Goal: Information Seeking & Learning: Learn about a topic

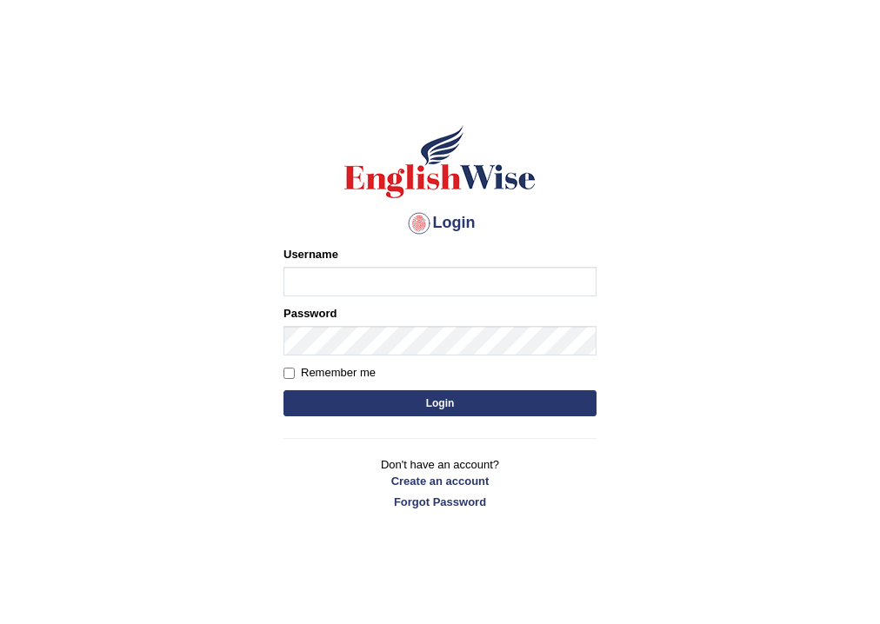
click at [679, 301] on body "Login Please fix the following errors: Username Password Remember me Login Don'…" at bounding box center [440, 356] width 880 height 624
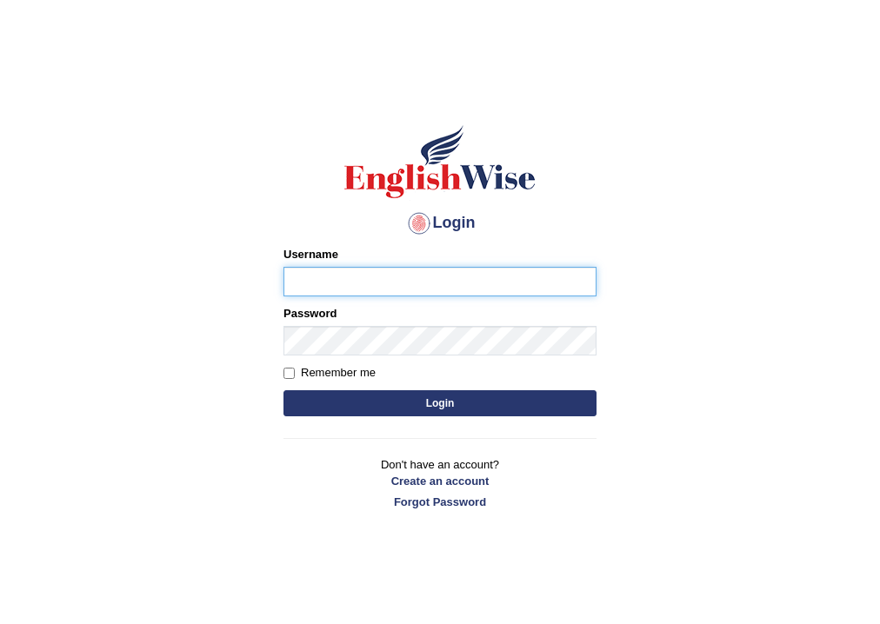
click at [494, 284] on input "Username" at bounding box center [439, 282] width 313 height 30
drag, startPoint x: 566, startPoint y: 274, endPoint x: 590, endPoint y: 277, distance: 23.6
click at [566, 274] on input "Username" at bounding box center [439, 282] width 313 height 30
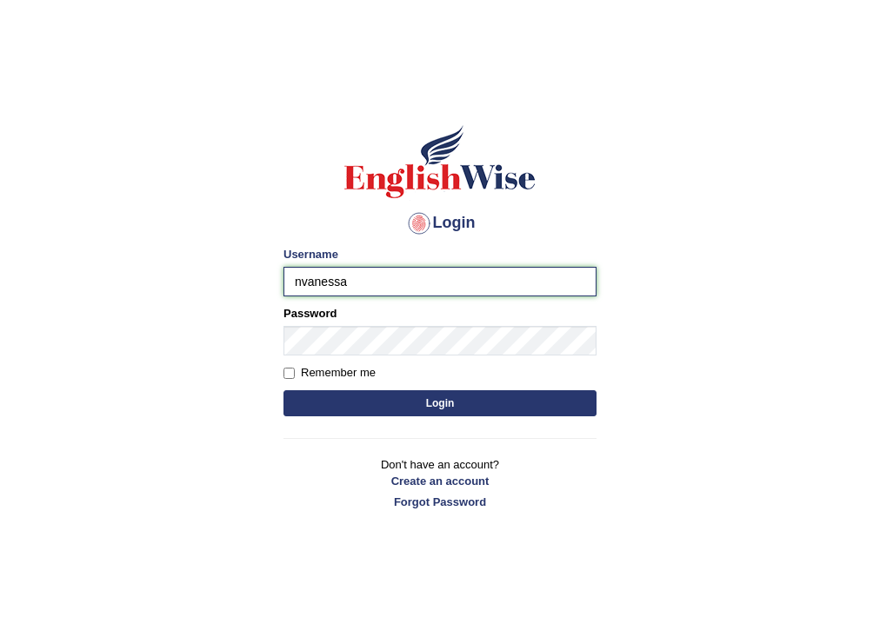
drag, startPoint x: 386, startPoint y: 284, endPoint x: 152, endPoint y: 263, distance: 234.8
click at [152, 263] on body "Login Please fix the following errors: Username nvanessa Password Remember me L…" at bounding box center [440, 356] width 880 height 624
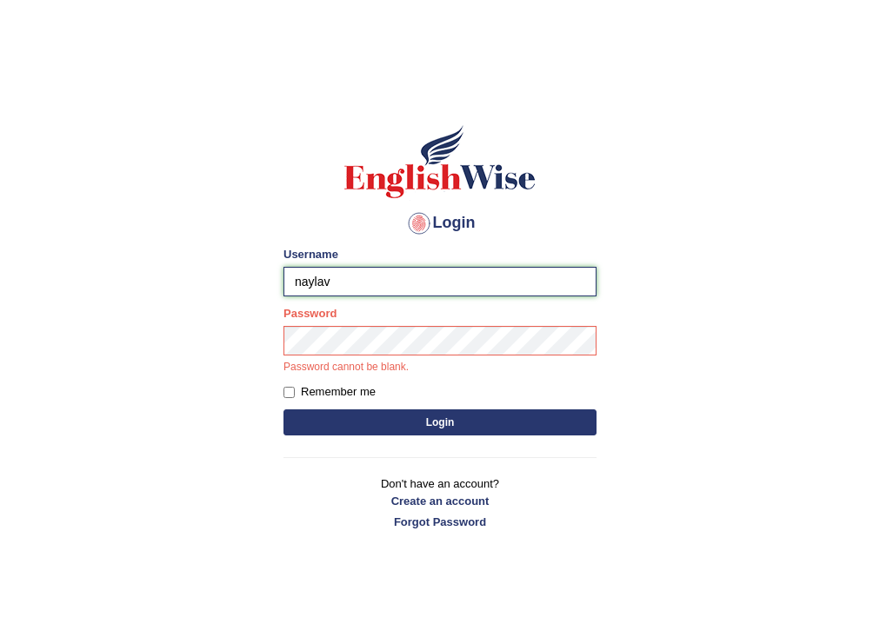
type input "naylav"
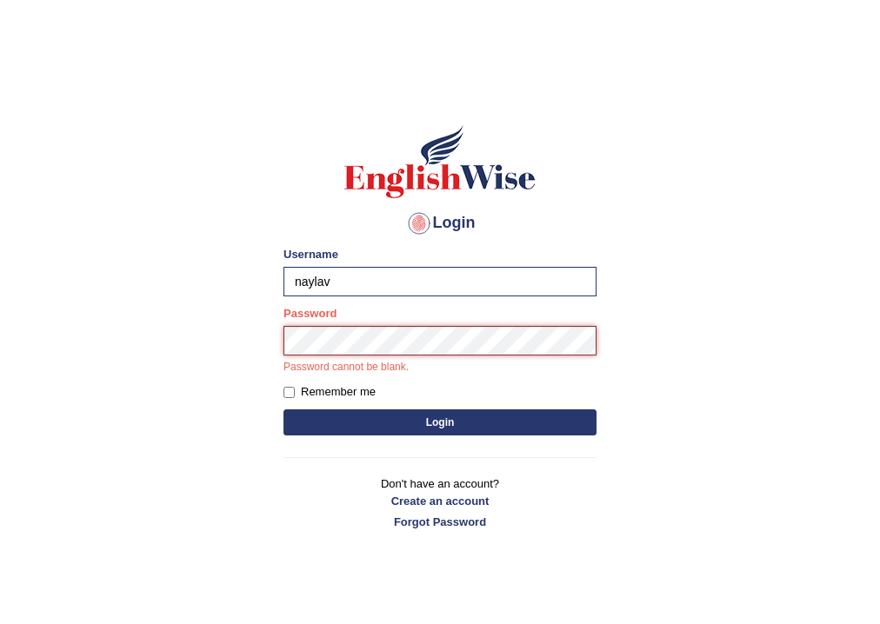
click at [283, 410] on button "Login" at bounding box center [439, 423] width 313 height 26
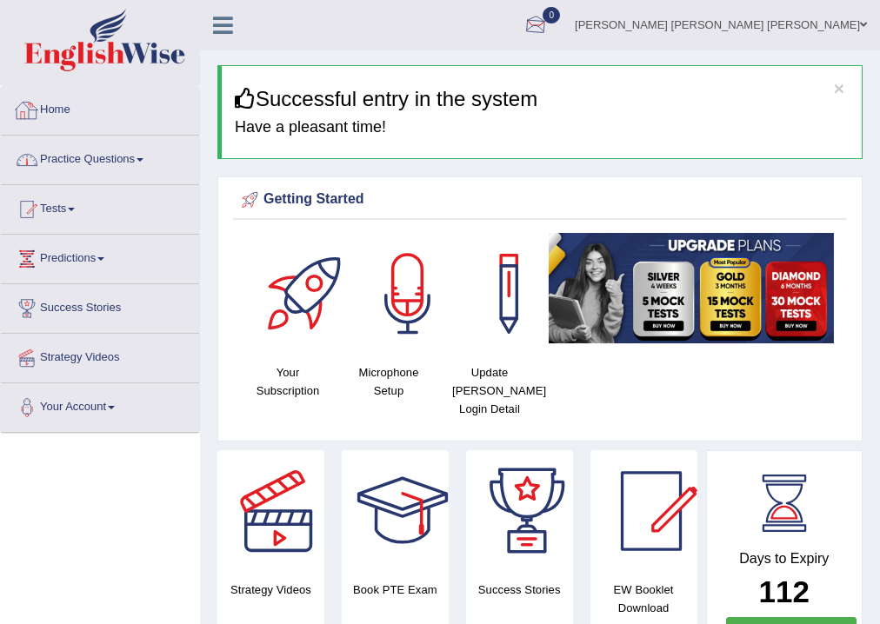
click at [153, 150] on link "Practice Questions" at bounding box center [100, 157] width 198 height 43
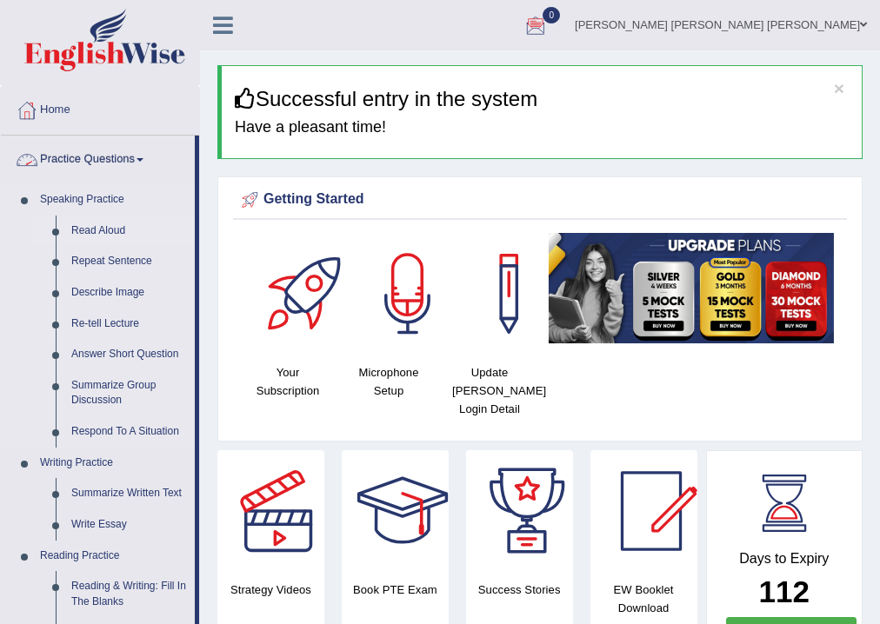
click at [88, 226] on link "Read Aloud" at bounding box center [128, 231] width 131 height 31
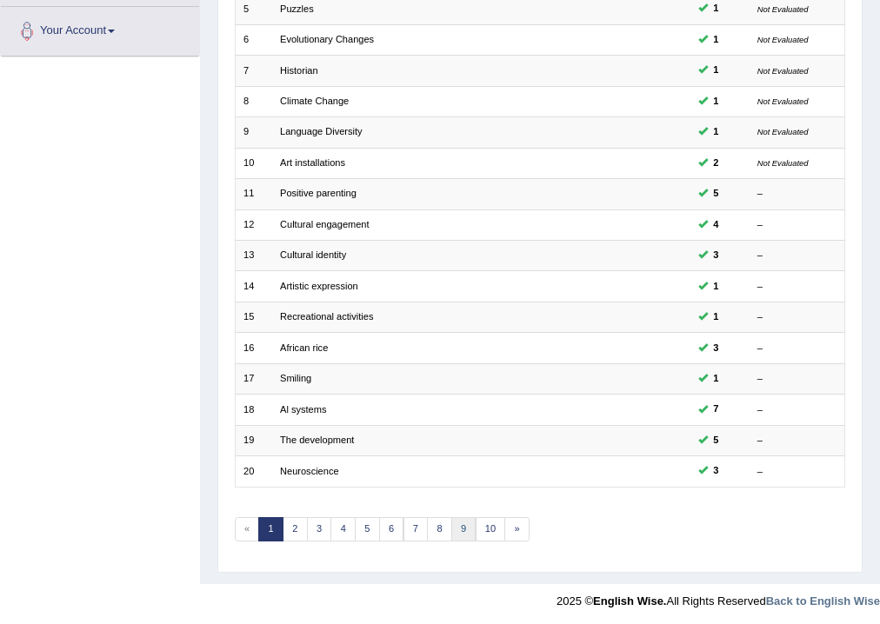
click at [459, 517] on link "9" at bounding box center [463, 529] width 25 height 24
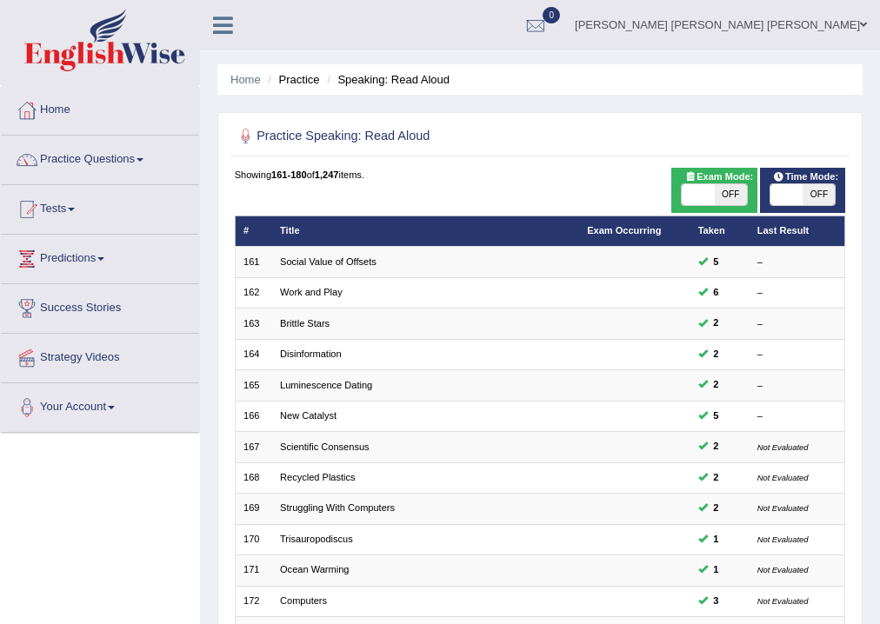
click at [879, 561] on html "Toggle navigation Home Practice Questions Speaking Practice Read Aloud Repeat S…" at bounding box center [440, 312] width 880 height 624
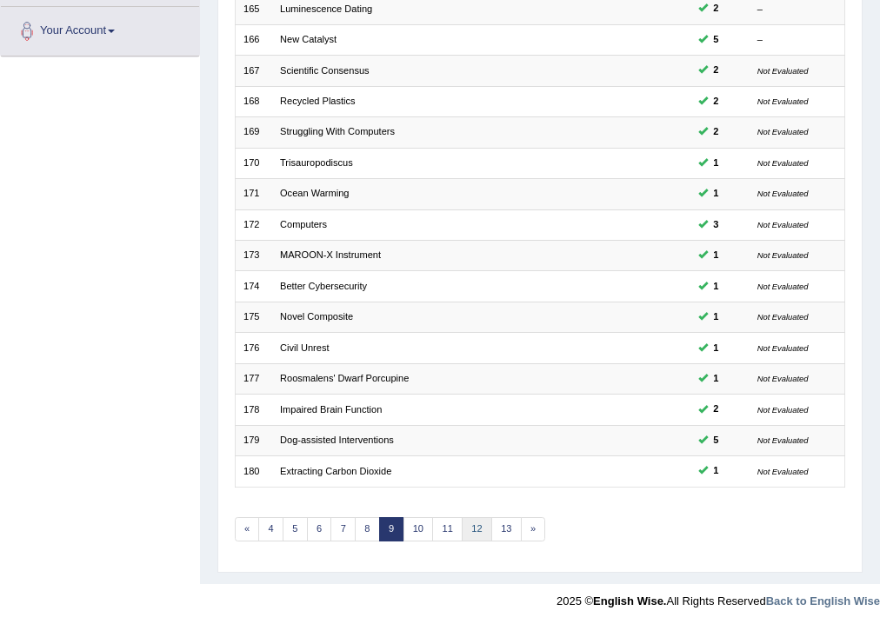
click at [474, 517] on link "12" at bounding box center [477, 529] width 30 height 24
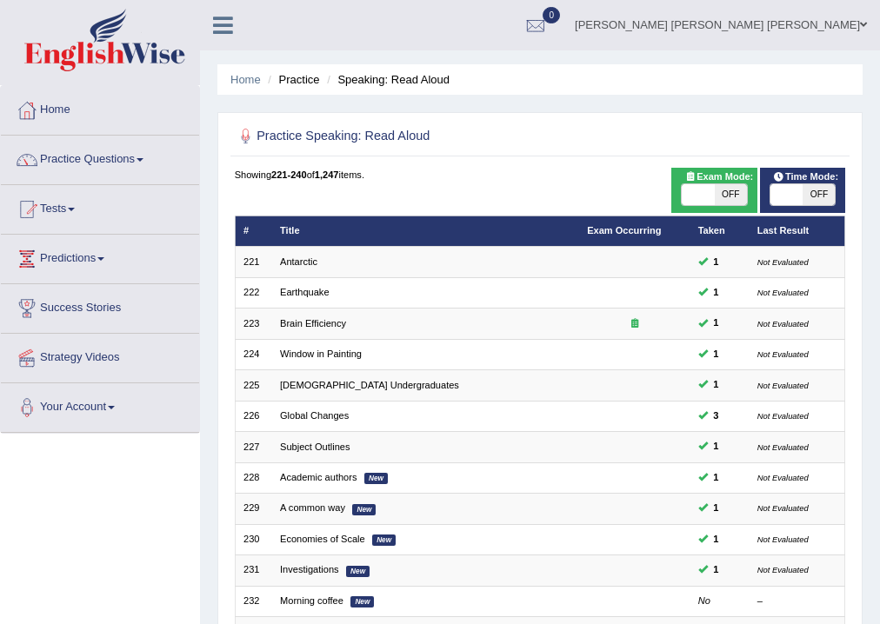
scroll to position [261, 0]
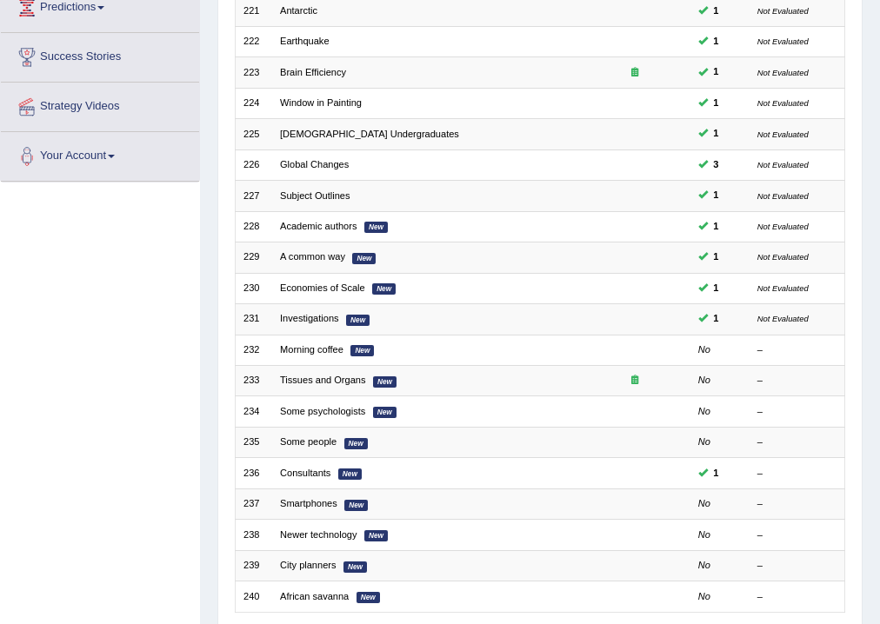
click at [879, 373] on html "Toggle navigation Home Practice Questions Speaking Practice Read Aloud Repeat S…" at bounding box center [440, 61] width 880 height 624
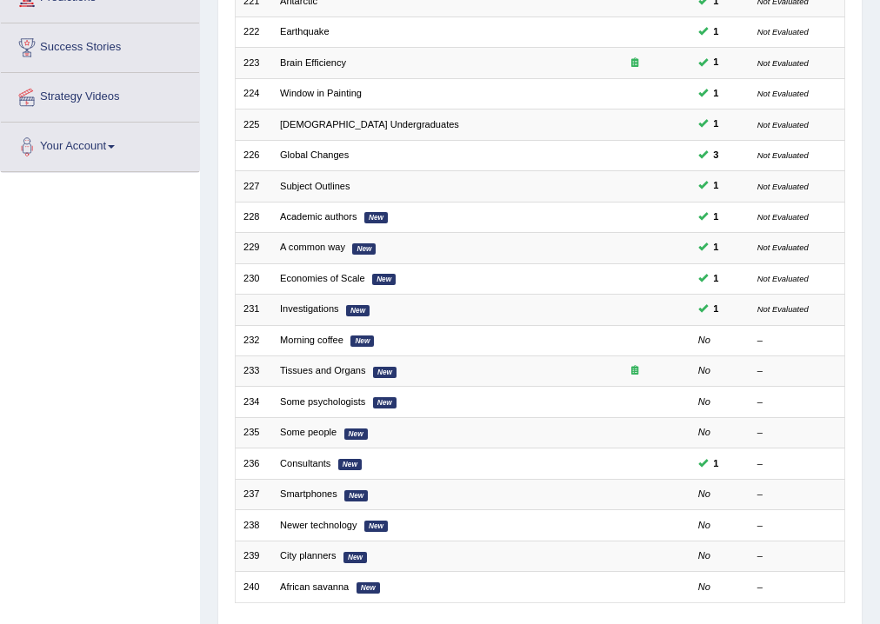
scroll to position [0, 0]
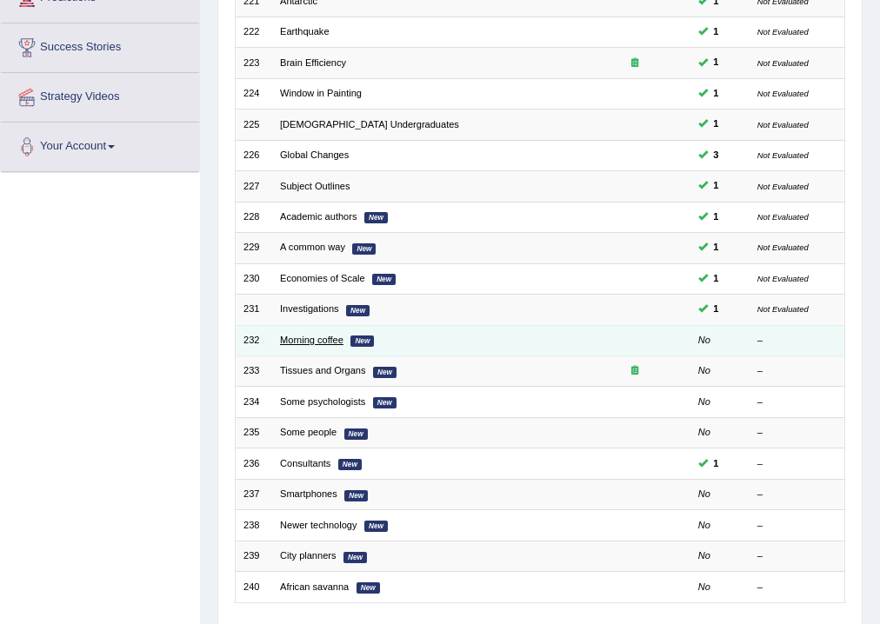
click at [303, 337] on link "Morning coffee" at bounding box center [311, 340] width 63 height 10
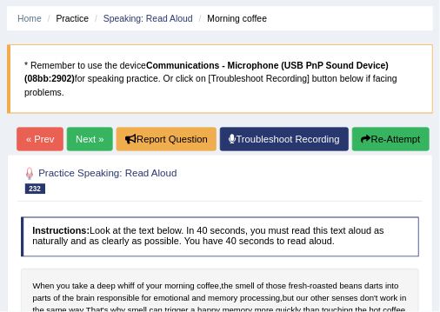
scroll to position [57, 0]
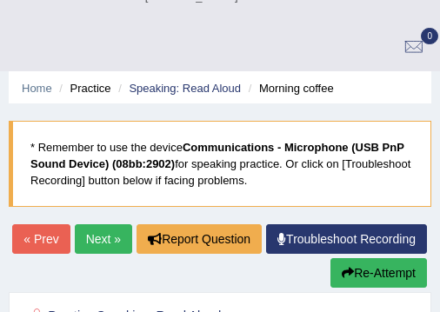
drag, startPoint x: 438, startPoint y: 66, endPoint x: 444, endPoint y: 214, distance: 147.9
click at [440, 224] on html "Toggle navigation Home Practice Questions Speaking Practice Read Aloud Repeat S…" at bounding box center [220, 99] width 440 height 312
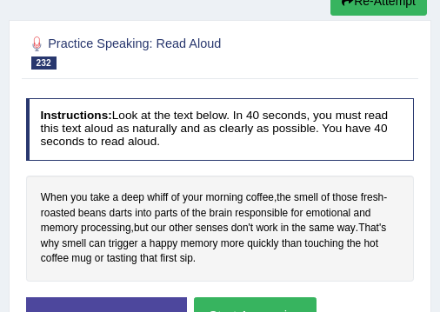
scroll to position [396, 0]
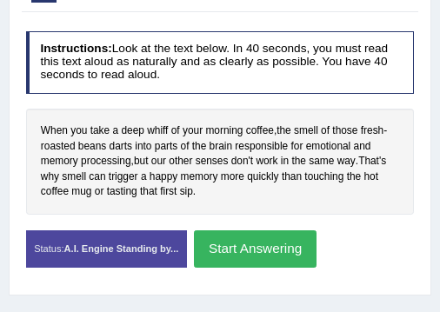
click at [261, 230] on button "Start Answering" at bounding box center [255, 248] width 123 height 37
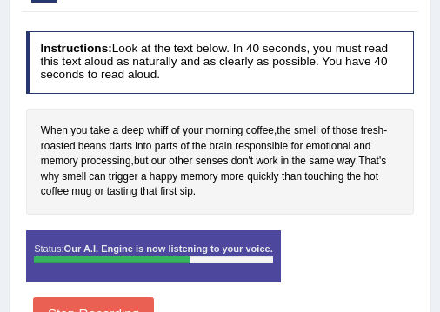
click at [125, 297] on button "Stop Recording" at bounding box center [93, 314] width 121 height 34
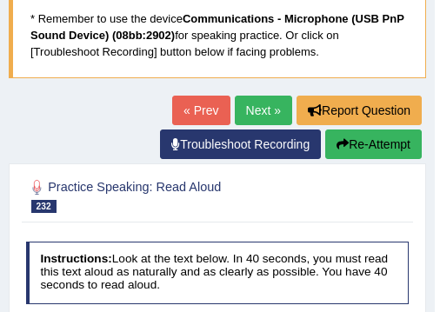
scroll to position [174, 0]
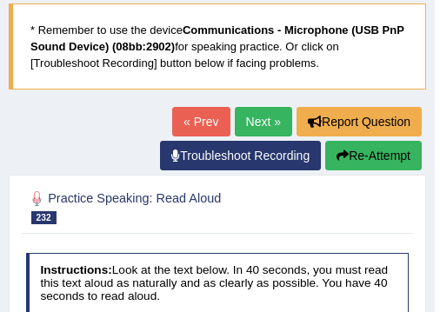
click at [380, 141] on button "Re-Attempt" at bounding box center [373, 156] width 97 height 30
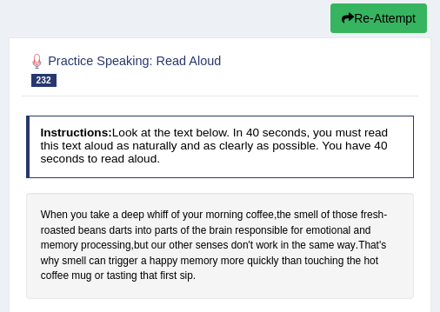
scroll to position [383, 0]
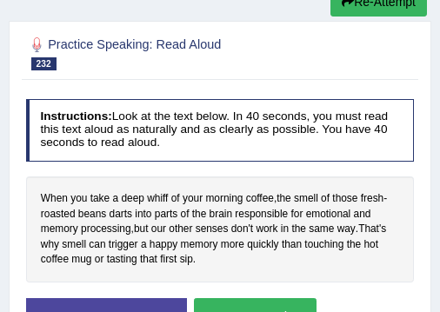
click at [234, 298] on button "Start Answering" at bounding box center [255, 316] width 123 height 37
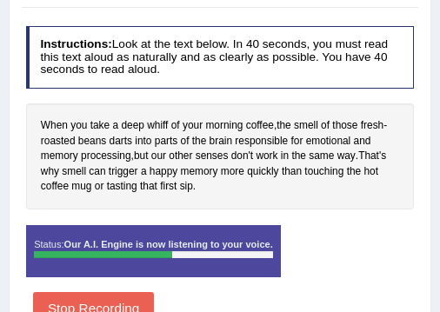
scroll to position [445, 0]
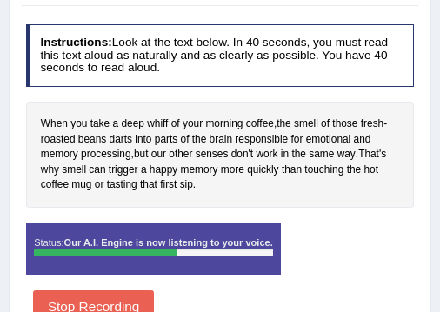
click at [49, 290] on button "Stop Recording" at bounding box center [93, 307] width 121 height 34
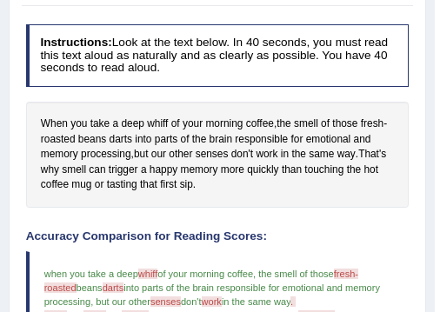
drag, startPoint x: 444, startPoint y: 204, endPoint x: 444, endPoint y: 260, distance: 55.6
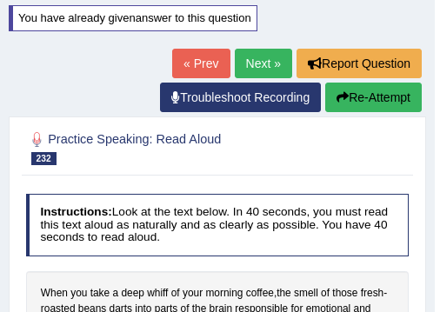
scroll to position [203, 0]
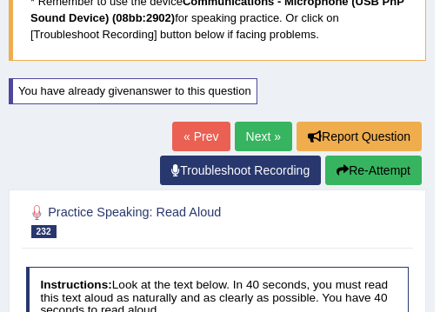
click at [266, 122] on link "Next »" at bounding box center [263, 137] width 57 height 30
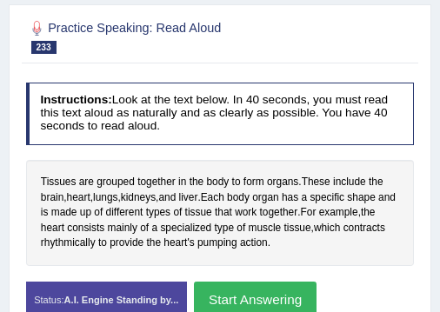
scroll to position [342, 0]
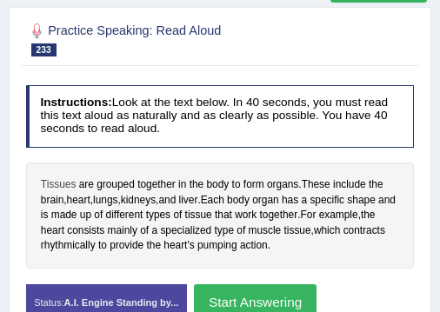
click at [54, 177] on span "Tissues" at bounding box center [59, 185] width 36 height 16
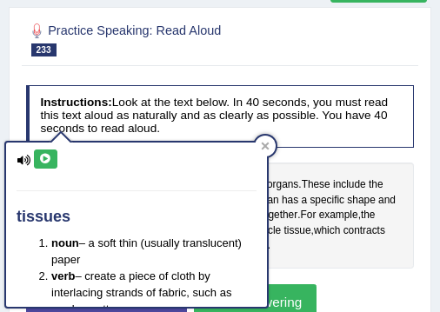
click at [40, 162] on icon at bounding box center [45, 159] width 13 height 10
click at [408, 212] on div "Instructions: Look at the text below. In 40 seconds, you must read this text al…" at bounding box center [220, 208] width 396 height 263
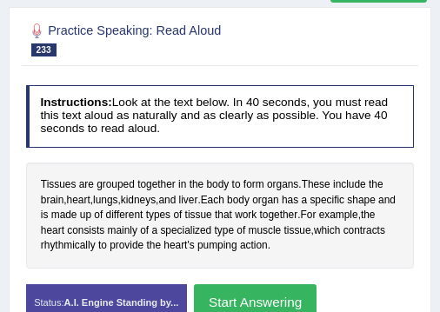
click at [279, 284] on button "Start Answering" at bounding box center [255, 302] width 123 height 37
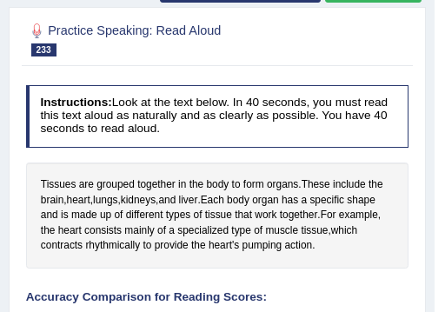
drag, startPoint x: 444, startPoint y: 182, endPoint x: 443, endPoint y: 250, distance: 67.8
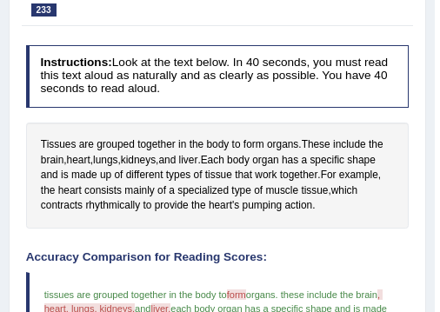
scroll to position [368, 0]
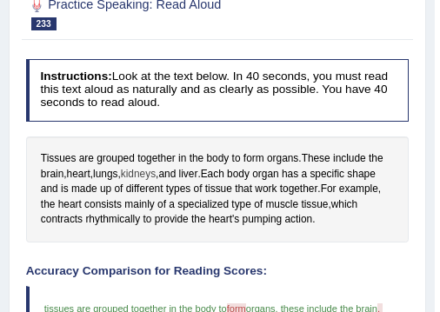
click at [131, 167] on span "kidneys" at bounding box center [138, 175] width 35 height 16
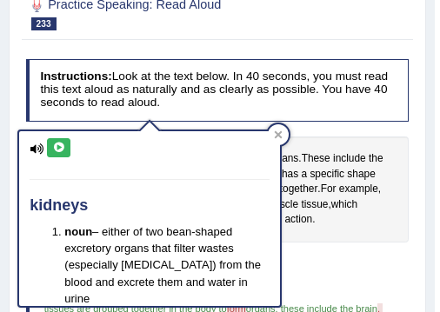
click at [66, 141] on button at bounding box center [58, 147] width 23 height 19
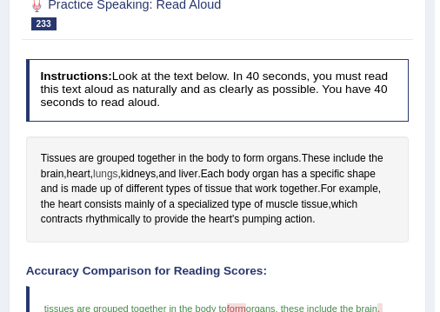
click at [107, 167] on span "lungs" at bounding box center [105, 175] width 24 height 16
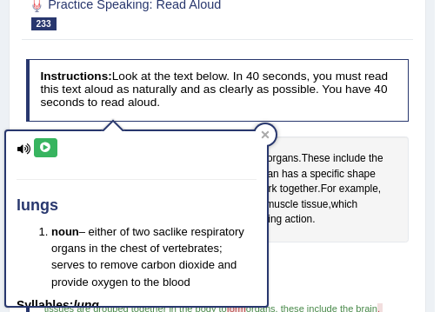
click at [50, 151] on icon at bounding box center [45, 148] width 13 height 10
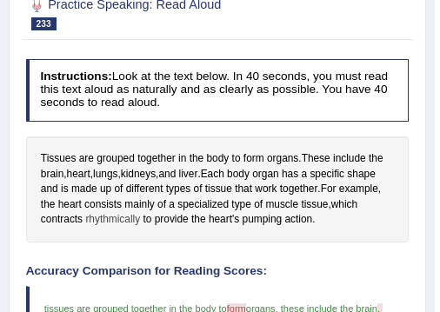
click at [116, 212] on span "rhythmically" at bounding box center [112, 220] width 55 height 16
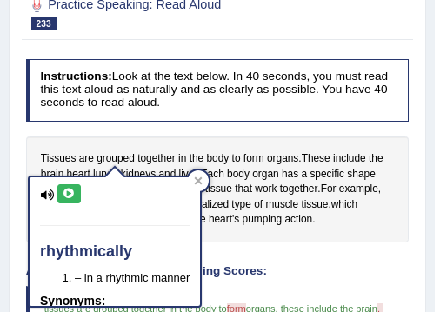
click at [70, 197] on icon at bounding box center [69, 194] width 13 height 10
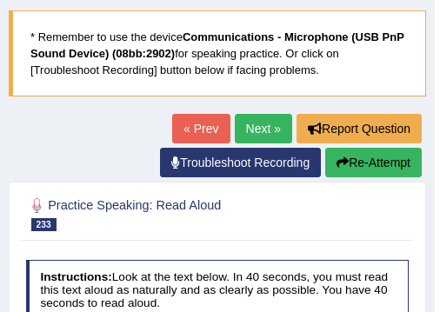
scroll to position [151, 0]
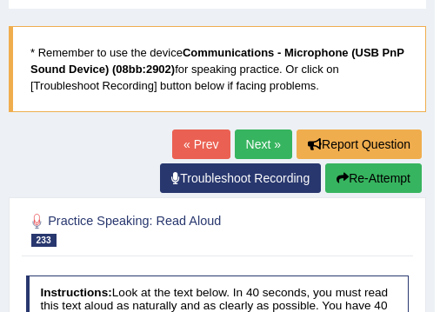
click at [360, 163] on button "Re-Attempt" at bounding box center [373, 178] width 97 height 30
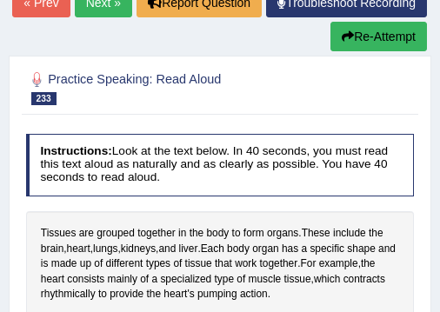
scroll to position [383, 0]
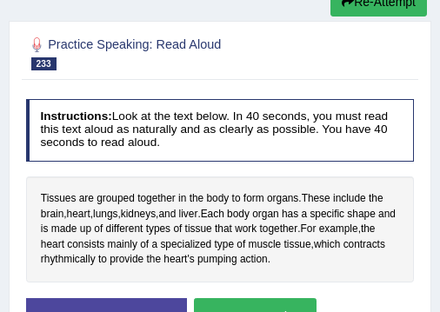
click at [269, 298] on button "Start Answering" at bounding box center [255, 316] width 123 height 37
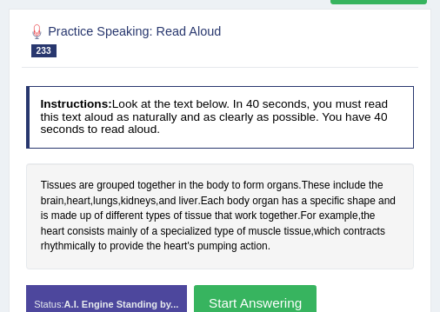
scroll to position [371, 0]
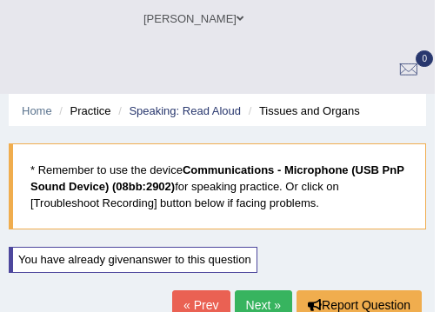
scroll to position [7, 0]
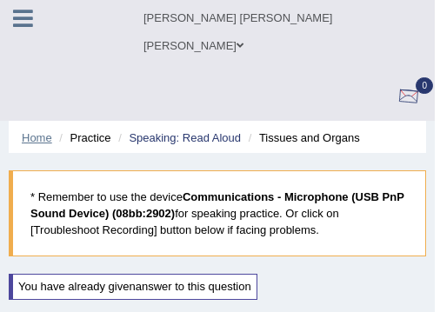
click at [23, 131] on link "Home" at bounding box center [37, 137] width 30 height 13
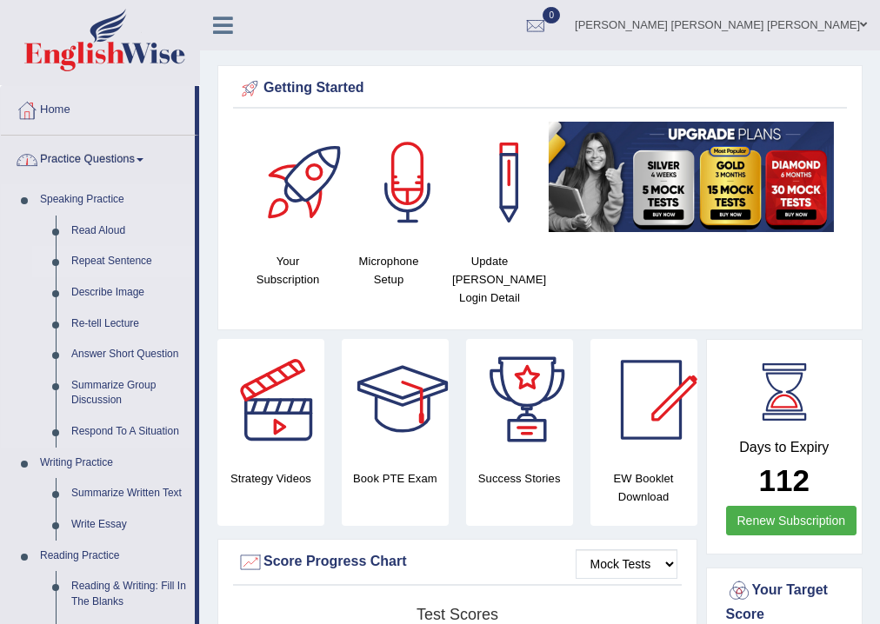
click at [93, 262] on link "Repeat Sentence" at bounding box center [128, 261] width 131 height 31
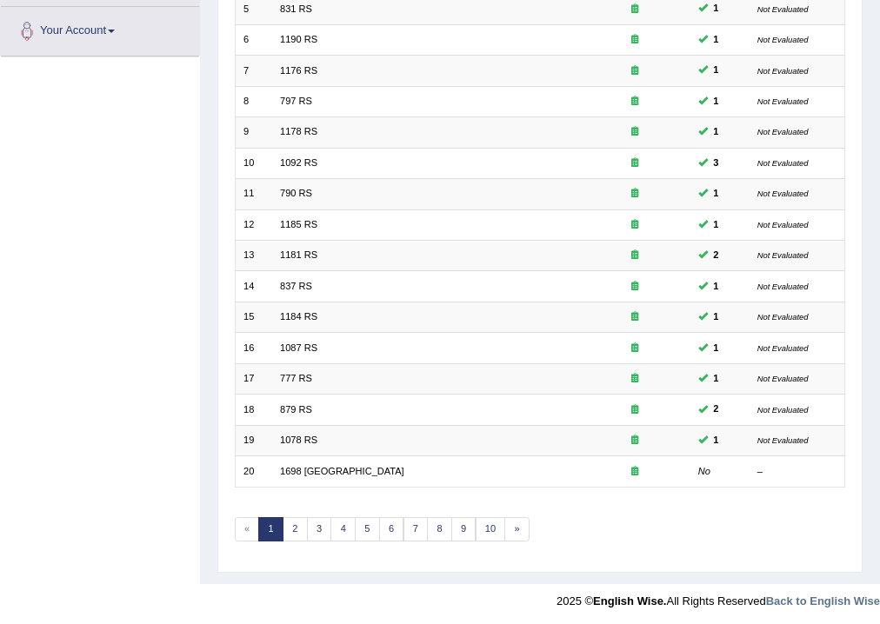
scroll to position [377, 0]
click at [482, 521] on link "10" at bounding box center [491, 529] width 30 height 24
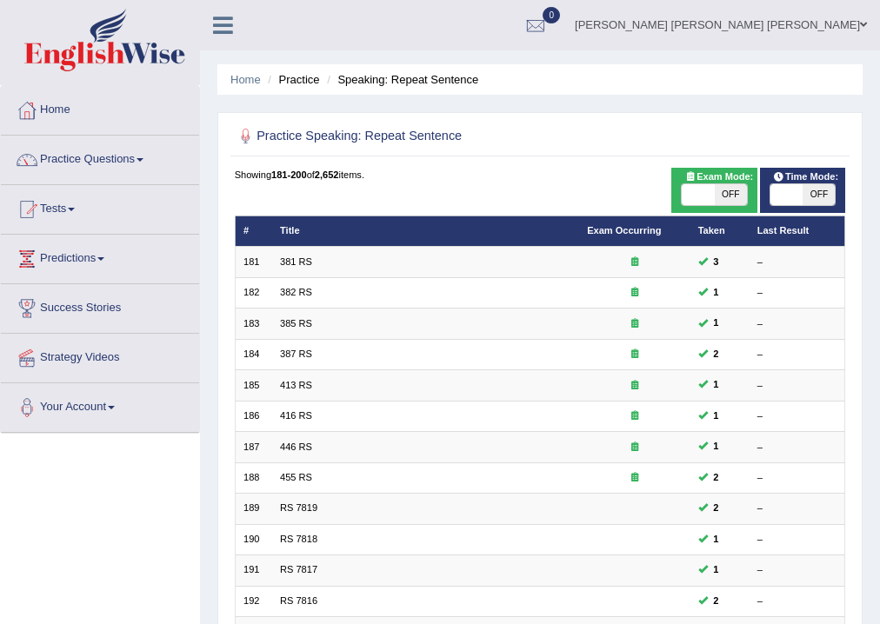
scroll to position [377, 0]
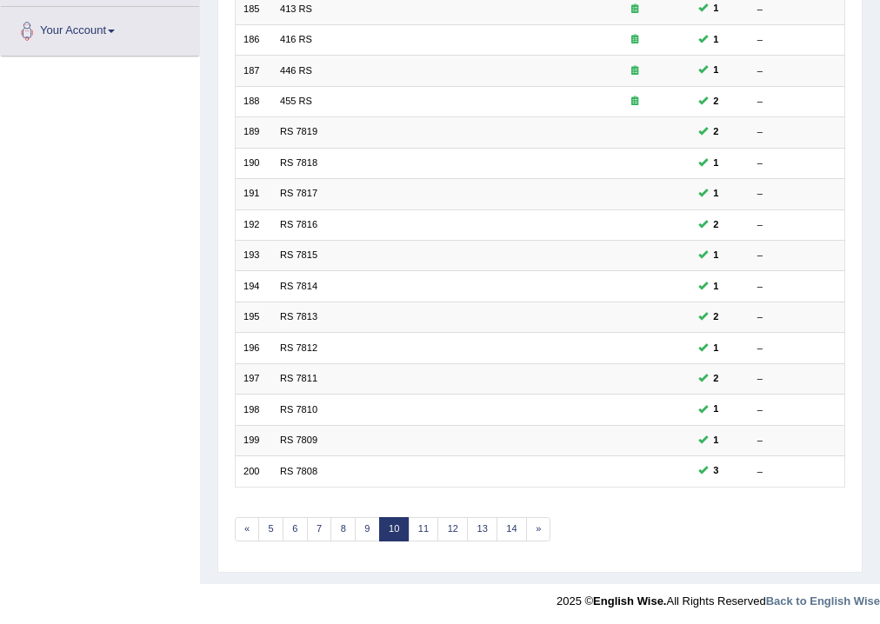
drag, startPoint x: 0, startPoint y: 0, endPoint x: 890, endPoint y: 553, distance: 1047.4
click at [448, 523] on link "12" at bounding box center [452, 529] width 30 height 24
click at [511, 531] on link "16" at bounding box center [522, 529] width 30 height 24
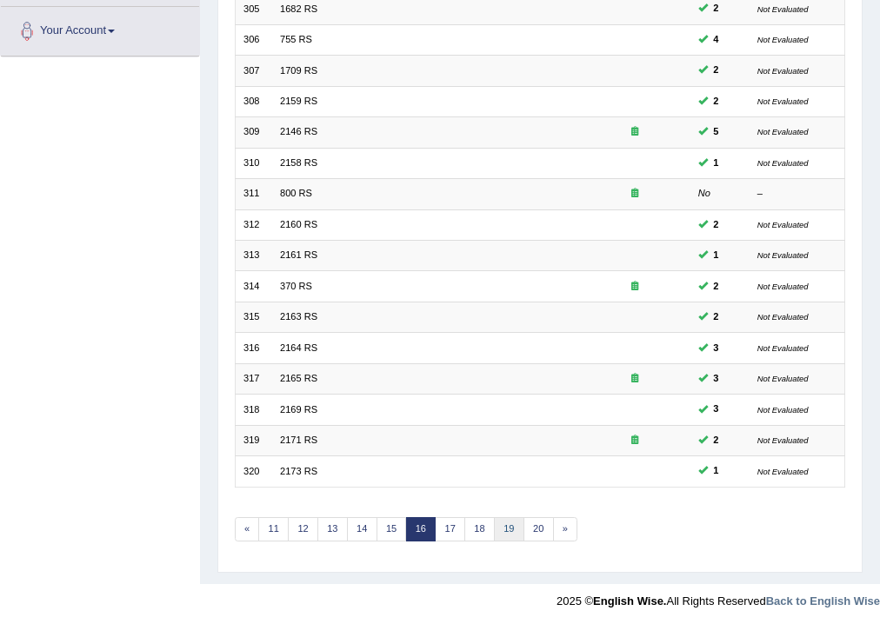
click at [496, 525] on link "19" at bounding box center [509, 529] width 30 height 24
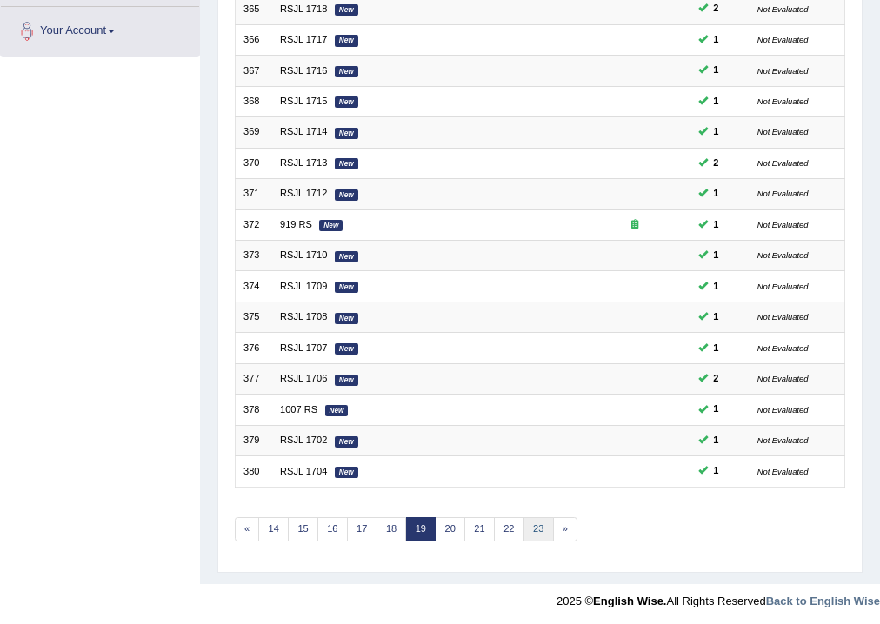
click at [531, 523] on link "23" at bounding box center [538, 529] width 30 height 24
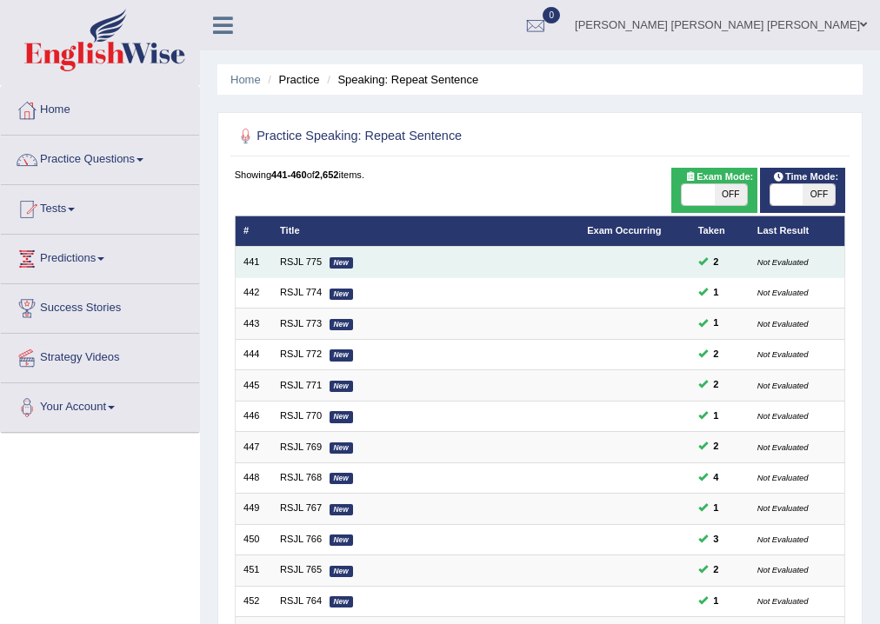
click at [278, 264] on td "RSJL 775 New" at bounding box center [425, 262] width 307 height 30
click at [309, 254] on td "RSJL 775 New" at bounding box center [425, 262] width 307 height 30
click at [308, 258] on link "RSJL 775" at bounding box center [301, 262] width 42 height 10
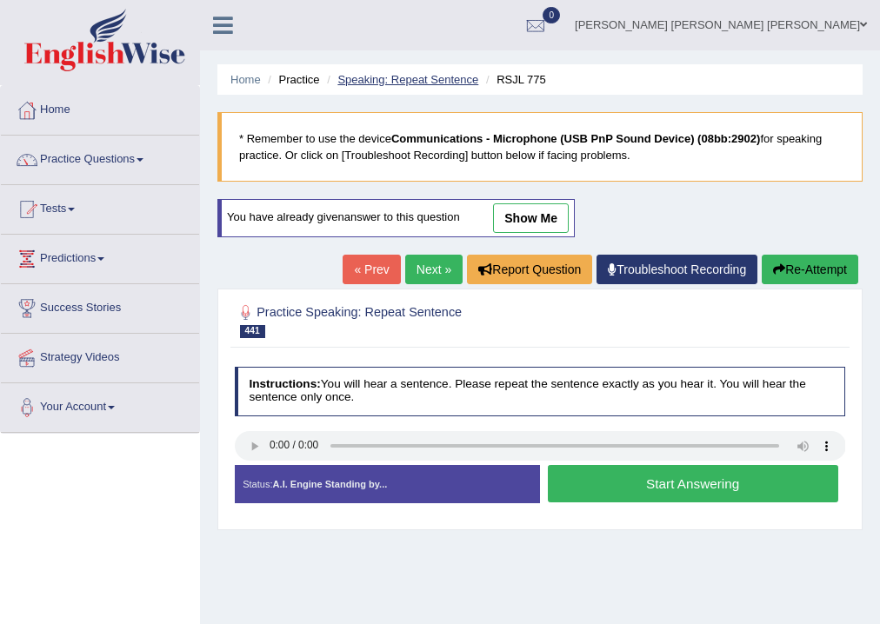
click at [464, 76] on link "Speaking: Repeat Sentence" at bounding box center [407, 79] width 141 height 13
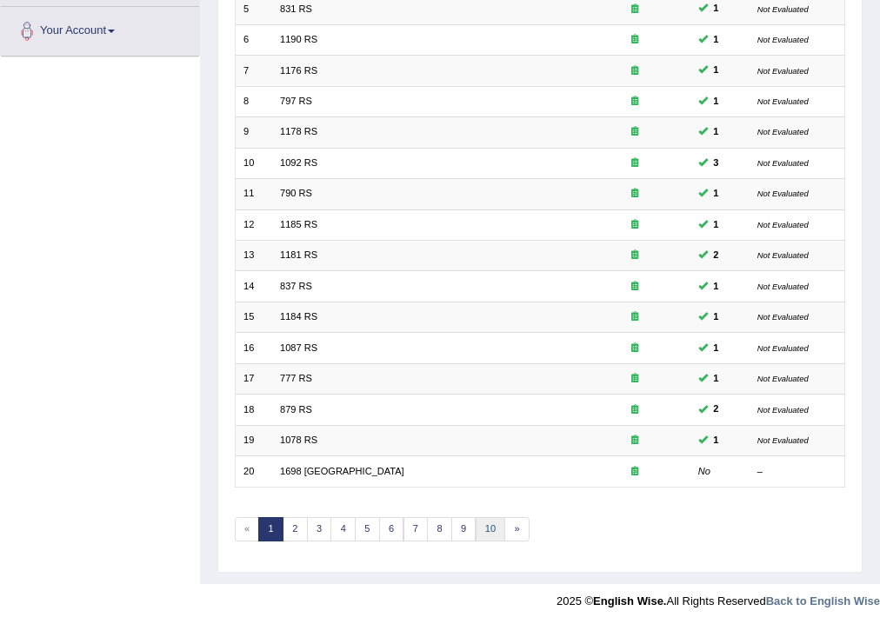
click at [498, 523] on link "10" at bounding box center [491, 529] width 30 height 24
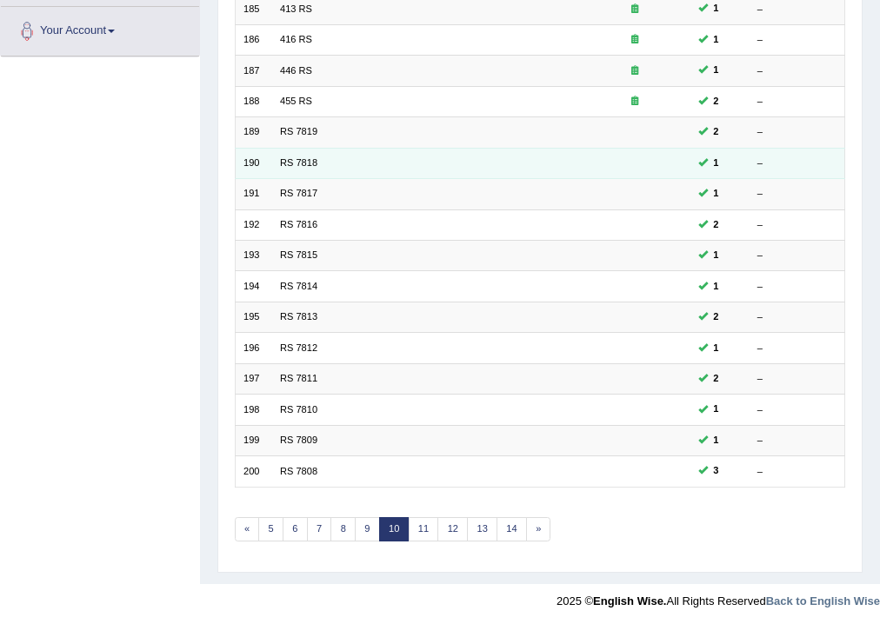
click at [278, 157] on td "RS 7818" at bounding box center [425, 163] width 307 height 30
click at [283, 157] on link "RS 7818" at bounding box center [298, 162] width 37 height 10
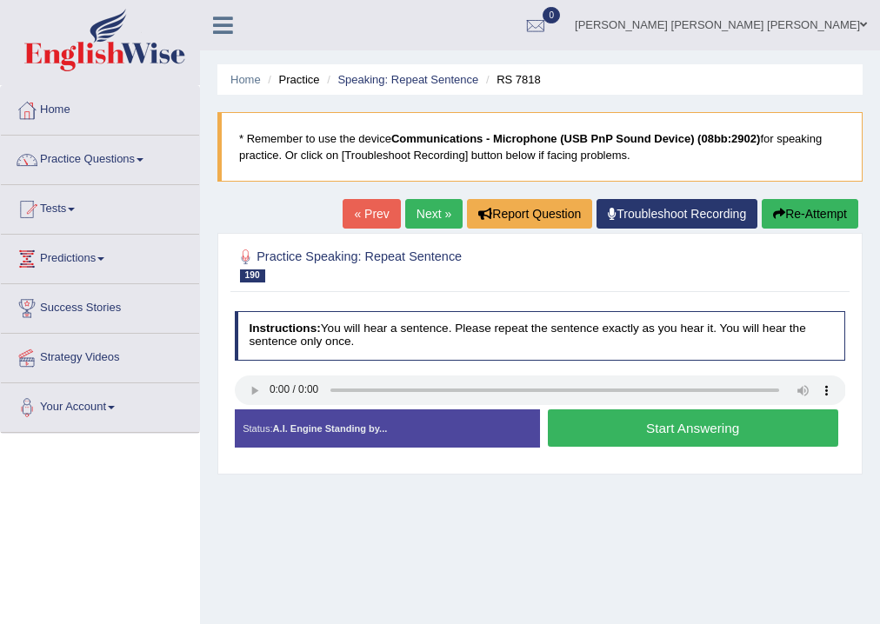
click at [690, 433] on button "Start Answering" at bounding box center [693, 428] width 290 height 37
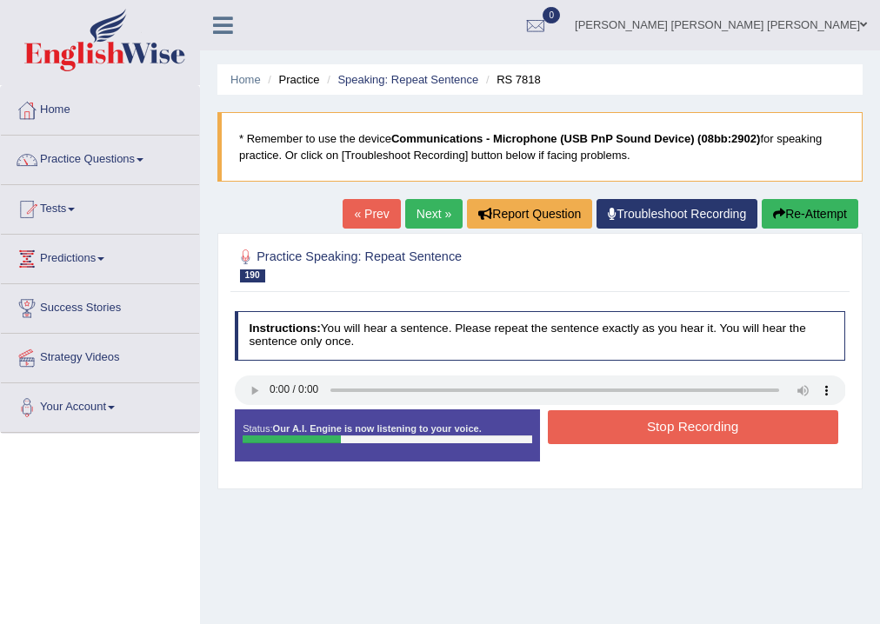
click at [690, 433] on button "Stop Recording" at bounding box center [693, 427] width 290 height 34
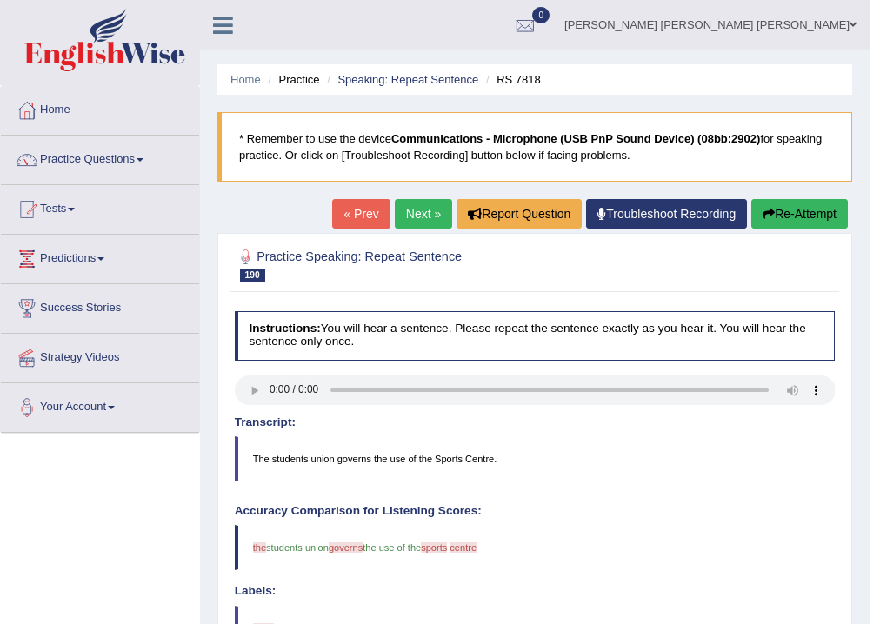
click at [414, 221] on link "Next »" at bounding box center [423, 214] width 57 height 30
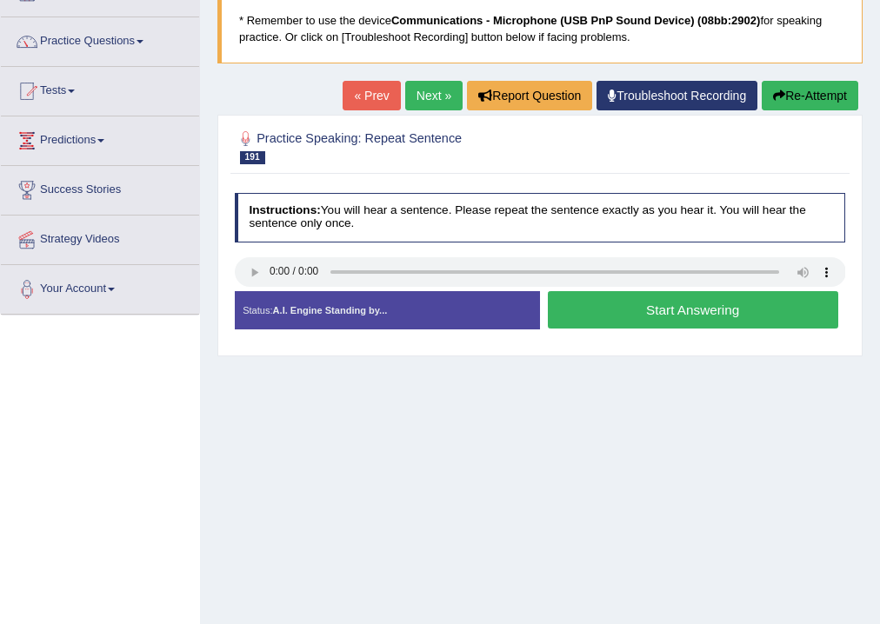
click at [725, 318] on button "Start Answering" at bounding box center [693, 309] width 290 height 37
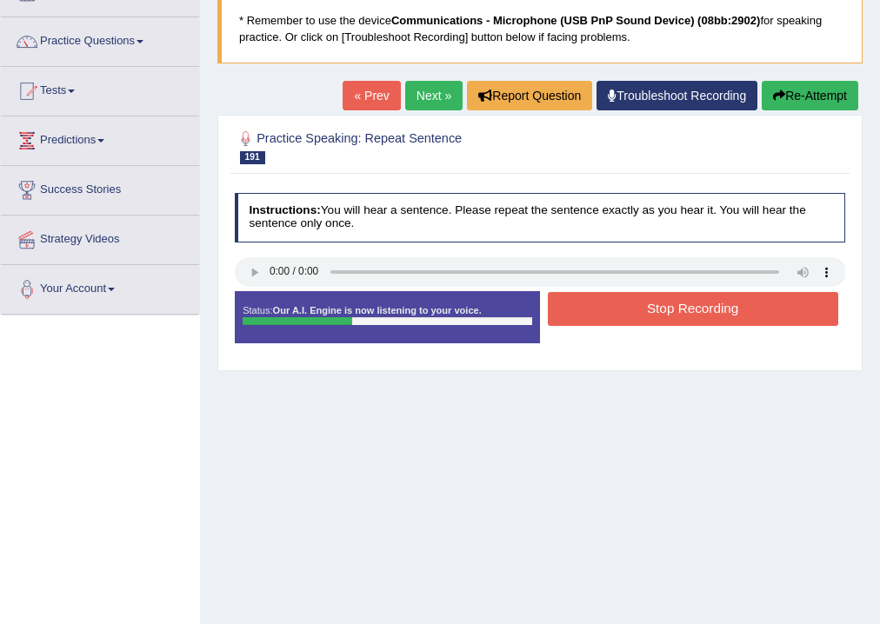
click at [725, 318] on button "Stop Recording" at bounding box center [693, 309] width 290 height 34
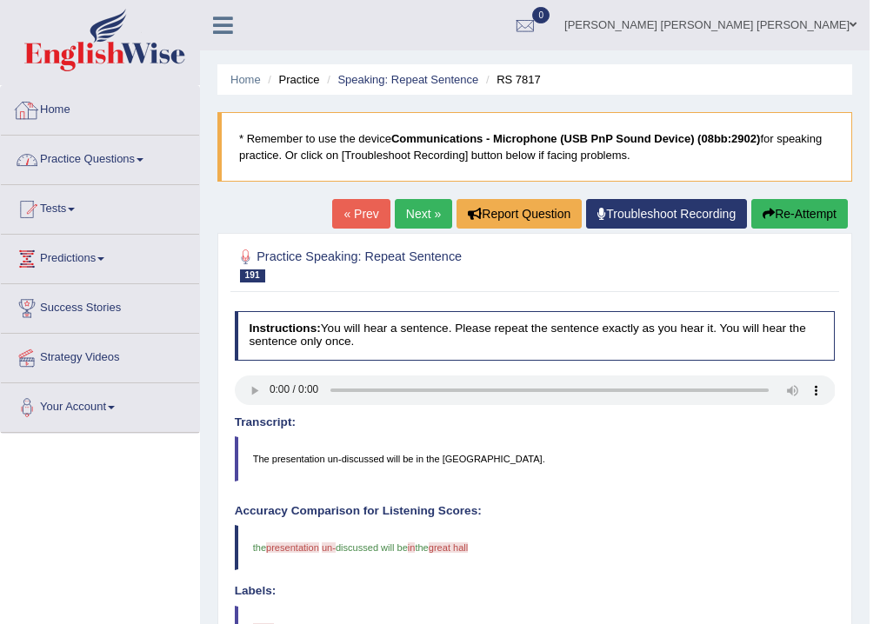
click at [87, 151] on link "Practice Questions" at bounding box center [100, 157] width 198 height 43
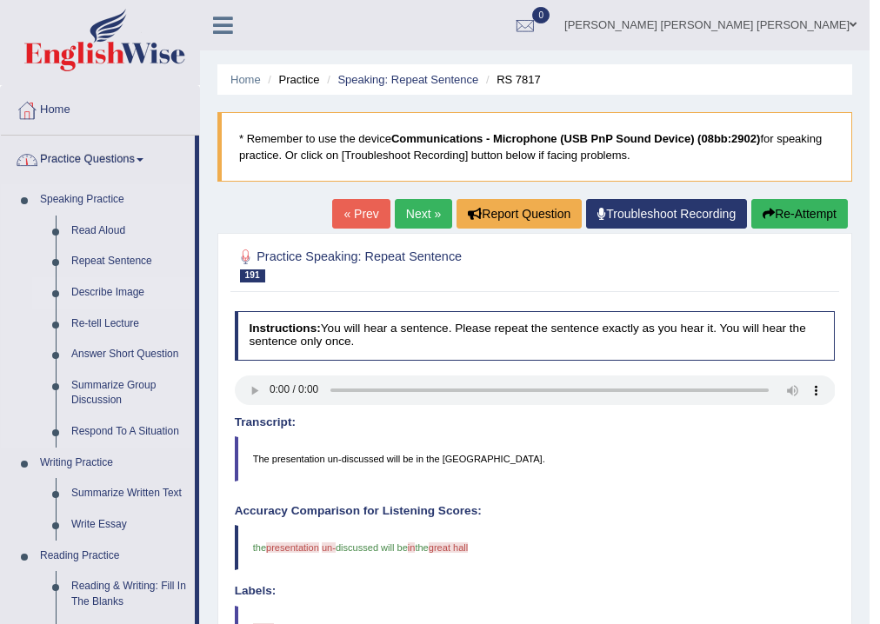
click at [87, 285] on link "Describe Image" at bounding box center [128, 292] width 131 height 31
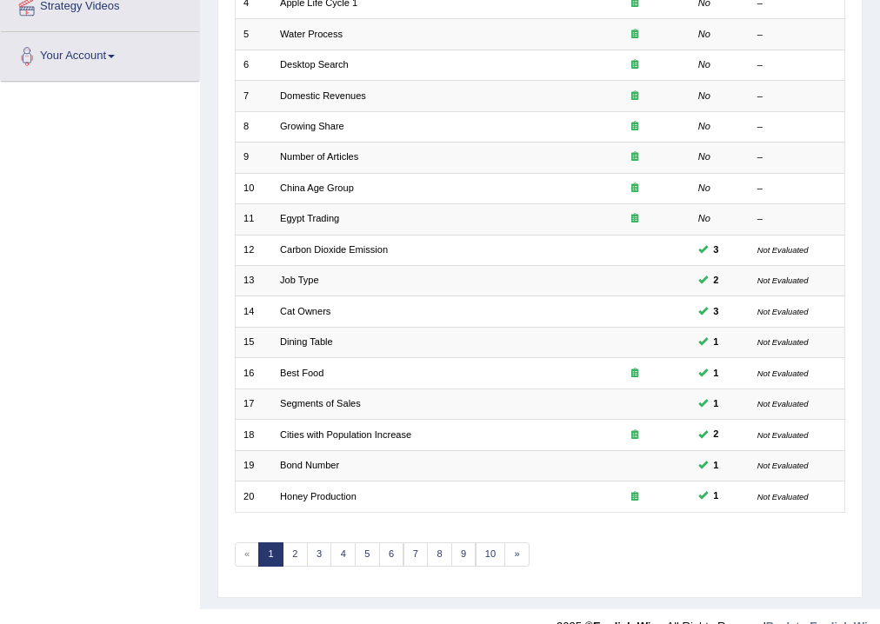
scroll to position [377, 0]
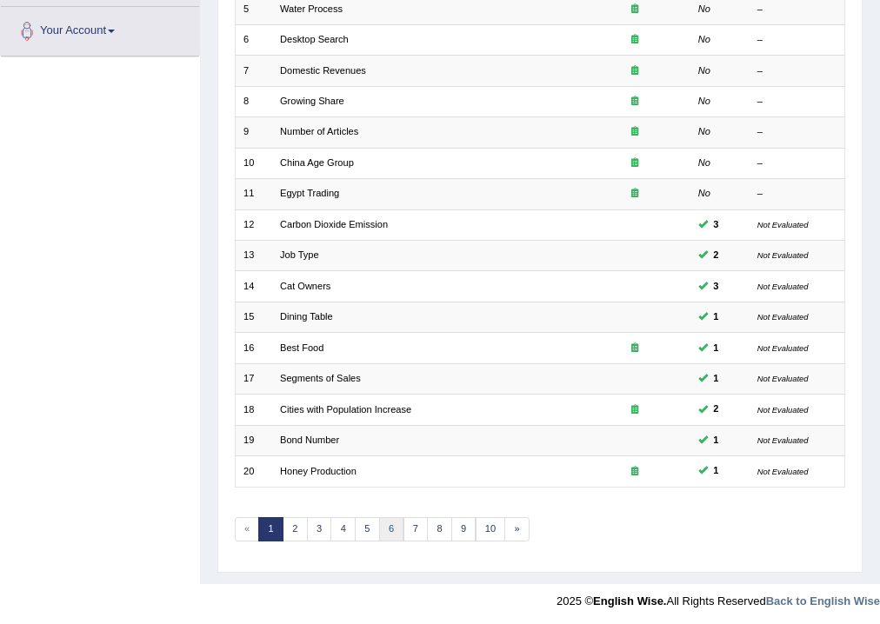
click at [393, 519] on link "6" at bounding box center [391, 529] width 25 height 24
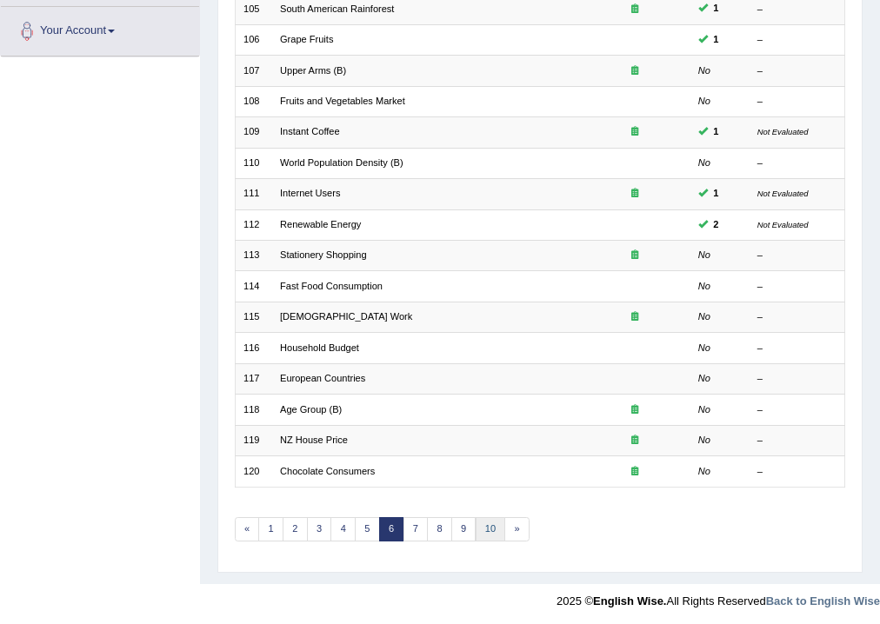
click at [488, 517] on link "10" at bounding box center [491, 529] width 30 height 24
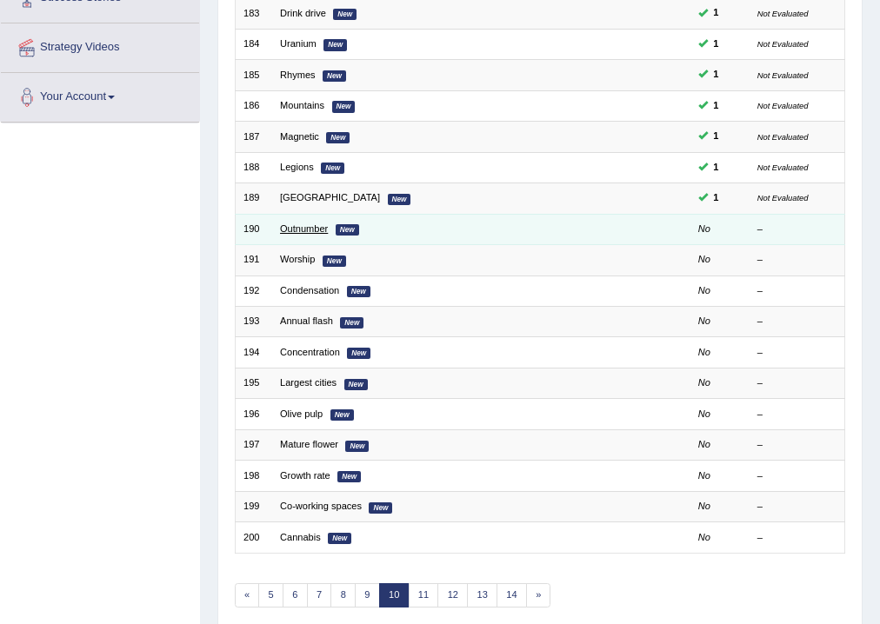
click at [287, 230] on link "Outnumber" at bounding box center [304, 228] width 48 height 10
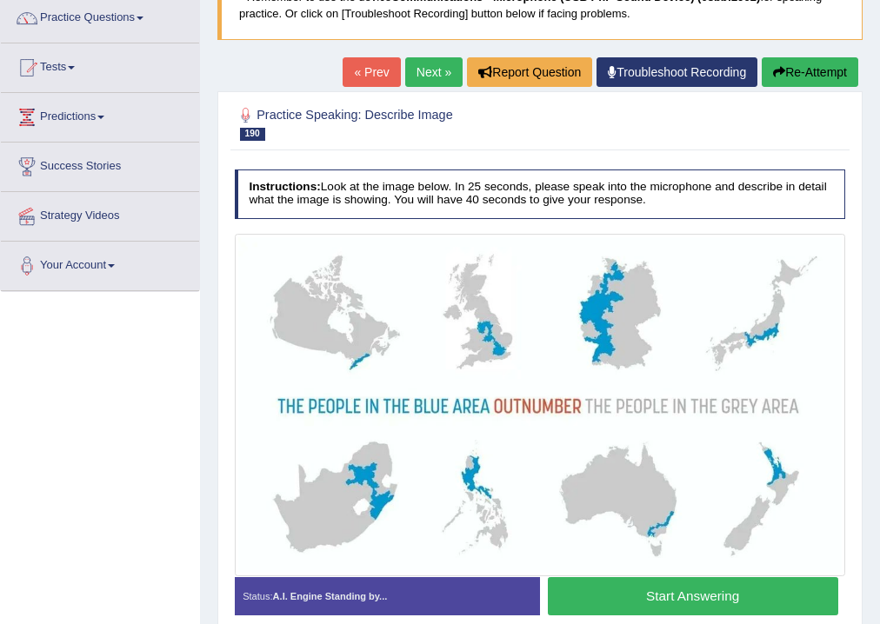
scroll to position [179, 0]
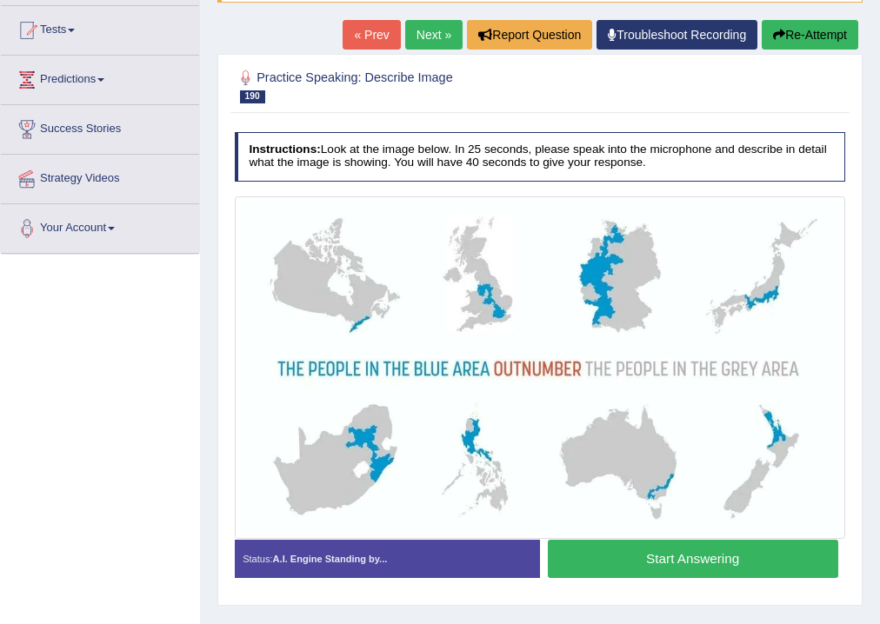
click at [635, 570] on button "Start Answering" at bounding box center [693, 558] width 290 height 37
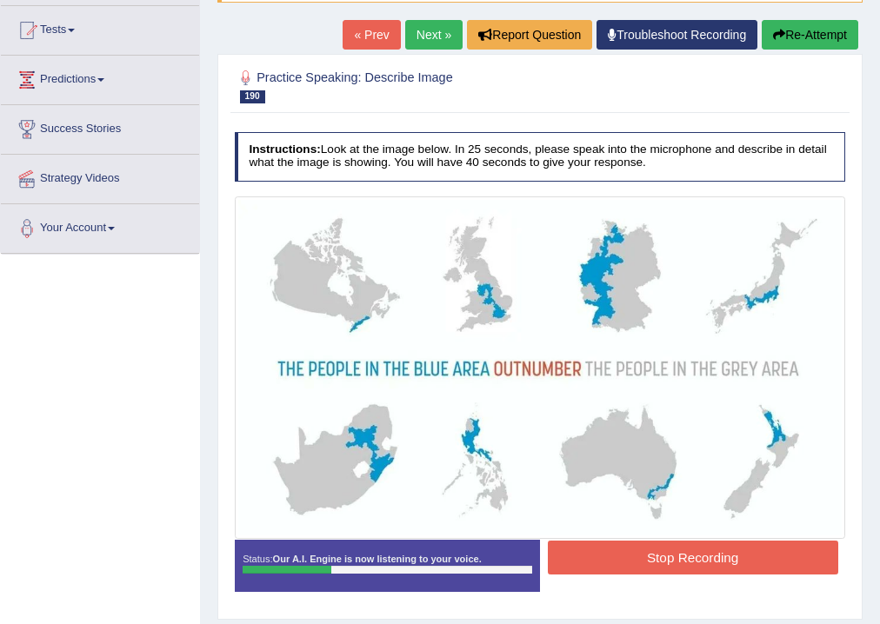
click at [643, 566] on button "Stop Recording" at bounding box center [693, 558] width 290 height 34
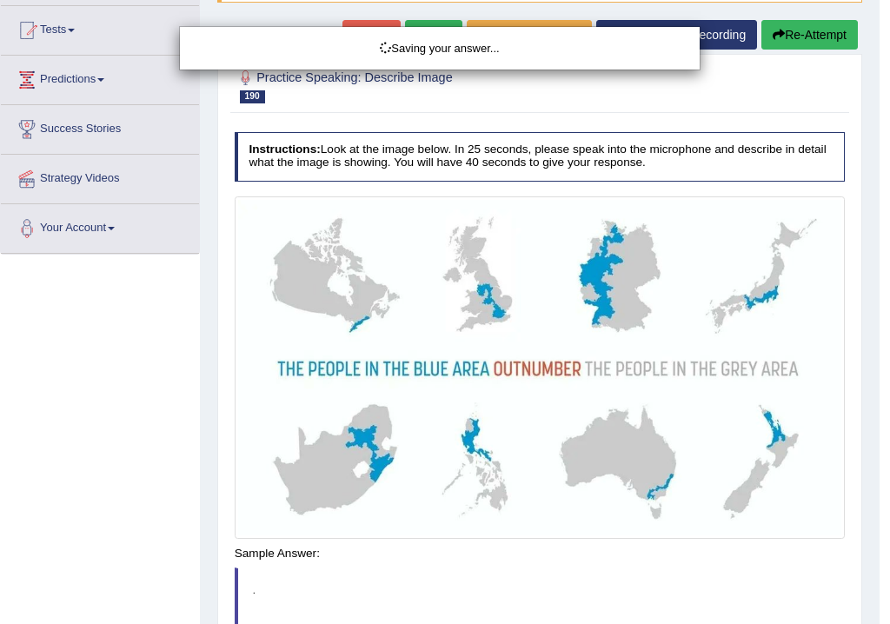
click at [795, 23] on div "Saving your answer..." at bounding box center [445, 312] width 890 height 624
click at [796, 28] on div "Saving your answer..." at bounding box center [445, 312] width 890 height 624
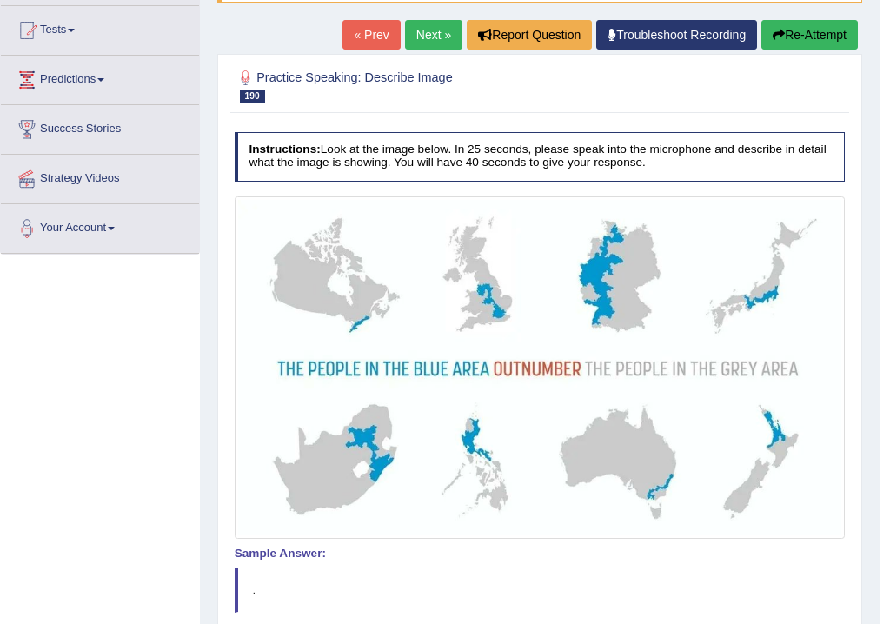
click at [796, 28] on body "Toggle navigation Home Practice Questions Speaking Practice Read Aloud Repeat S…" at bounding box center [445, 133] width 890 height 624
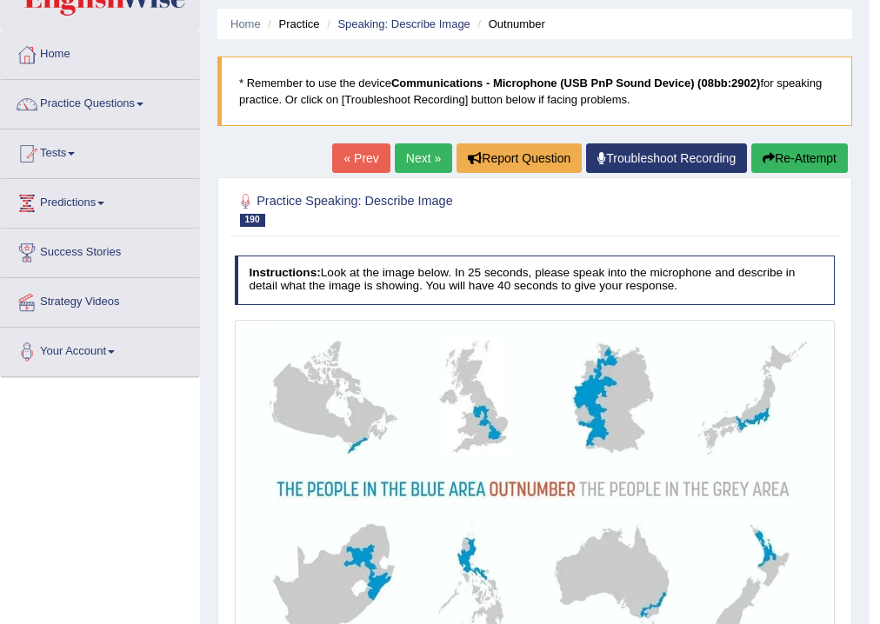
scroll to position [47, 0]
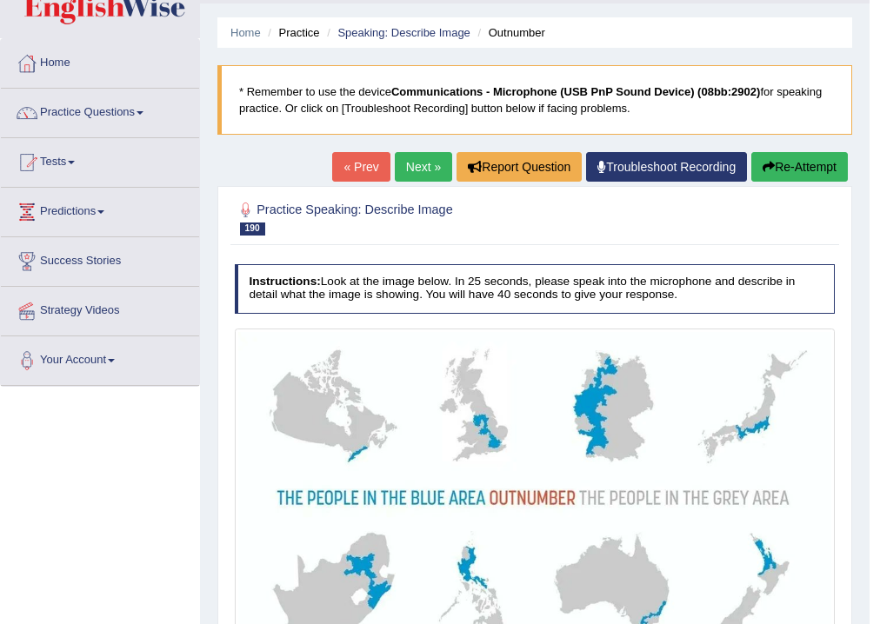
click at [840, 157] on button "Re-Attempt" at bounding box center [799, 167] width 97 height 30
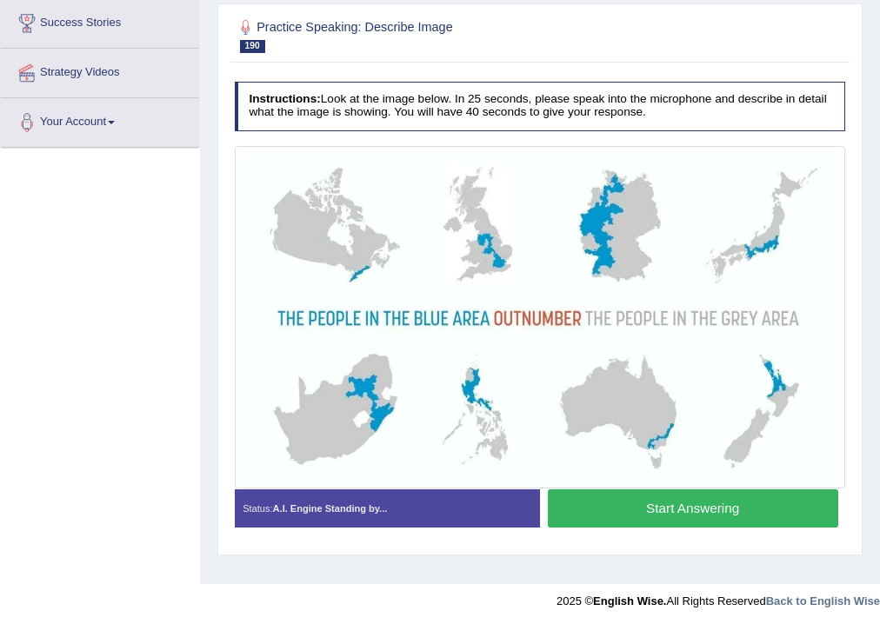
scroll to position [289, 0]
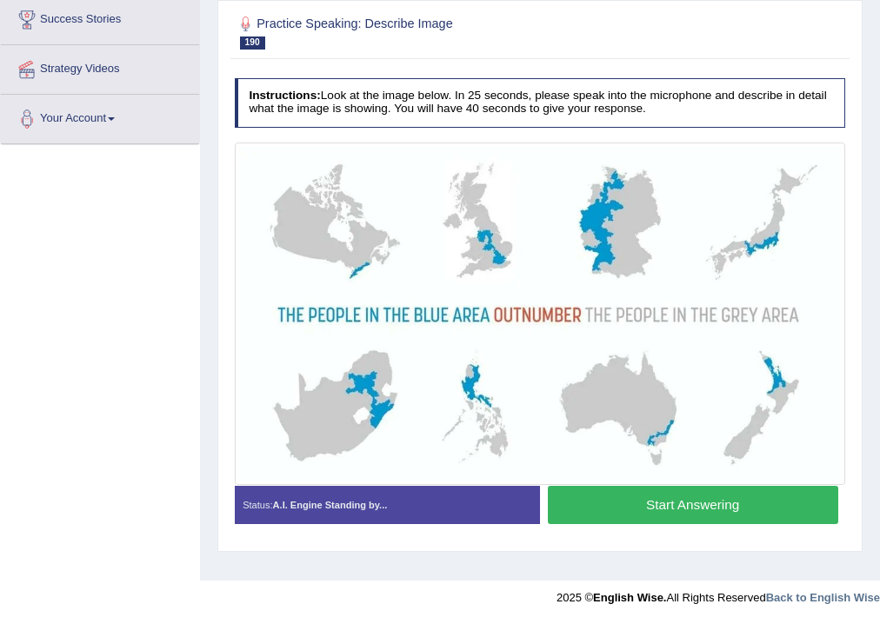
click at [675, 496] on button "Start Answering" at bounding box center [693, 504] width 290 height 37
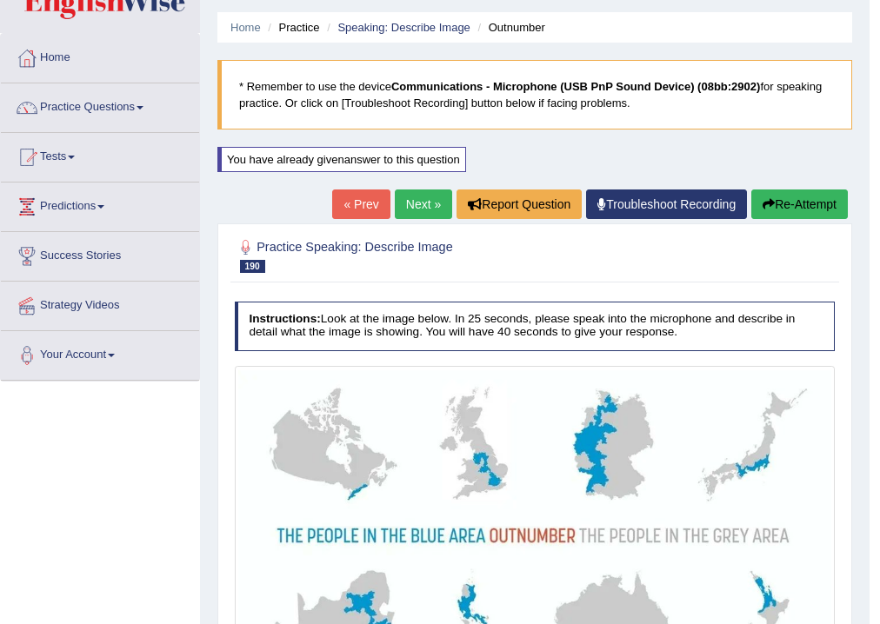
scroll to position [23, 0]
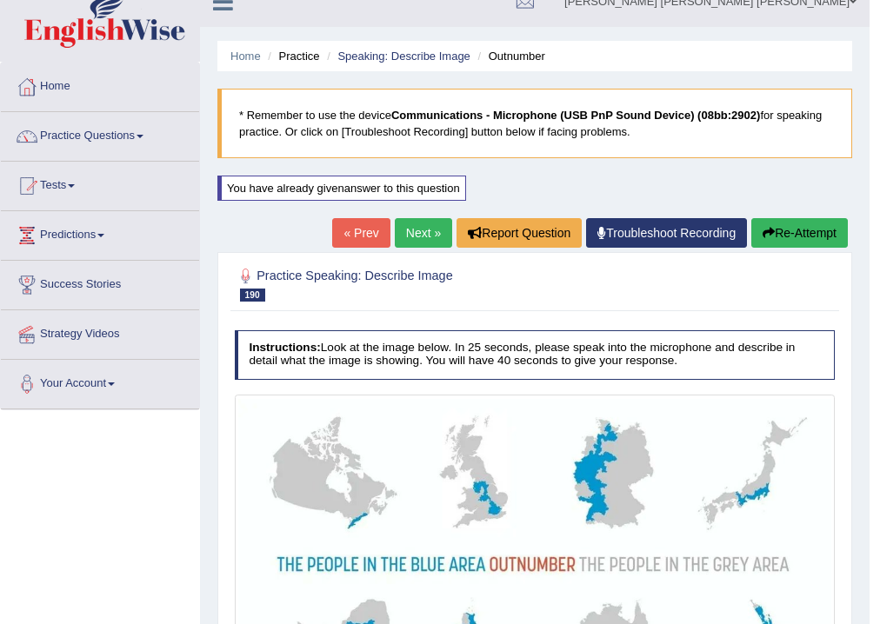
click at [798, 235] on button "Re-Attempt" at bounding box center [799, 233] width 97 height 30
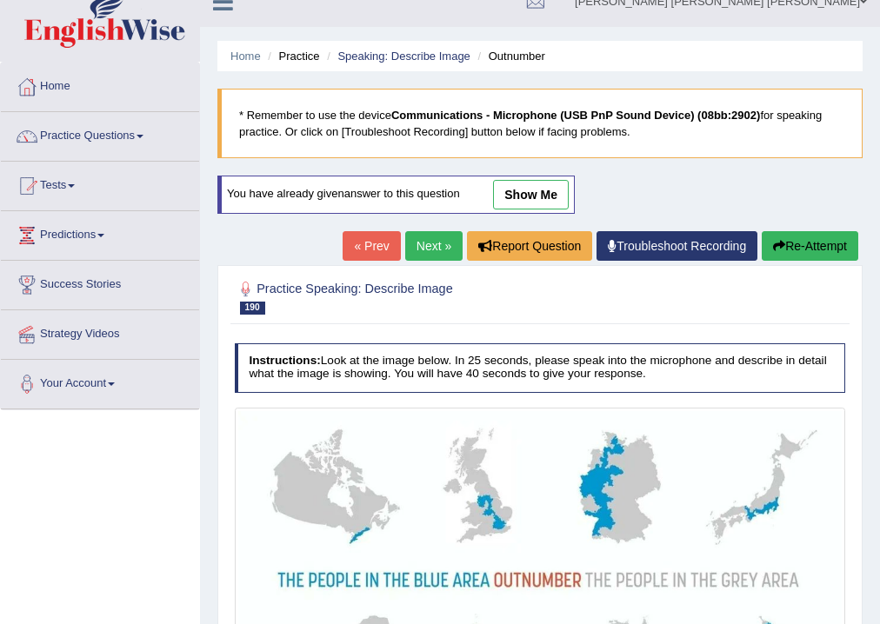
scroll to position [23, 0]
click at [424, 237] on link "Next »" at bounding box center [433, 246] width 57 height 30
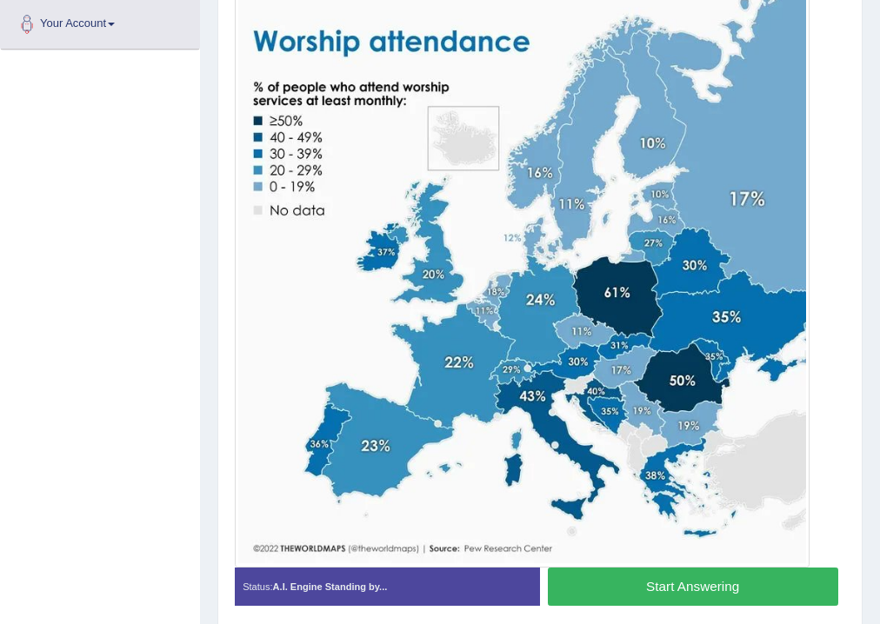
scroll to position [371, 0]
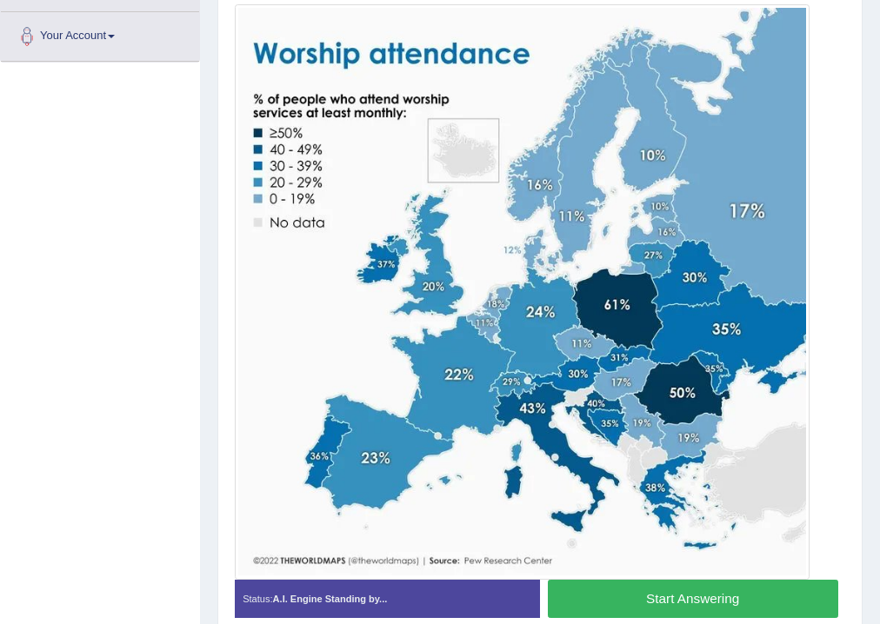
click at [642, 595] on button "Start Answering" at bounding box center [693, 598] width 290 height 37
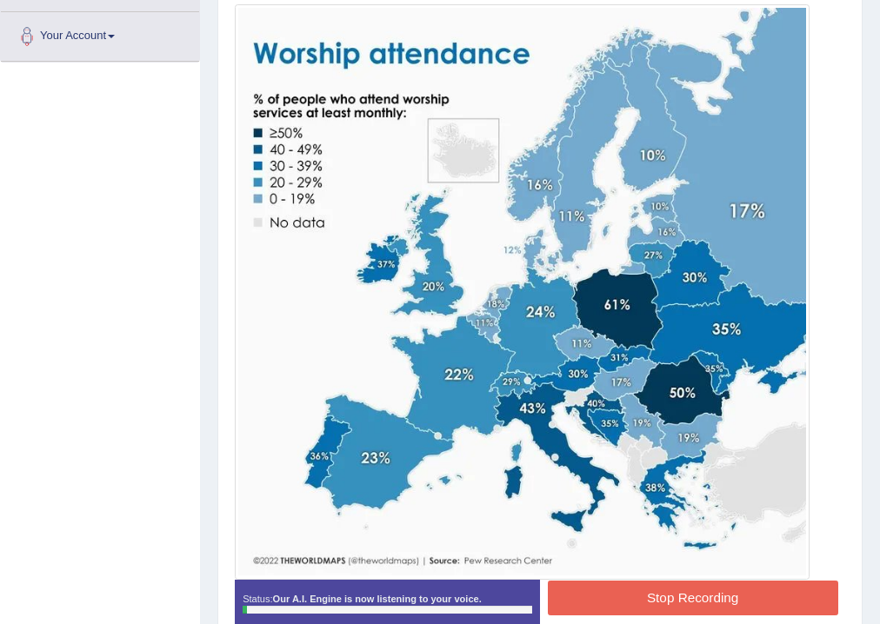
click at [692, 602] on button "Stop Recording" at bounding box center [693, 598] width 290 height 34
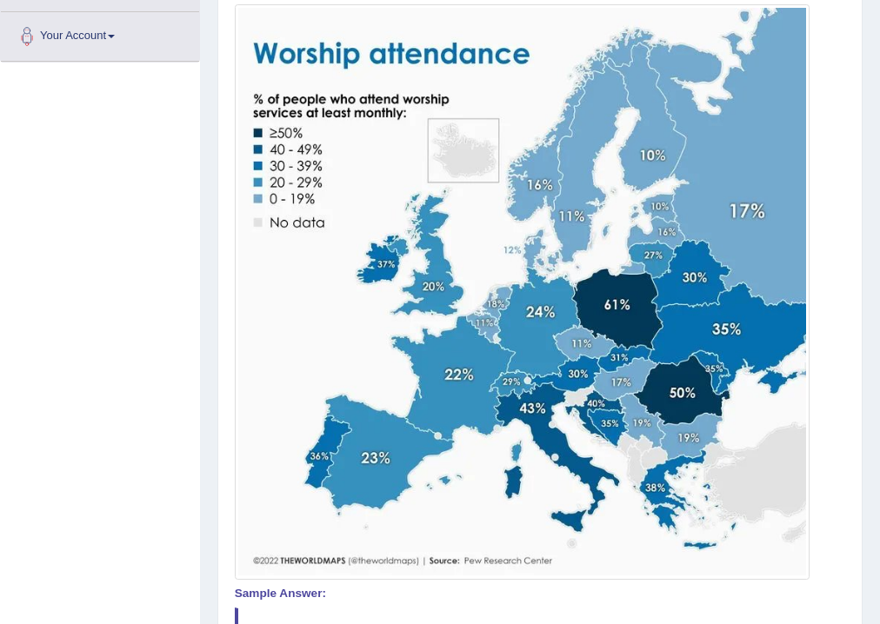
scroll to position [0, 0]
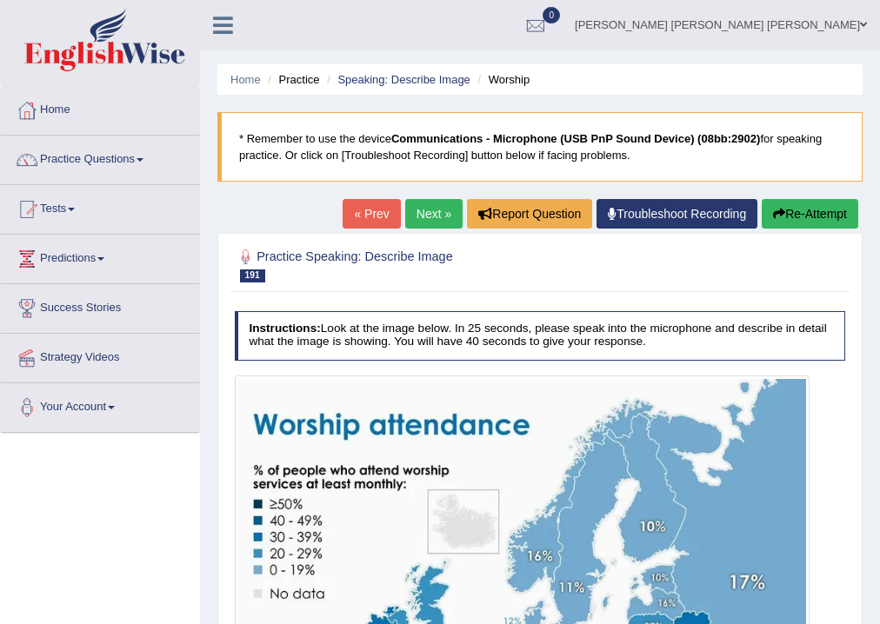
click at [793, 230] on div "« Prev Next » Report Question Troubleshoot Recording Re-Attempt" at bounding box center [603, 216] width 520 height 34
click at [793, 216] on button "Re-Attempt" at bounding box center [810, 214] width 97 height 30
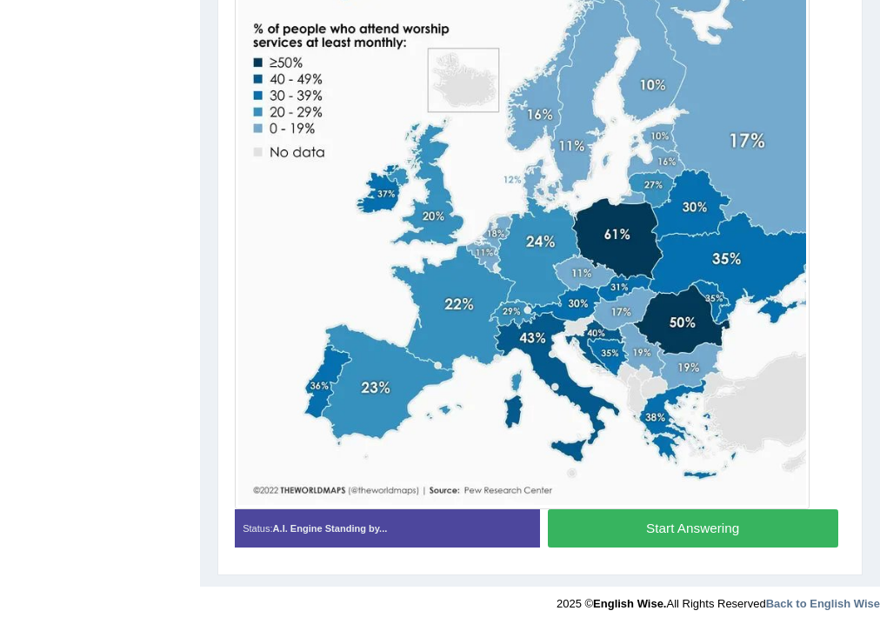
scroll to position [321, 0]
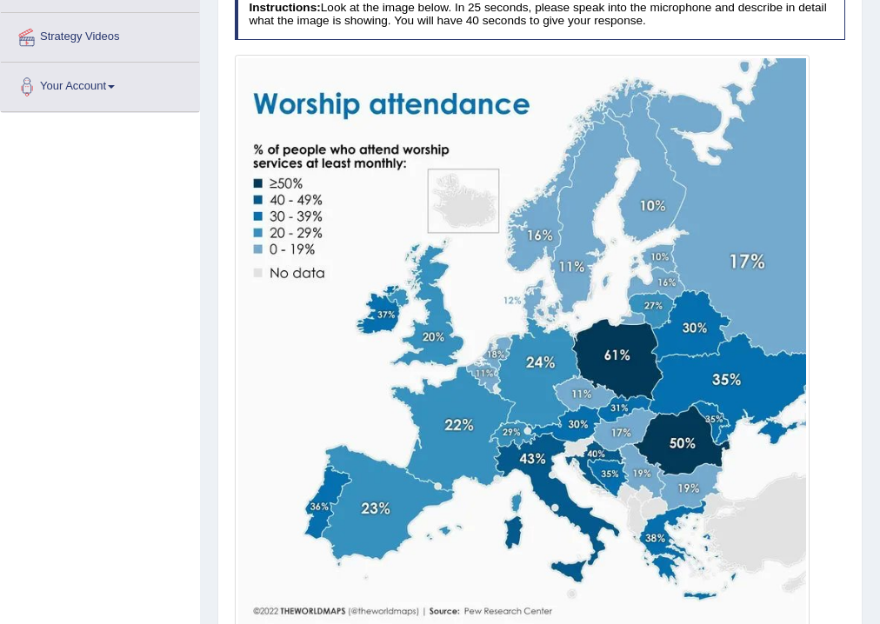
click at [850, 391] on div "Practice Speaking: Describe Image 191 Worship Instructions: Look at the image b…" at bounding box center [539, 303] width 645 height 783
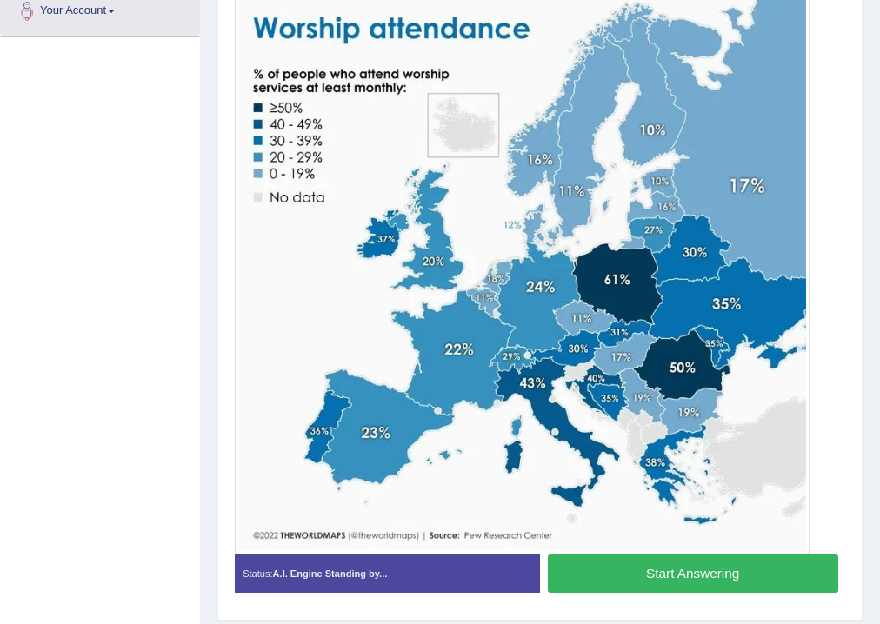
scroll to position [430, 0]
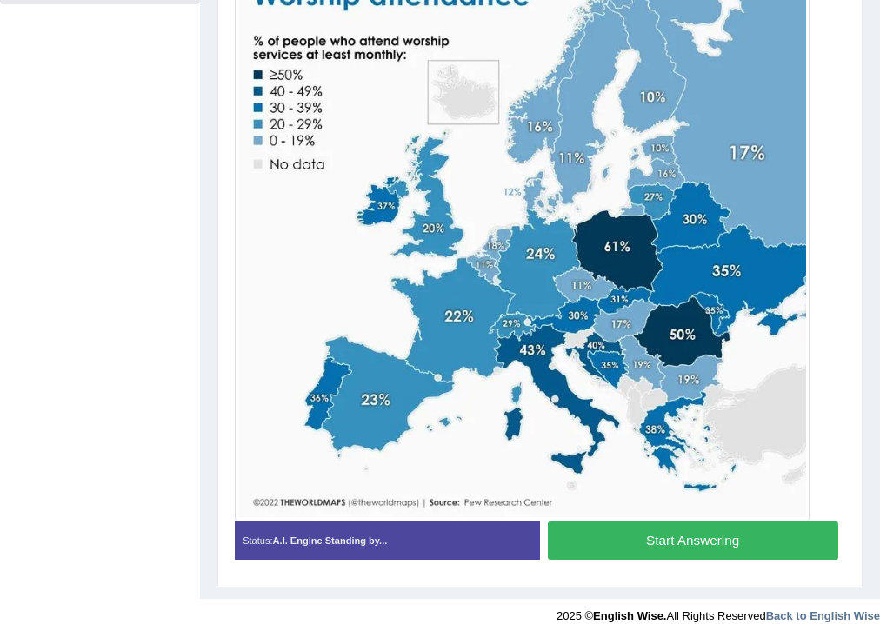
click at [738, 556] on button "Start Answering" at bounding box center [693, 540] width 290 height 37
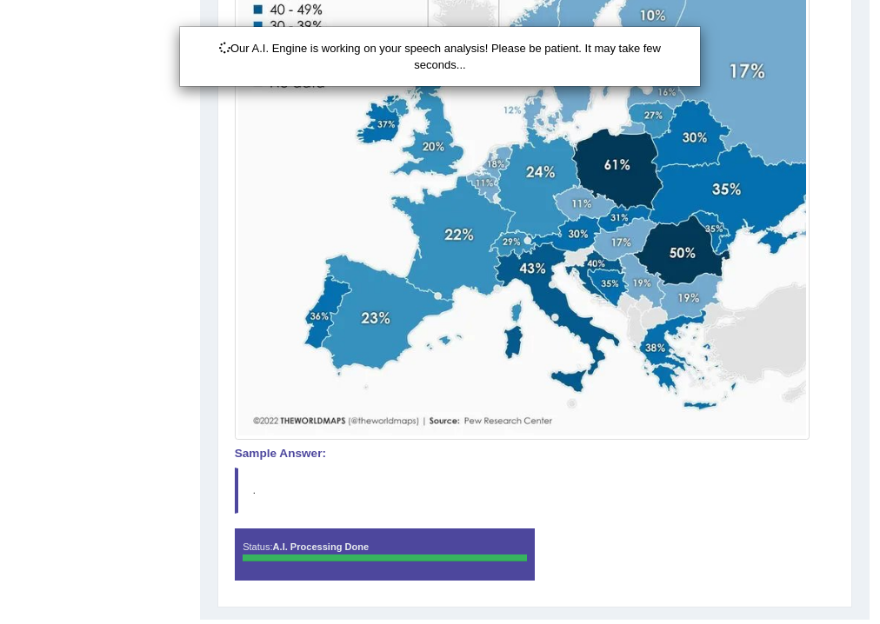
scroll to position [549, 0]
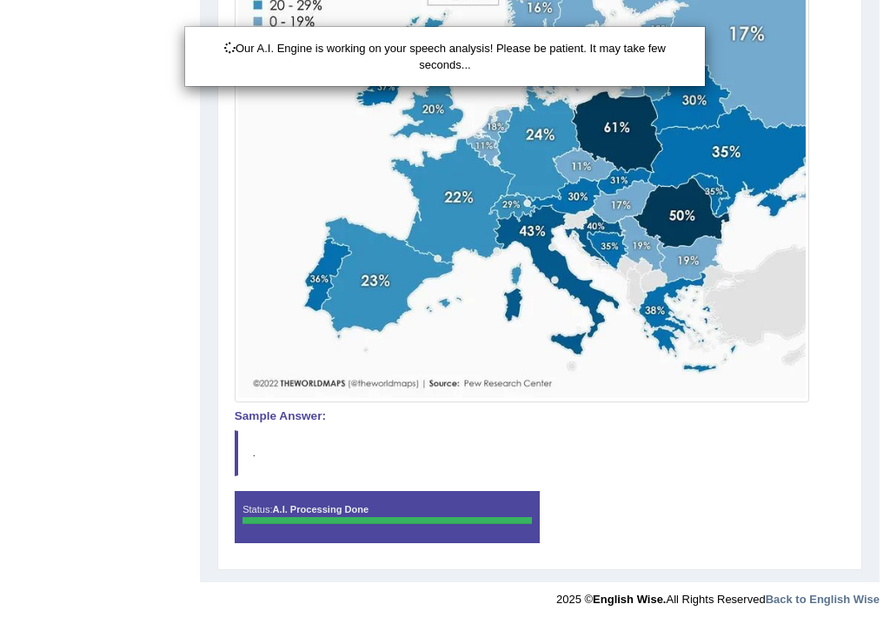
drag, startPoint x: 890, startPoint y: 347, endPoint x: 890, endPoint y: 424, distance: 77.4
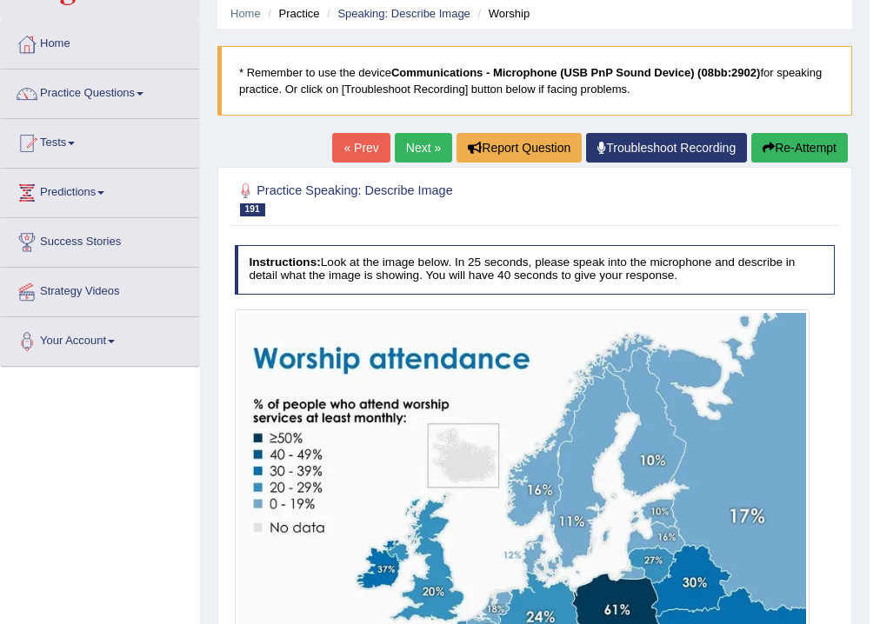
scroll to position [32, 0]
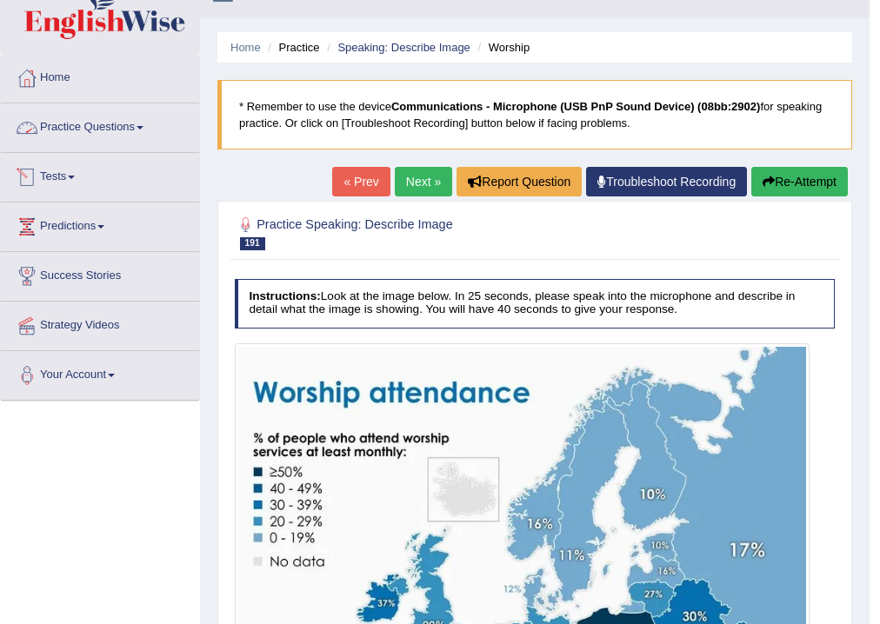
click at [96, 124] on link "Practice Questions" at bounding box center [100, 124] width 198 height 43
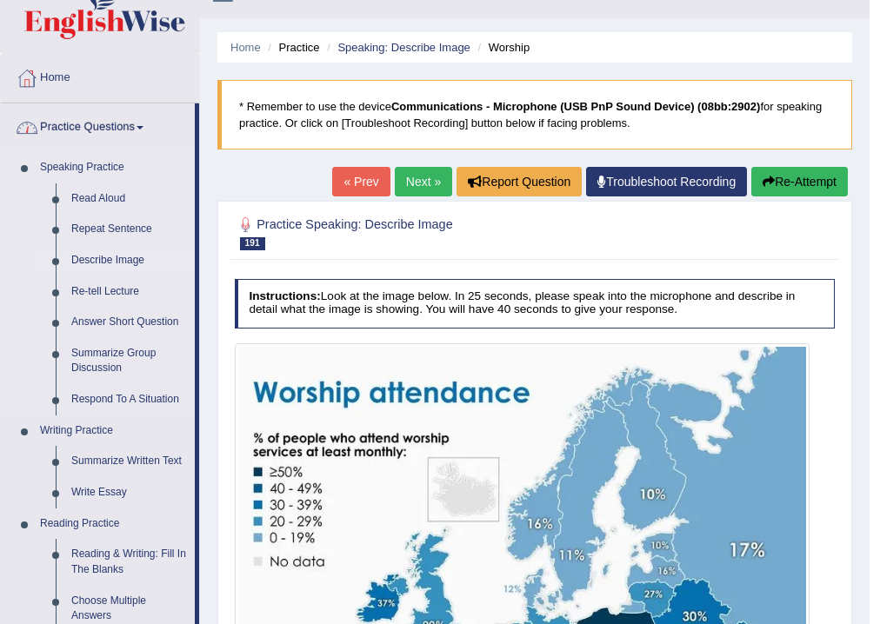
click at [90, 258] on link "Describe Image" at bounding box center [128, 260] width 131 height 31
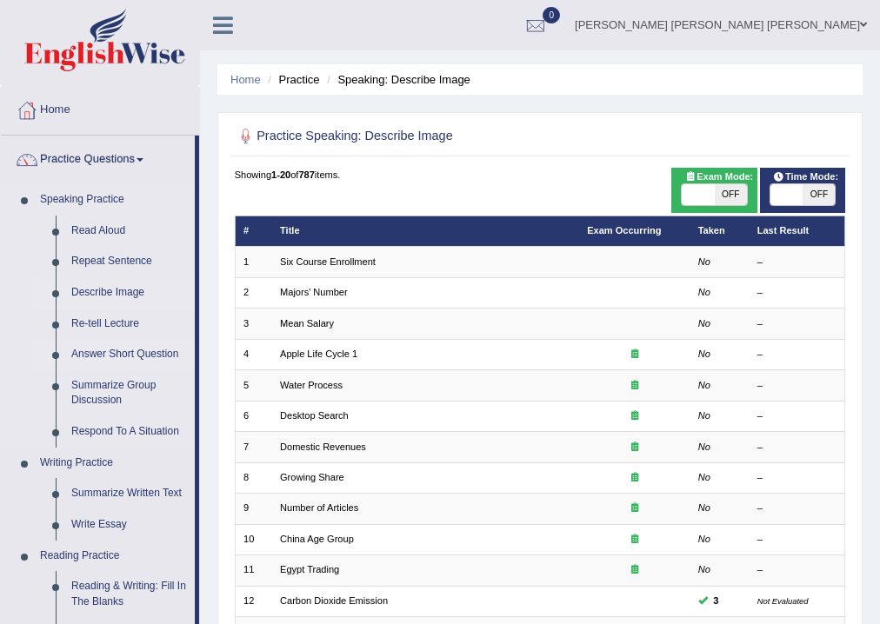
click at [94, 352] on link "Answer Short Question" at bounding box center [128, 354] width 131 height 31
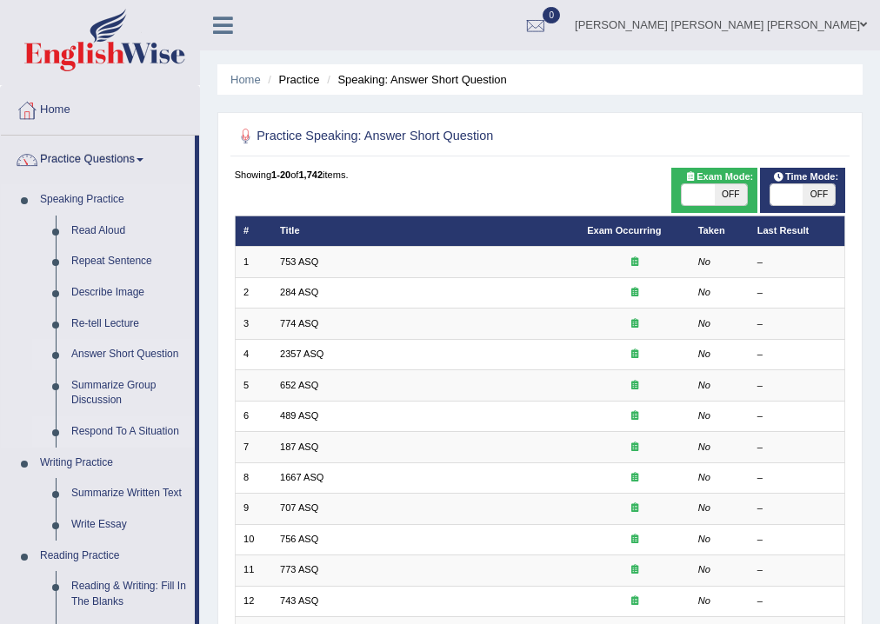
click at [97, 431] on link "Respond To A Situation" at bounding box center [128, 432] width 131 height 31
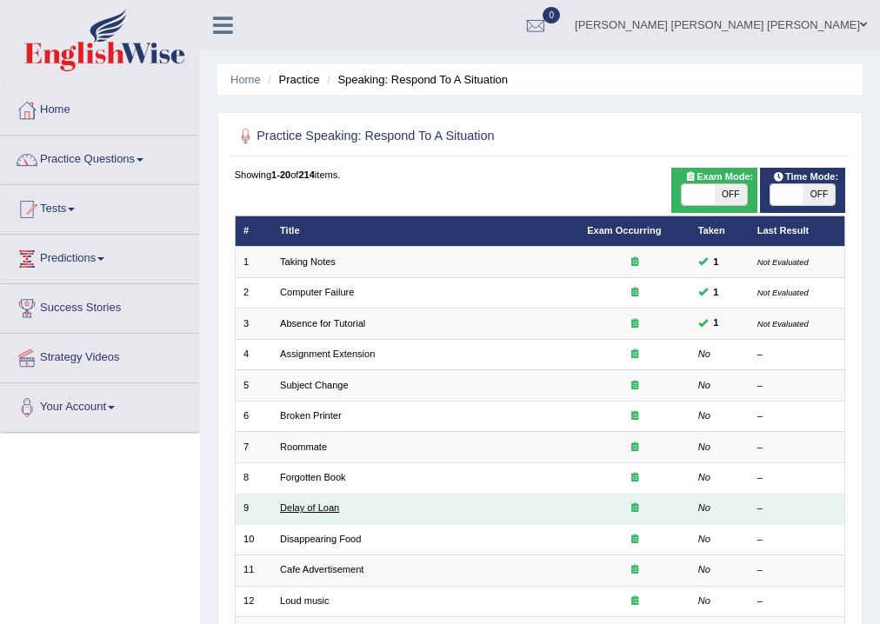
click at [302, 508] on link "Delay of Loan" at bounding box center [309, 508] width 59 height 10
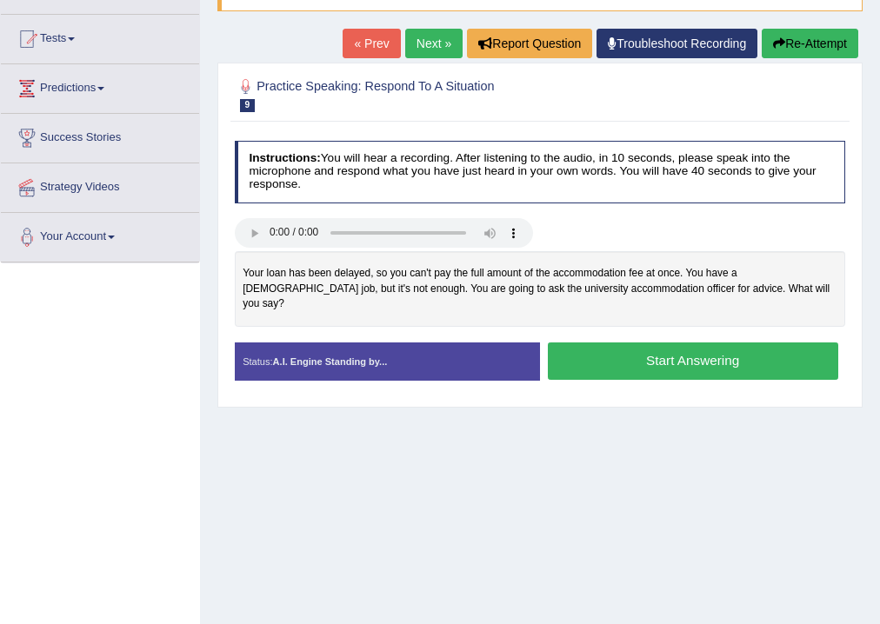
scroll to position [188, 0]
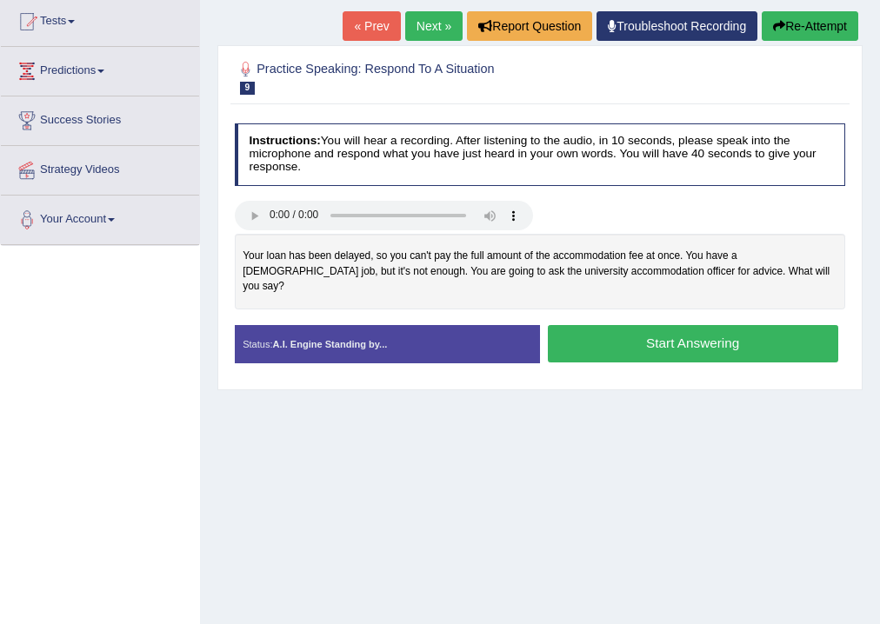
click at [770, 467] on div "Home Practice Speaking: Respond To A Situation Delay of Loan * Remember to use …" at bounding box center [540, 247] width 680 height 870
click at [403, 473] on div "Home Practice Speaking: Respond To A Situation Delay of Loan * Remember to use …" at bounding box center [540, 247] width 680 height 870
click at [701, 330] on button "Start Answering" at bounding box center [693, 343] width 290 height 37
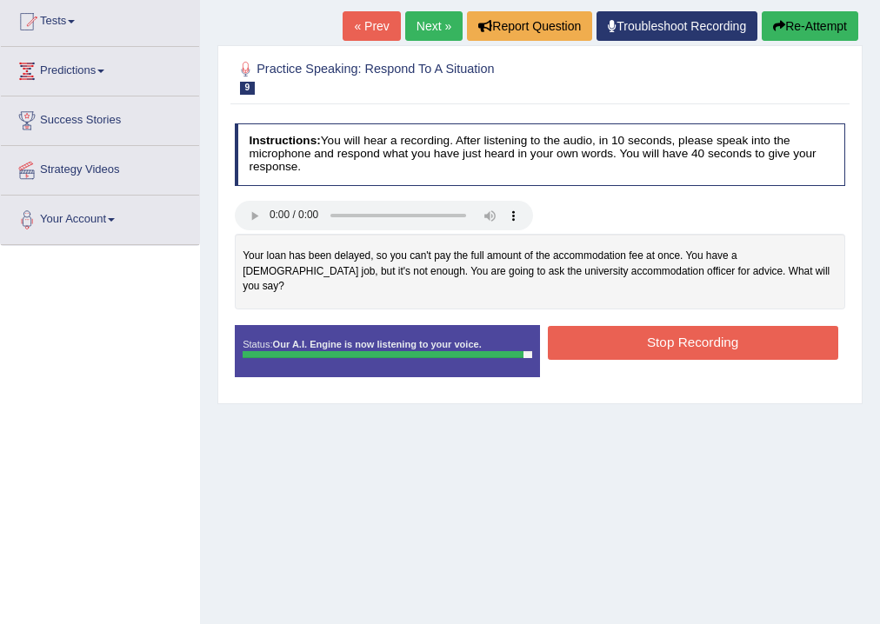
click at [676, 332] on button "Stop Recording" at bounding box center [693, 343] width 290 height 34
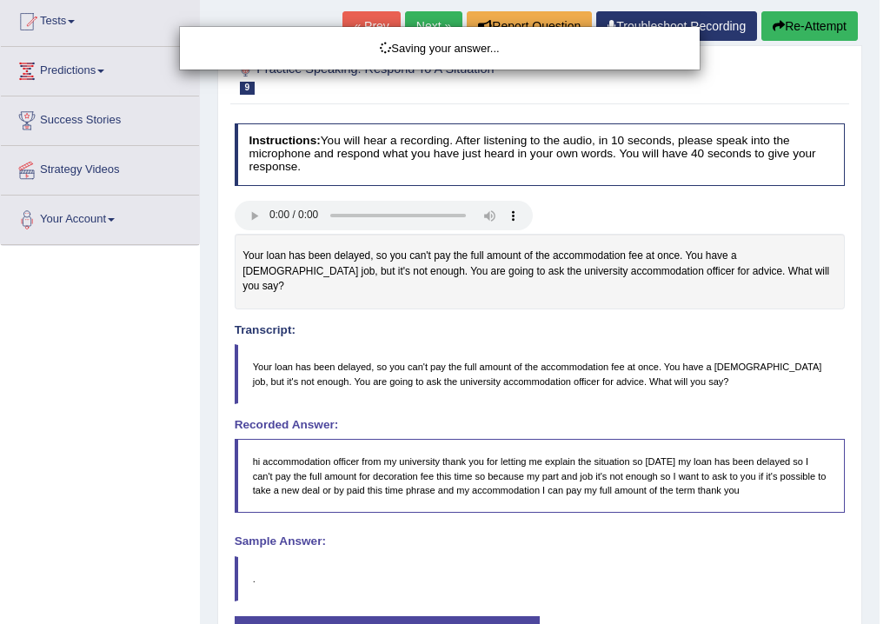
click at [879, 431] on div "Saving your answer..." at bounding box center [445, 312] width 890 height 624
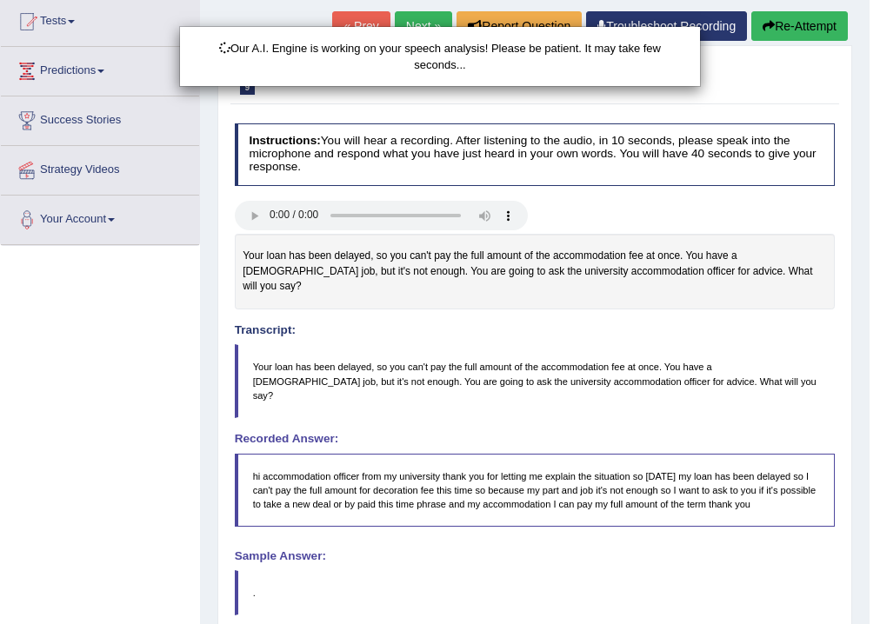
drag, startPoint x: 880, startPoint y: 387, endPoint x: 890, endPoint y: 433, distance: 47.1
click at [879, 431] on div "Our A.I. Engine is working on your speech analysis! Please be patient. It may t…" at bounding box center [440, 312] width 880 height 624
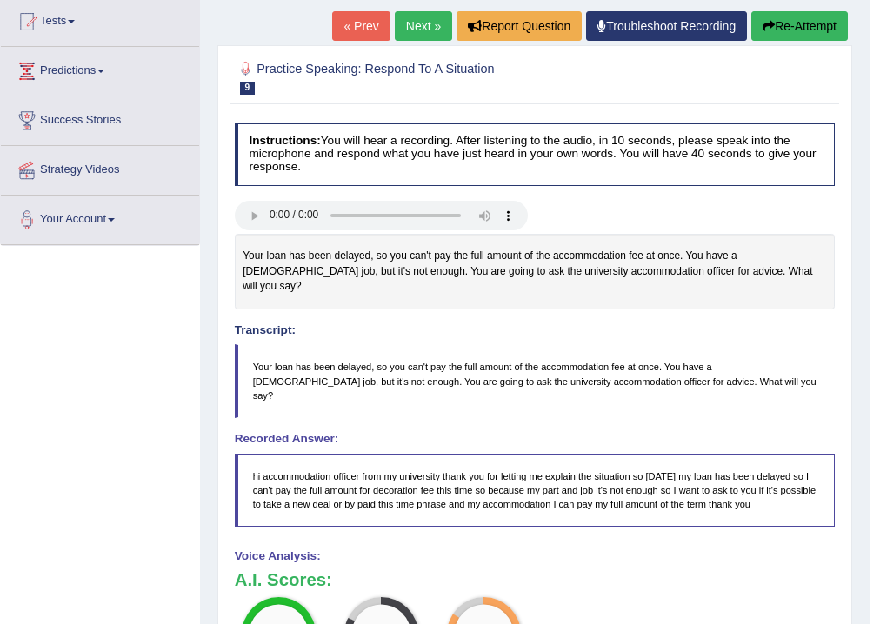
drag, startPoint x: 890, startPoint y: 433, endPoint x: 890, endPoint y: 472, distance: 39.1
click at [879, 437] on html "Toggle navigation Home Practice Questions Speaking Practice Read Aloud Repeat S…" at bounding box center [440, 124] width 880 height 624
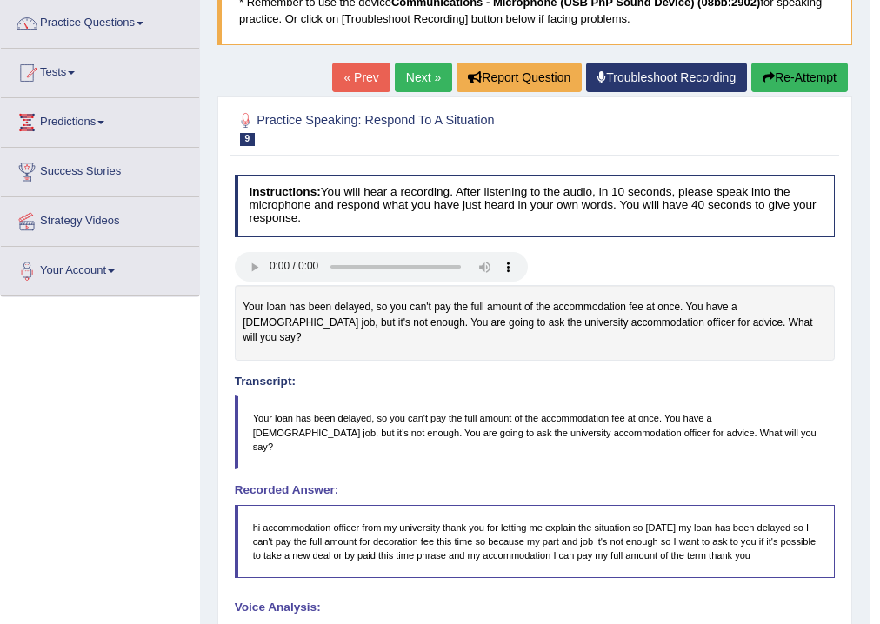
scroll to position [70, 0]
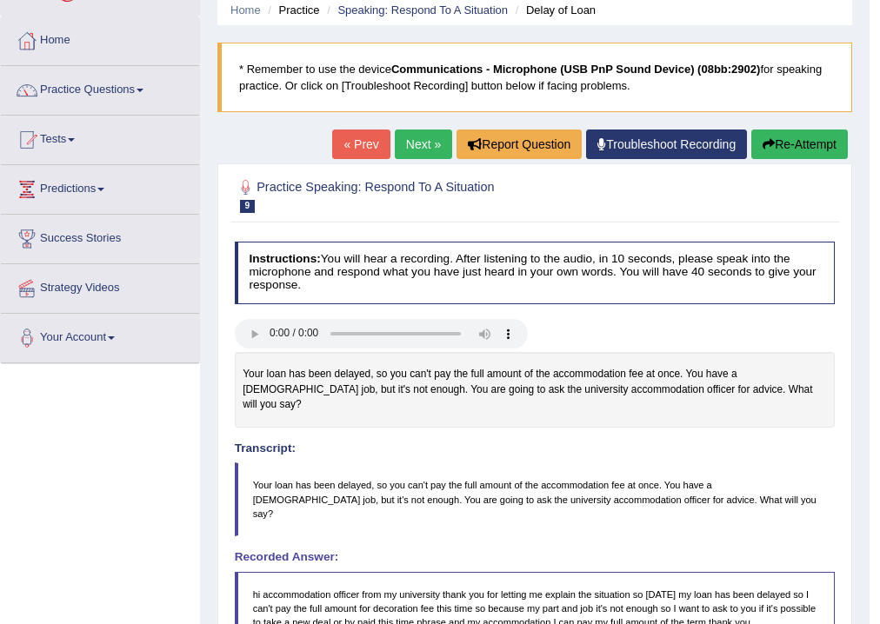
click at [408, 144] on link "Next »" at bounding box center [423, 145] width 57 height 30
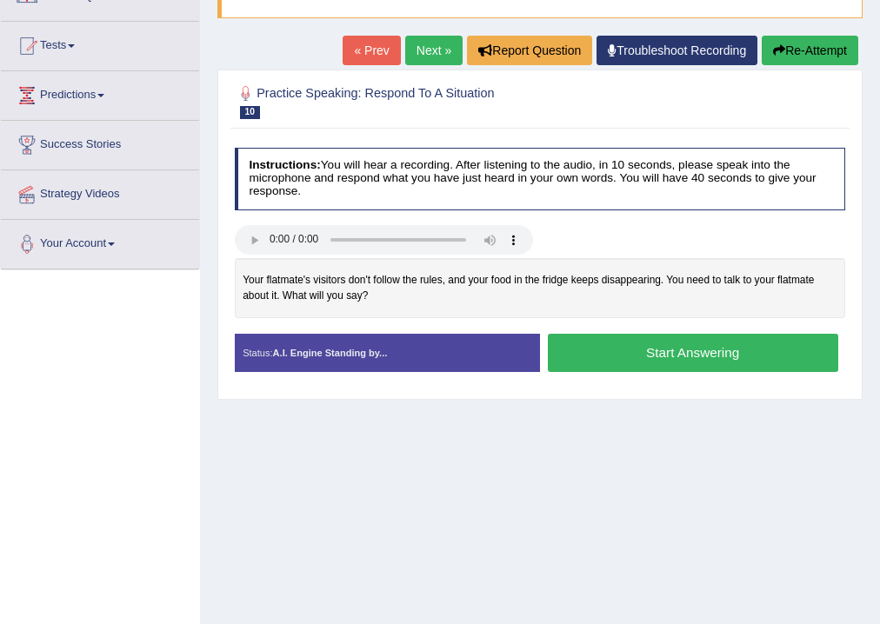
click at [701, 345] on button "Start Answering" at bounding box center [693, 352] width 290 height 37
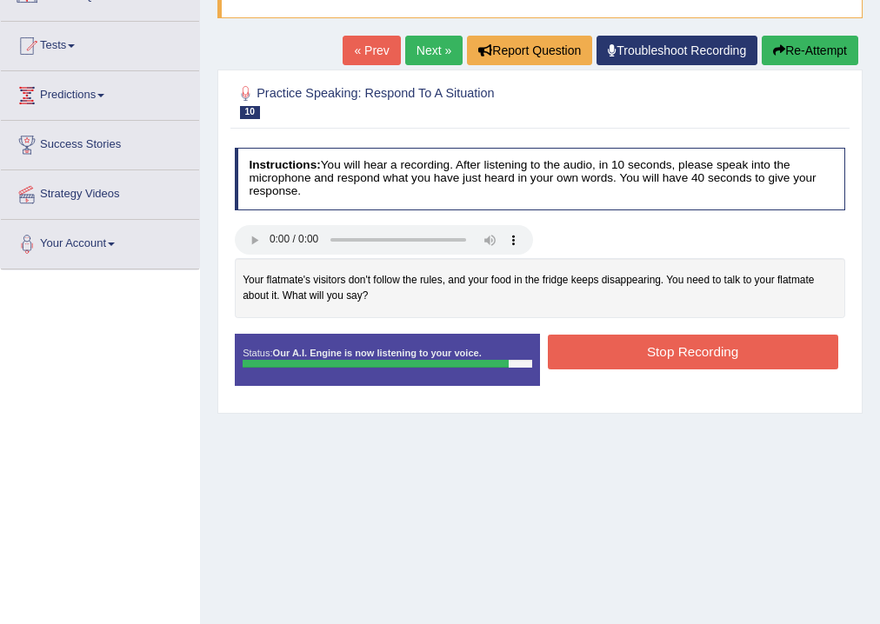
click at [609, 362] on button "Stop Recording" at bounding box center [693, 352] width 290 height 34
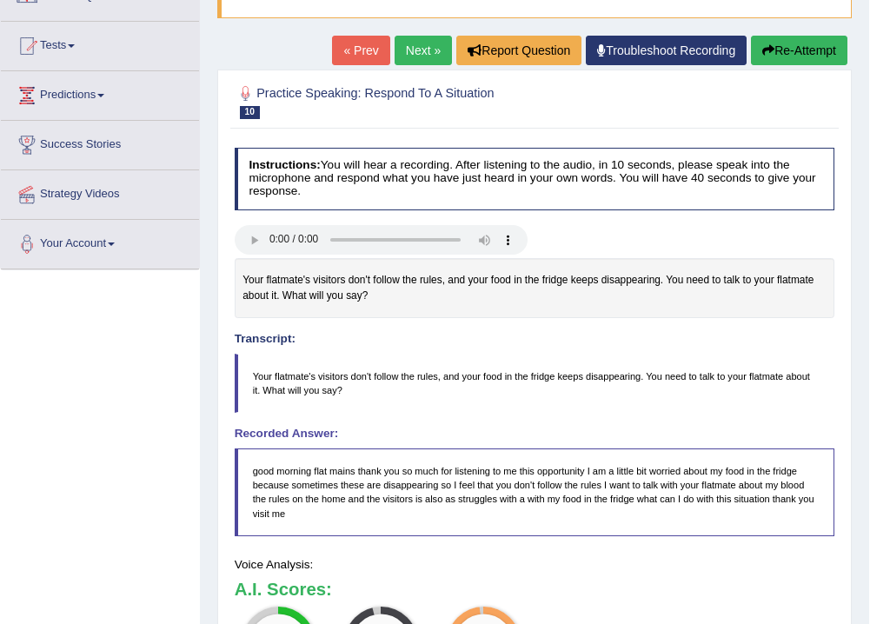
drag, startPoint x: 890, startPoint y: 428, endPoint x: 890, endPoint y: 460, distance: 32.2
click at [879, 460] on body "Toggle navigation Home Practice Questions Speaking Practice Read Aloud Repeat S…" at bounding box center [445, 149] width 890 height 624
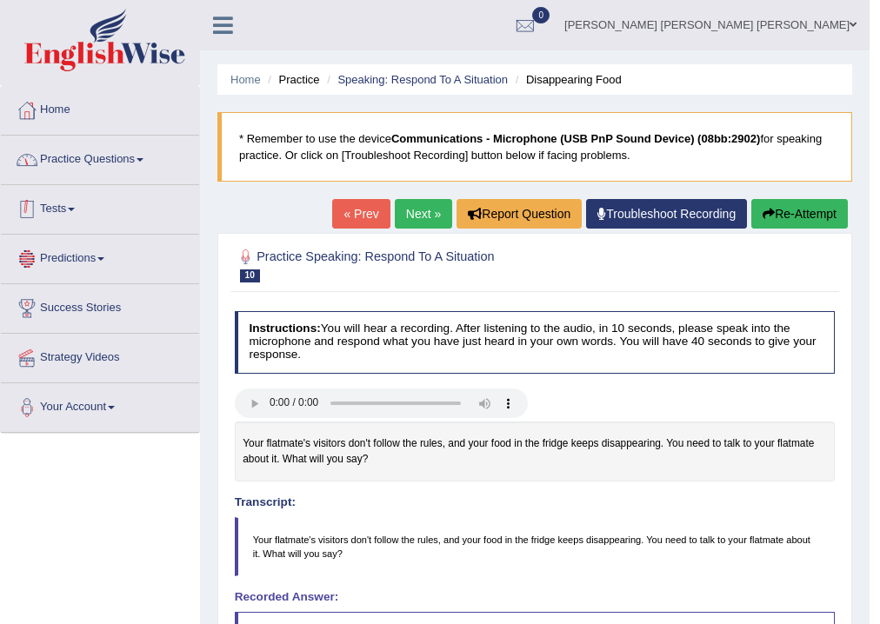
click at [133, 158] on link "Practice Questions" at bounding box center [100, 157] width 198 height 43
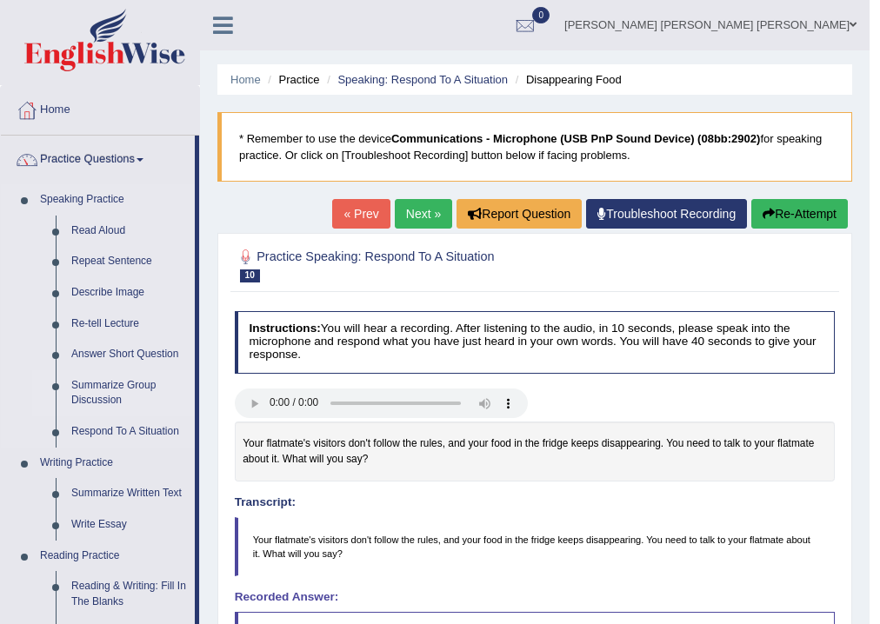
click at [83, 383] on link "Summarize Group Discussion" at bounding box center [128, 393] width 131 height 46
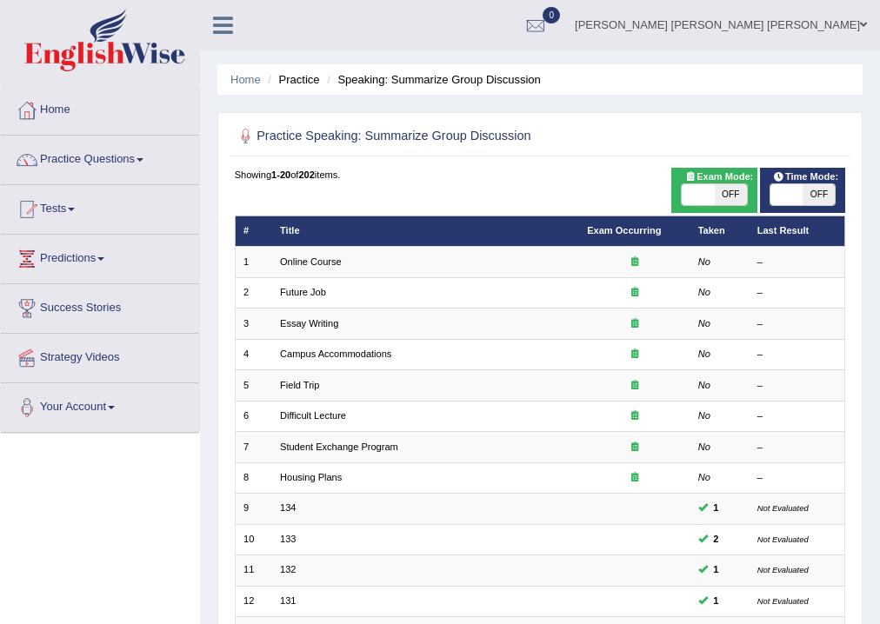
scroll to position [377, 0]
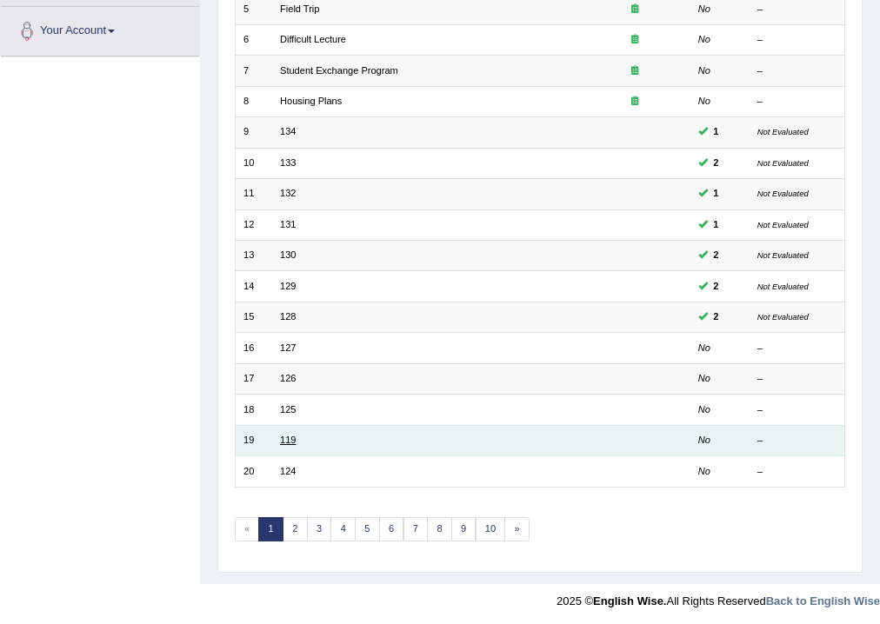
click at [285, 435] on link "119" at bounding box center [288, 440] width 16 height 10
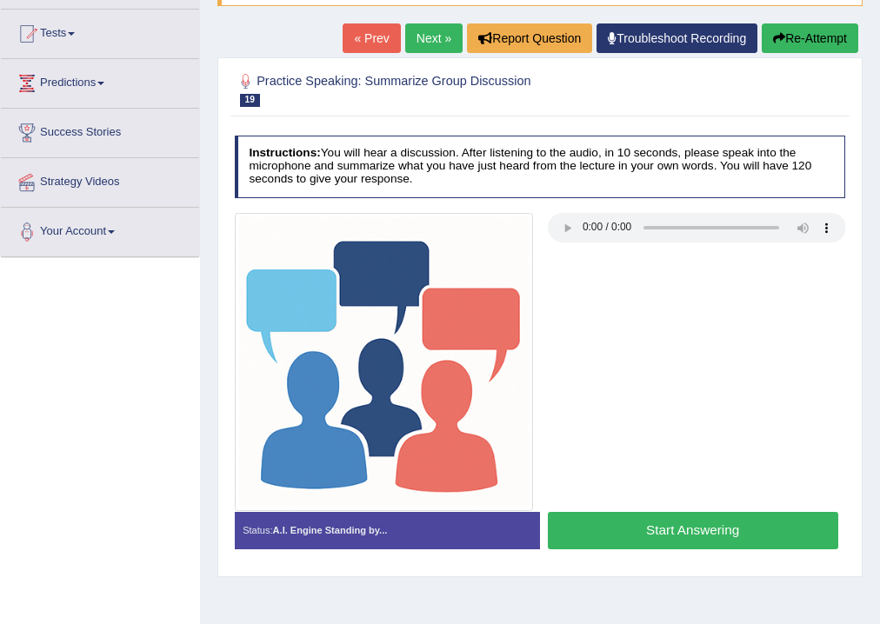
scroll to position [215, 0]
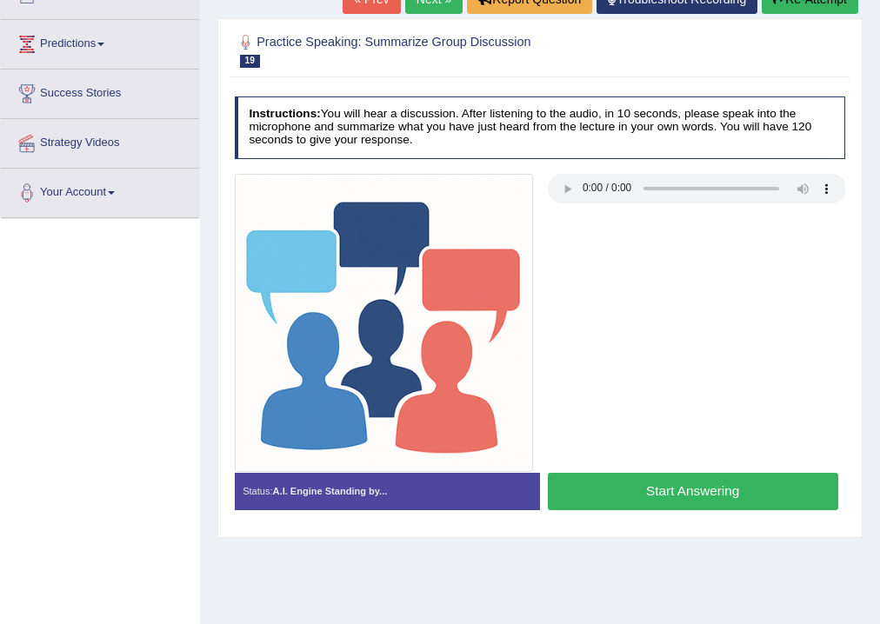
click at [662, 511] on div "Start Answering" at bounding box center [692, 494] width 305 height 42
click at [665, 504] on button "Start Answering" at bounding box center [693, 491] width 290 height 37
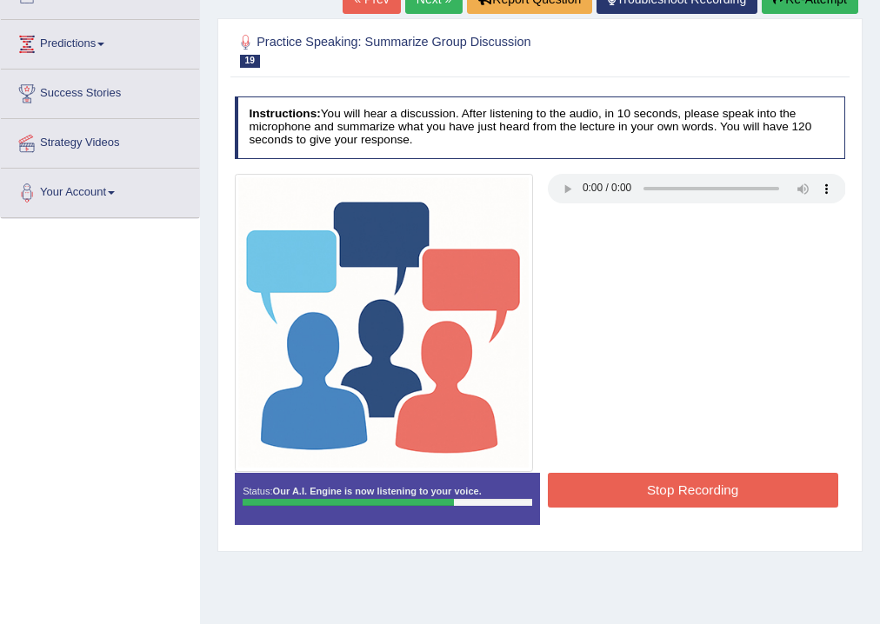
click at [667, 498] on button "Stop Recording" at bounding box center [693, 490] width 290 height 34
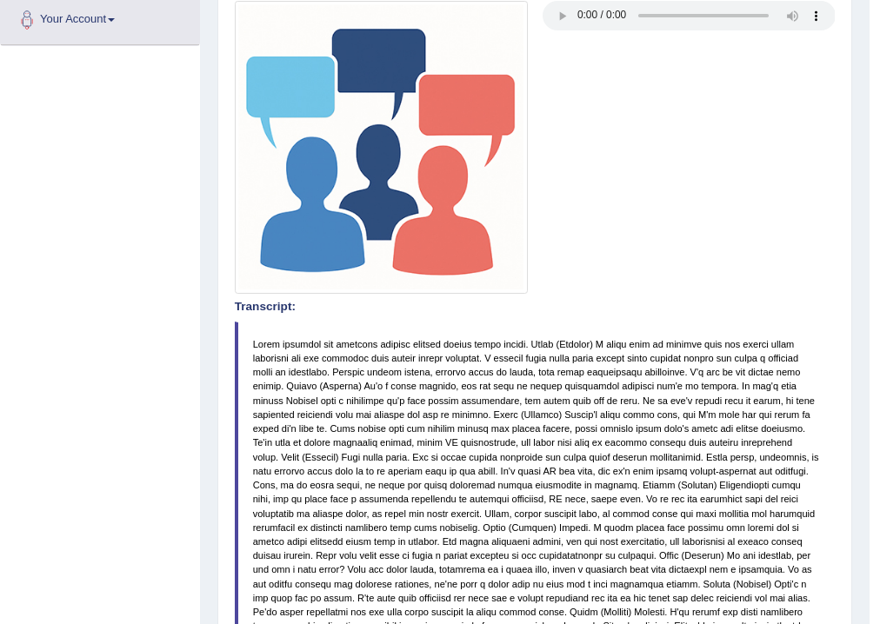
scroll to position [0, 0]
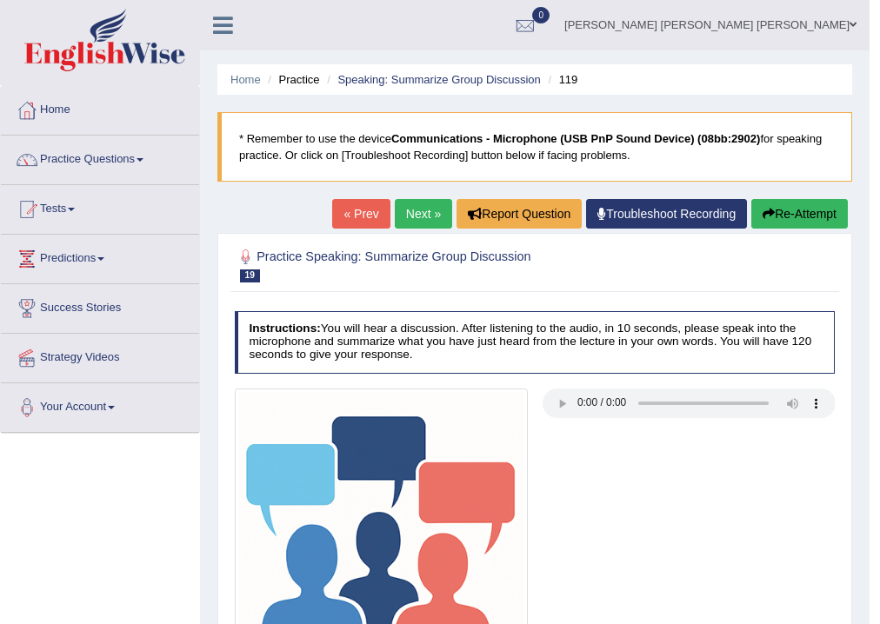
click at [417, 214] on link "Next »" at bounding box center [423, 214] width 57 height 30
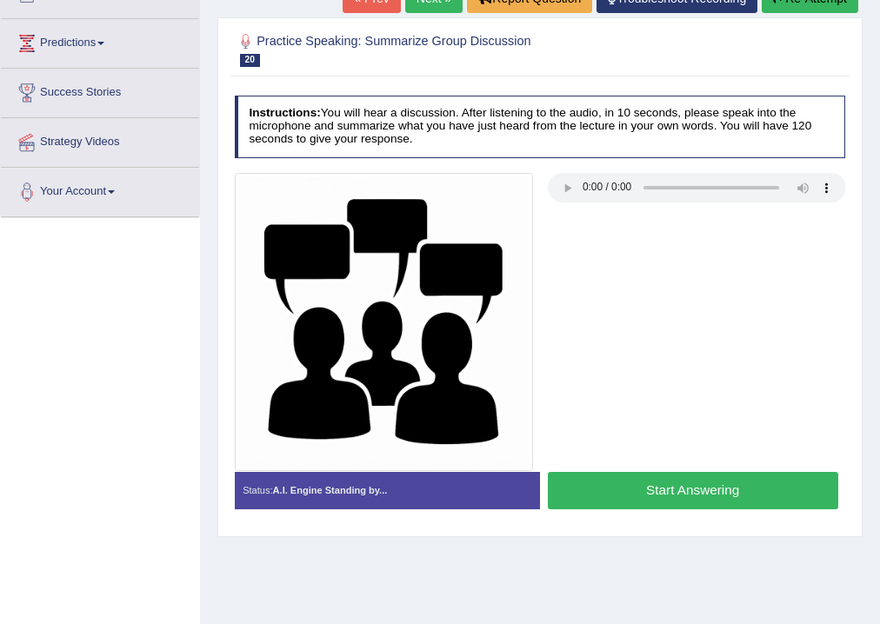
click at [602, 477] on button "Start Answering" at bounding box center [693, 490] width 290 height 37
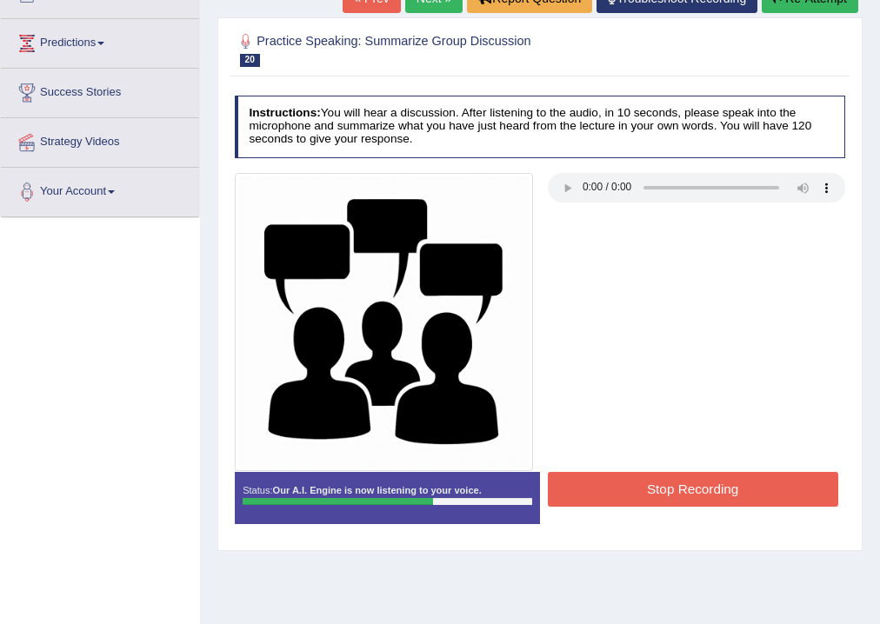
click at [602, 477] on button "Stop Recording" at bounding box center [693, 489] width 290 height 34
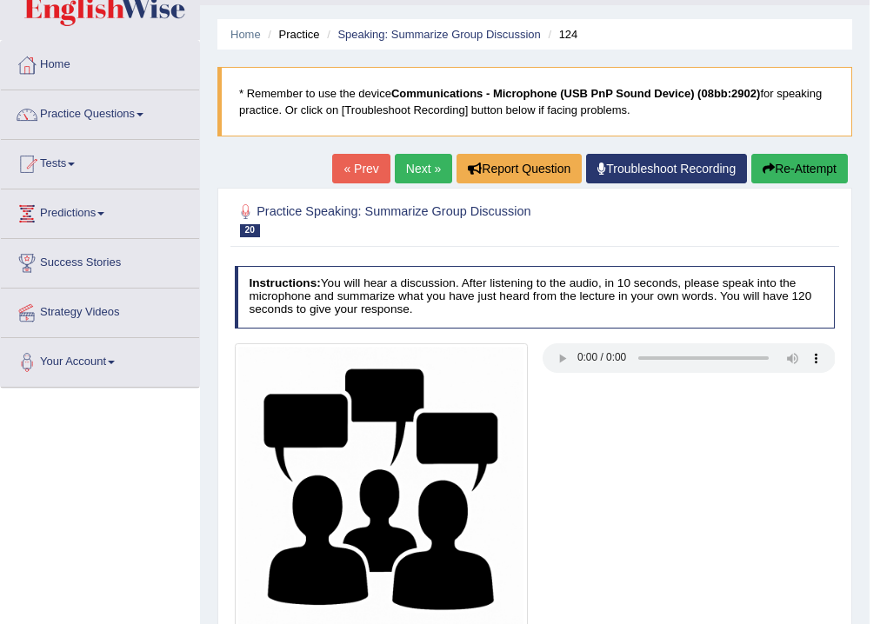
scroll to position [38, 0]
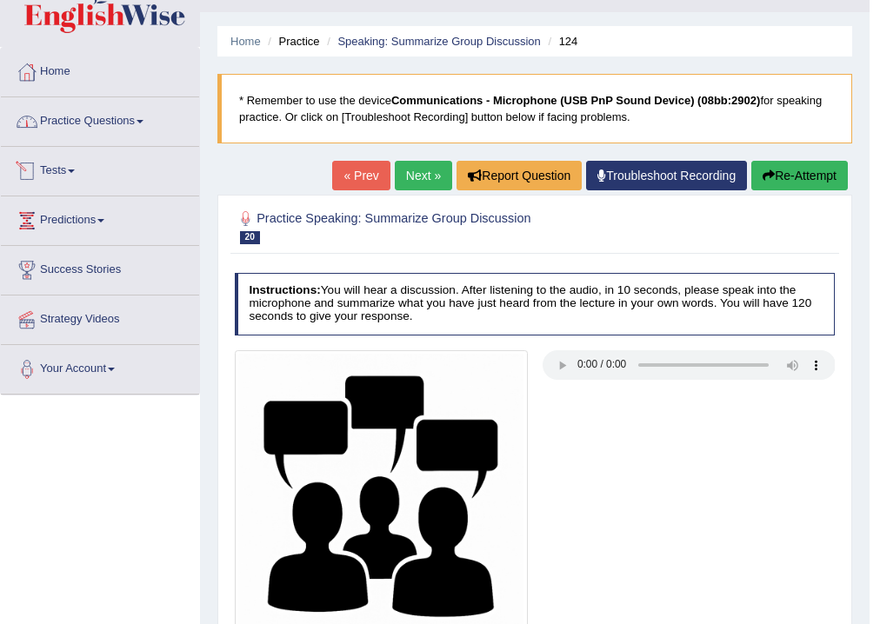
click at [104, 128] on link "Practice Questions" at bounding box center [100, 118] width 198 height 43
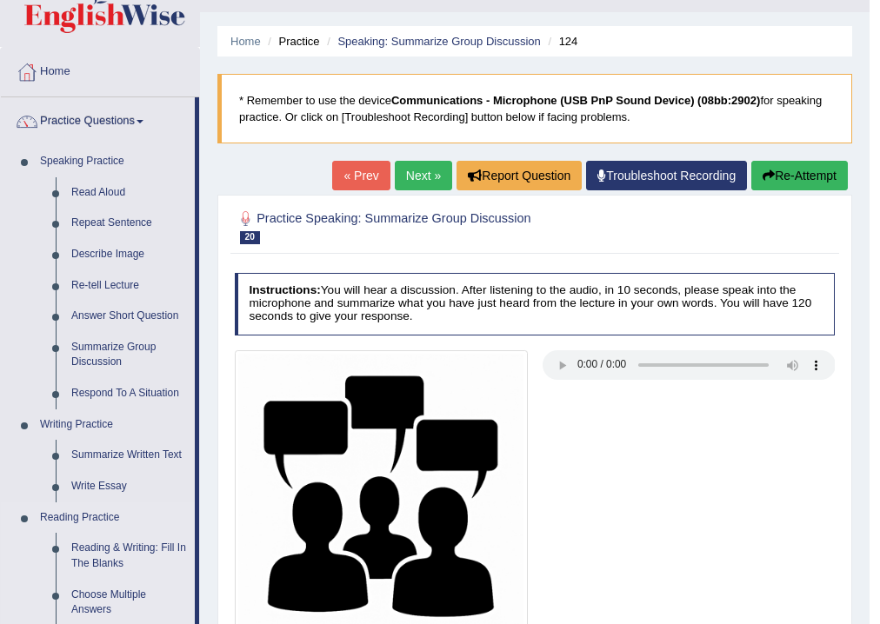
scroll to position [108, 0]
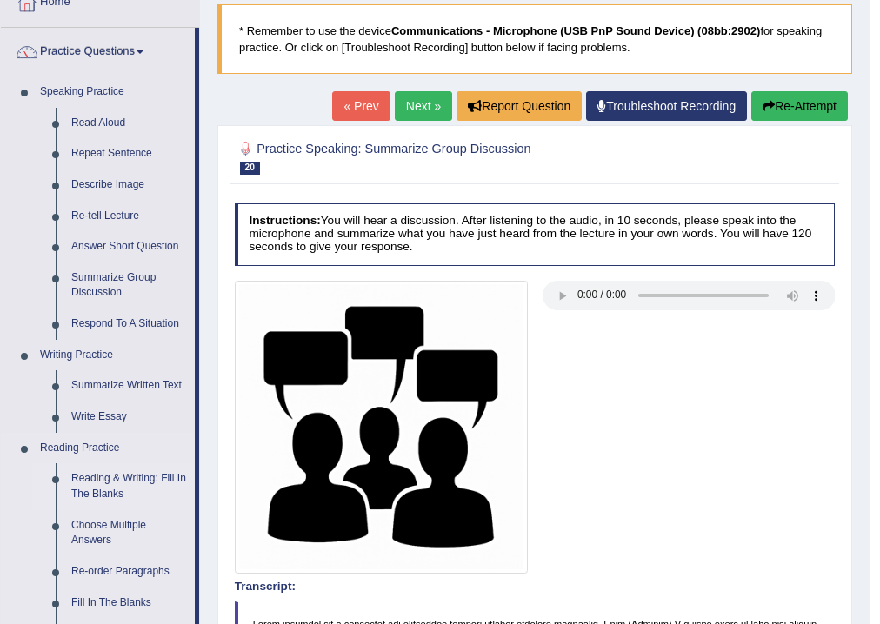
click at [90, 480] on link "Reading & Writing: Fill In The Blanks" at bounding box center [128, 486] width 131 height 46
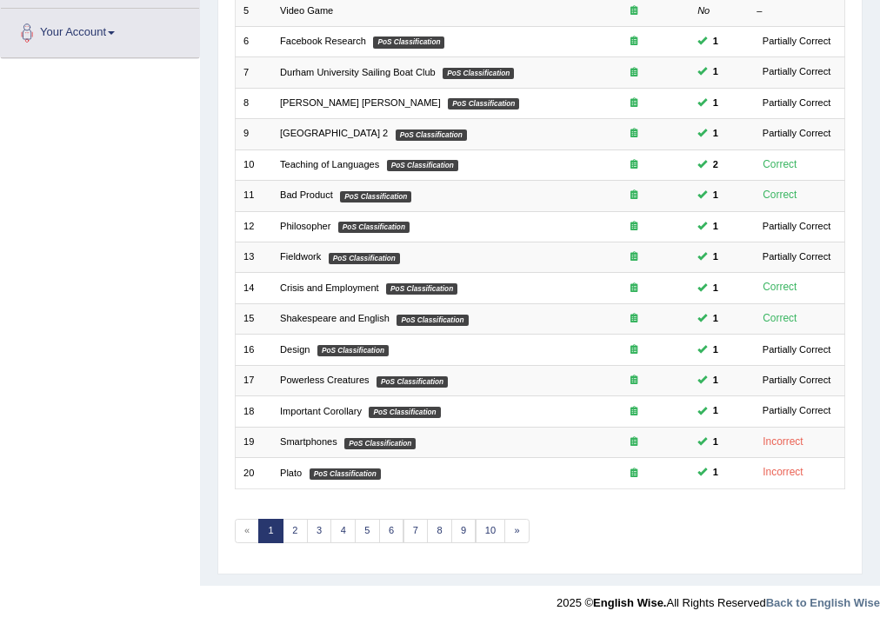
scroll to position [377, 0]
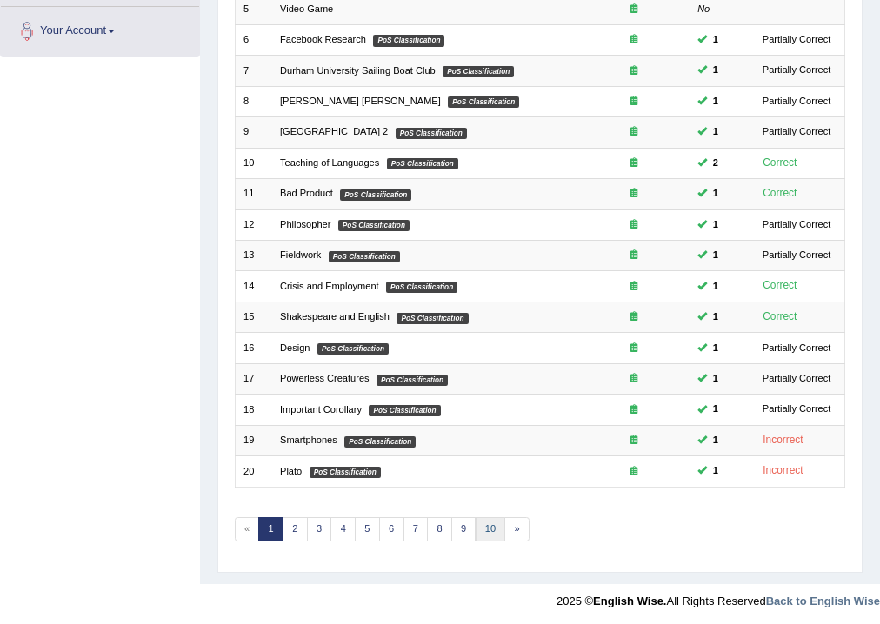
click at [487, 528] on link "10" at bounding box center [491, 529] width 30 height 24
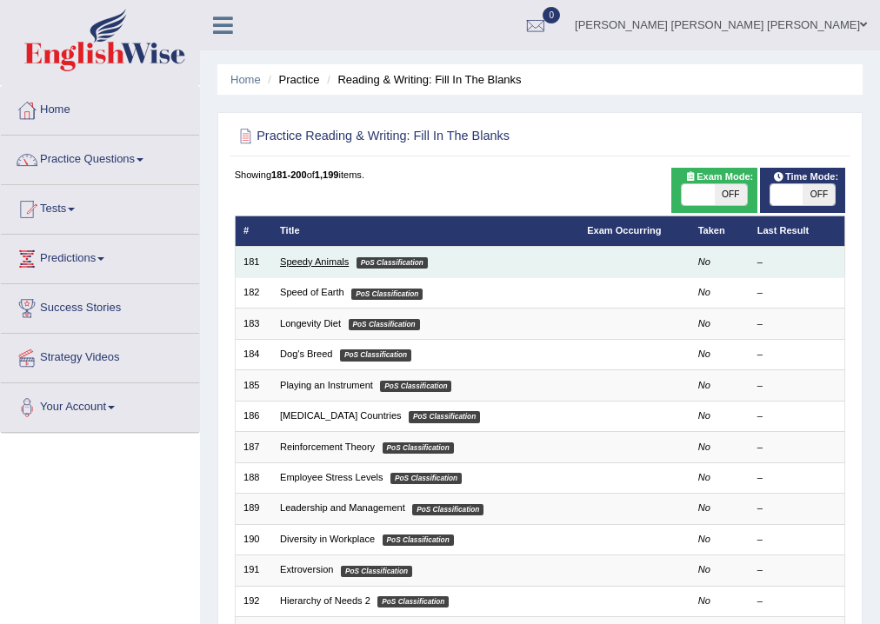
click at [307, 257] on link "Speedy Animals" at bounding box center [314, 262] width 69 height 10
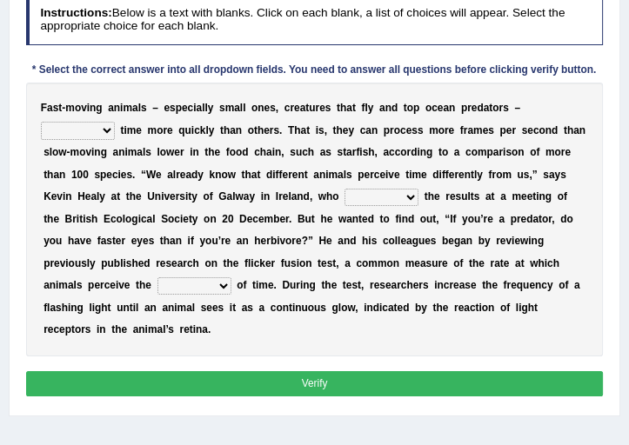
scroll to position [224, 0]
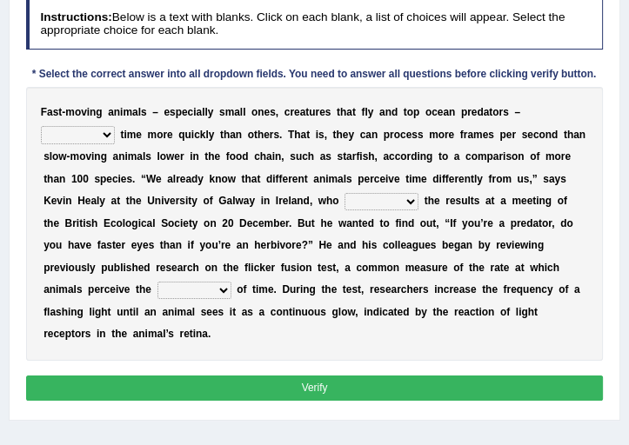
click at [92, 134] on select "deceive perceive conceive receive" at bounding box center [78, 134] width 74 height 17
select select "perceive"
click at [41, 126] on select "deceive perceive conceive receive" at bounding box center [78, 134] width 74 height 17
click at [372, 201] on select "absented presented resented assented" at bounding box center [381, 201] width 74 height 17
select select "presented"
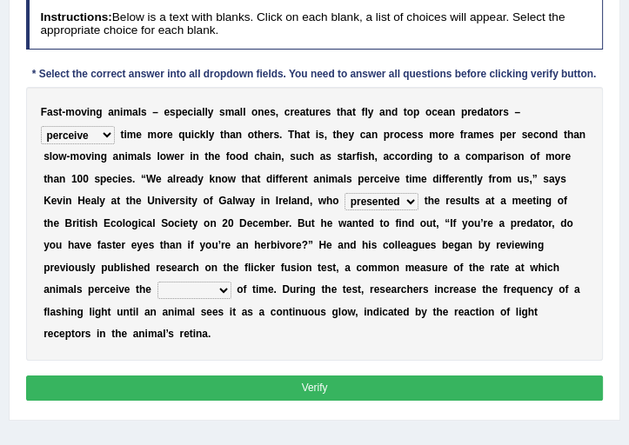
click at [344, 193] on select "absented presented resented assented" at bounding box center [381, 201] width 74 height 17
click at [160, 283] on select "passage massage message paragraph" at bounding box center [194, 290] width 74 height 17
select select "message"
click at [157, 282] on select "passage massage message paragraph" at bounding box center [194, 290] width 74 height 17
click at [280, 376] on button "Verify" at bounding box center [314, 388] width 577 height 25
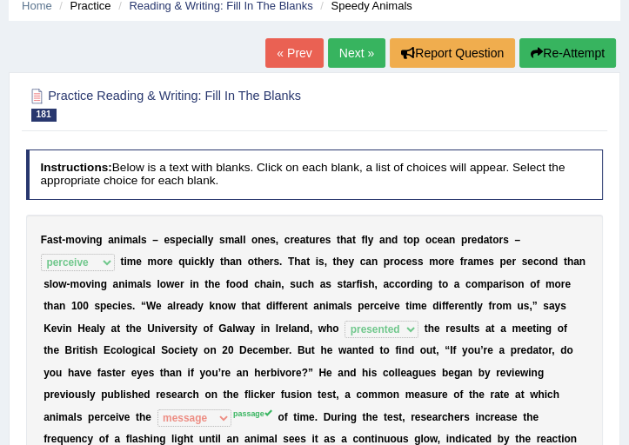
scroll to position [53, 0]
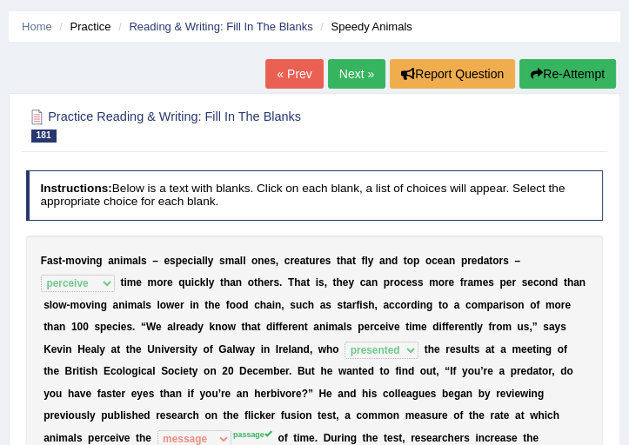
click at [355, 75] on link "Next »" at bounding box center [356, 74] width 57 height 30
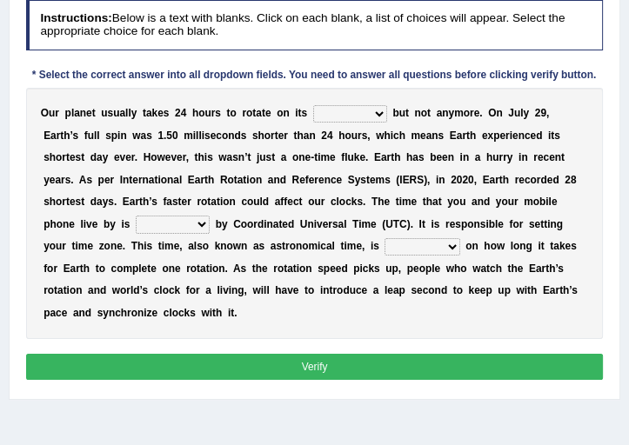
click at [321, 113] on select "axis sundial core surface" at bounding box center [350, 113] width 74 height 17
select select "axis"
click at [313, 105] on select "axis sundial core surface" at bounding box center [350, 113] width 74 height 17
click at [353, 114] on select "axis sundial core surface" at bounding box center [350, 113] width 74 height 17
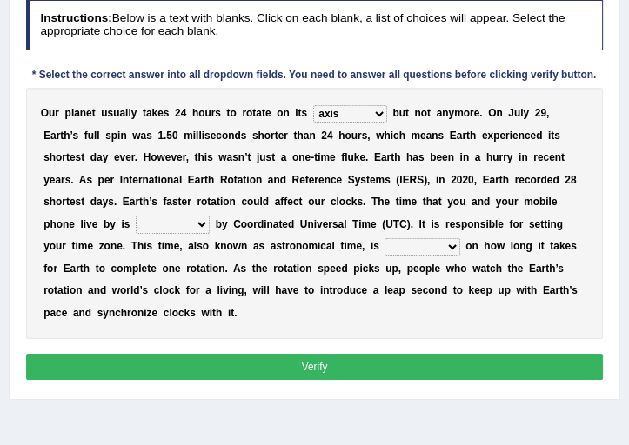
click at [449, 144] on div "O u r p l a n e t u s u a l l y t a k e s 2 4 h o u r s t o r o t a t e o n i t…" at bounding box center [314, 213] width 577 height 251
click at [173, 224] on select "delegated addicted dictated rotated" at bounding box center [173, 224] width 74 height 17
select select "dictated"
click at [136, 216] on select "delegated addicted dictated rotated" at bounding box center [173, 224] width 74 height 17
click at [418, 243] on select "dependent focused born available" at bounding box center [421, 246] width 75 height 17
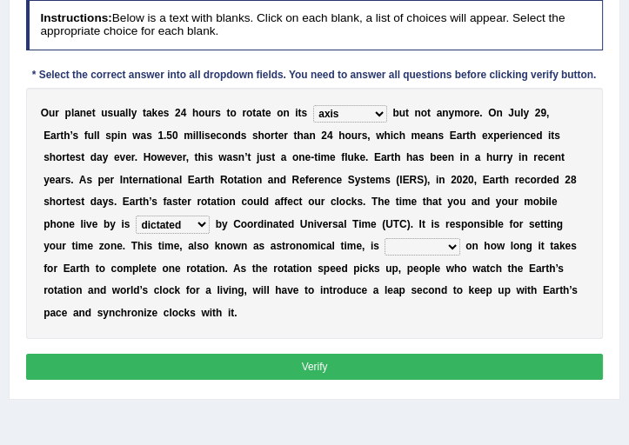
select select "dependent"
click at [384, 238] on select "dependent focused born available" at bounding box center [421, 246] width 75 height 17
click at [361, 354] on button "Verify" at bounding box center [314, 366] width 577 height 25
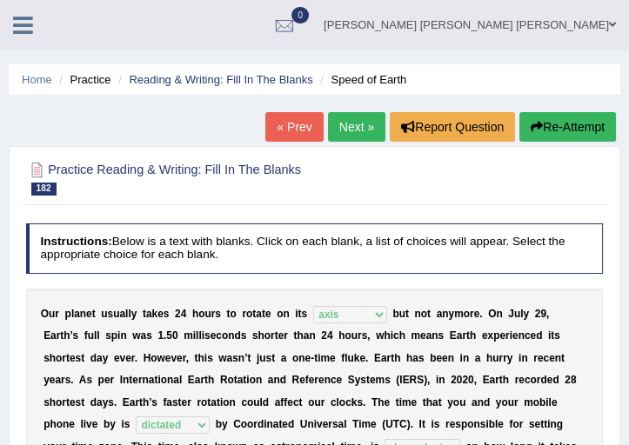
click at [345, 122] on link "Next »" at bounding box center [356, 127] width 57 height 30
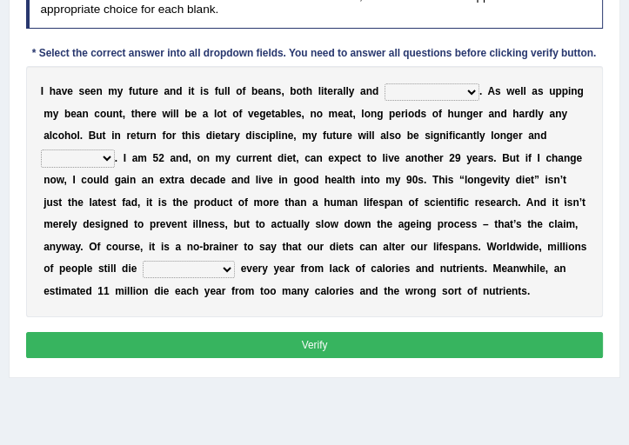
scroll to position [77, 0]
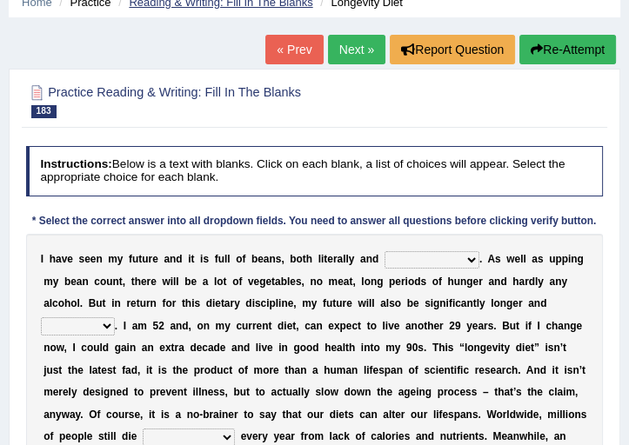
click at [224, 4] on link "Reading & Writing: Fill In The Blanks" at bounding box center [220, 2] width 183 height 13
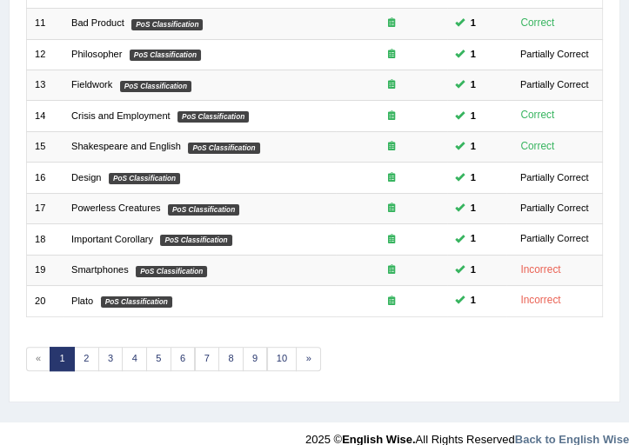
scroll to position [558, 0]
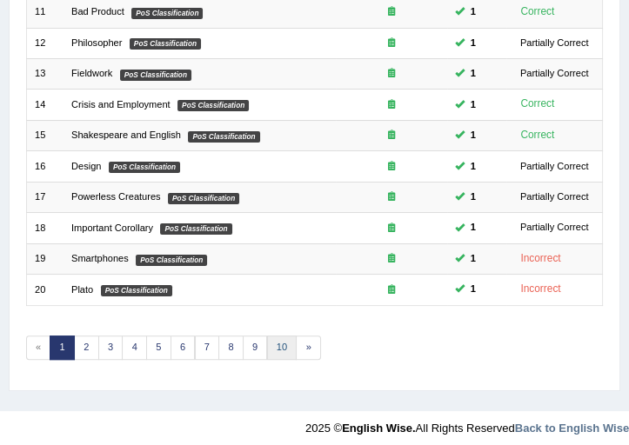
click at [278, 337] on link "10" at bounding box center [282, 348] width 30 height 24
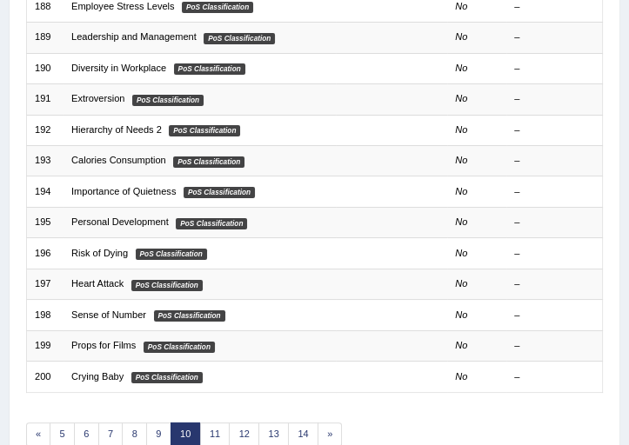
scroll to position [475, 0]
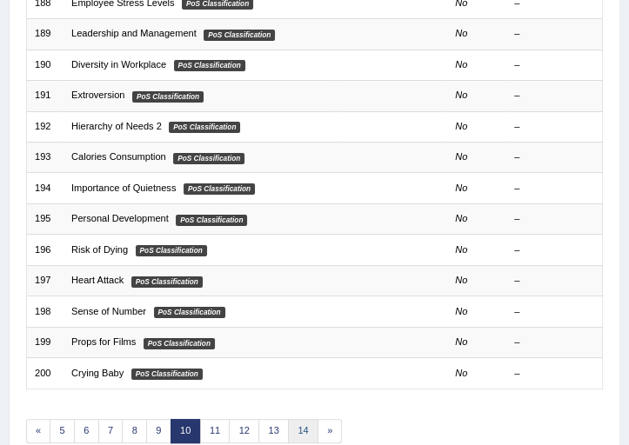
click at [297, 427] on link "14" at bounding box center [303, 431] width 30 height 24
click at [297, 424] on link "14" at bounding box center [303, 431] width 30 height 24
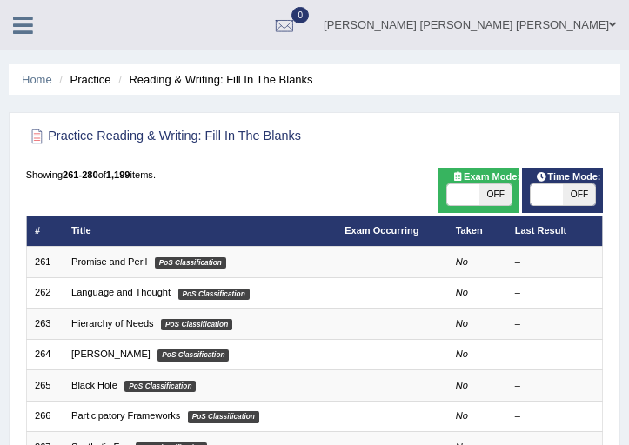
scroll to position [333, 0]
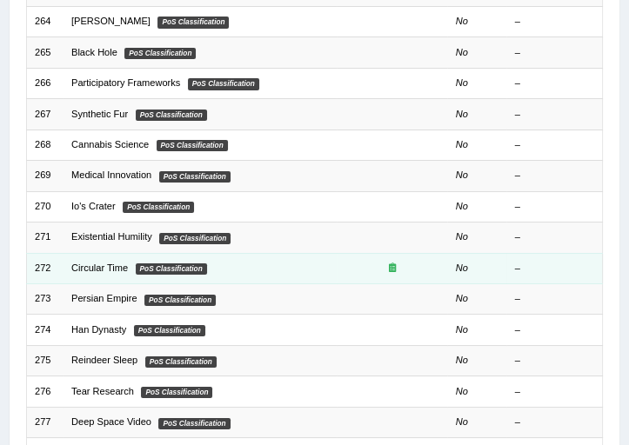
scroll to position [0, 0]
click at [391, 263] on icon at bounding box center [392, 268] width 7 height 10
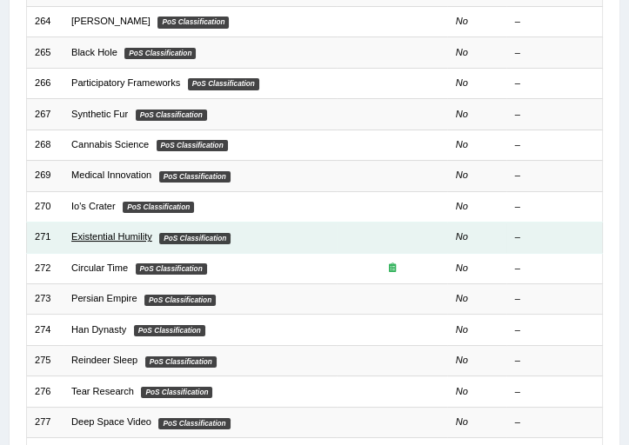
click at [133, 234] on link "Existential Humility" at bounding box center [111, 236] width 81 height 10
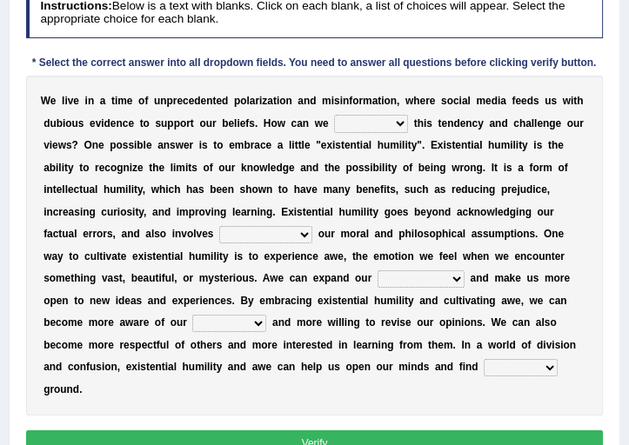
click at [362, 115] on select "overcome covet spread direct" at bounding box center [371, 123] width 74 height 17
click at [360, 123] on select "overcome covet spread direct" at bounding box center [371, 123] width 74 height 17
click at [397, 118] on select "overcome covet spread direct" at bounding box center [371, 123] width 74 height 17
click at [402, 118] on select "overcome covet spread direct" at bounding box center [371, 123] width 74 height 17
select select "overcome"
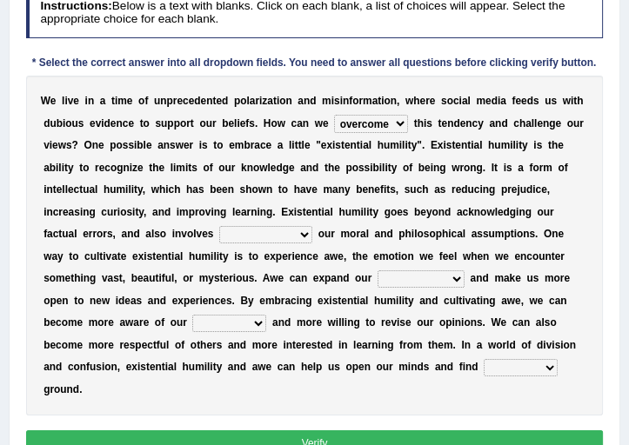
click at [334, 115] on select "overcome covet spread direct" at bounding box center [371, 123] width 74 height 17
click at [484, 203] on div "W e l i v e i n a t i m e o f u n p r e c e d e n t e d p o l a r i z a t i o n…" at bounding box center [314, 246] width 577 height 340
click at [241, 230] on select "question questioning in questioning we question" at bounding box center [265, 234] width 93 height 17
select select "question"
click at [219, 226] on select "question questioning in questioning we question" at bounding box center [265, 234] width 93 height 17
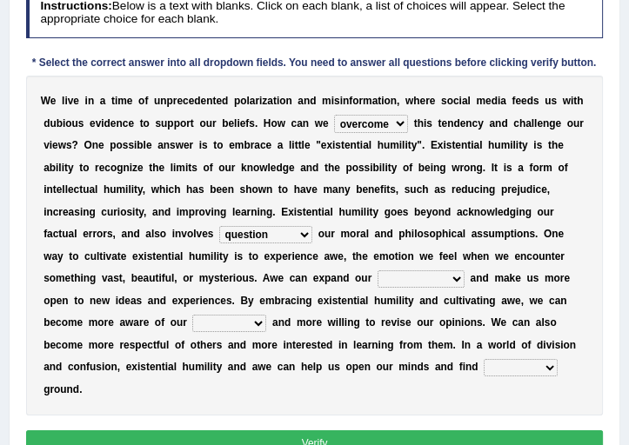
click at [289, 237] on select "question questioning in questioning we question" at bounding box center [265, 234] width 93 height 17
click at [324, 217] on div "W e l i v e i n a t i m e o f u n p r e c e d e n t e d p o l a r i z a t i o n…" at bounding box center [314, 246] width 577 height 340
click at [409, 276] on select "perspective transmission survey retention" at bounding box center [420, 278] width 87 height 17
select select "perspective"
click at [377, 270] on select "perspective transmission survey retention" at bounding box center [420, 278] width 87 height 17
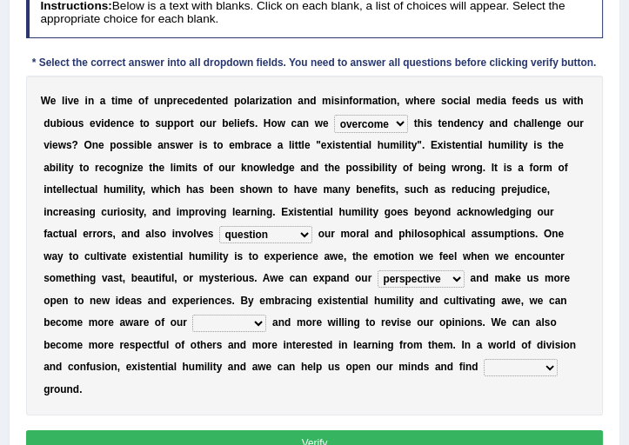
click at [202, 318] on select "revenues zones biases charges" at bounding box center [229, 323] width 74 height 17
select select "revenues"
click at [192, 315] on select "revenues zones biases charges" at bounding box center [229, 323] width 74 height 17
click at [383, 370] on b "u" at bounding box center [386, 367] width 6 height 12
click at [478, 369] on b at bounding box center [480, 367] width 6 height 12
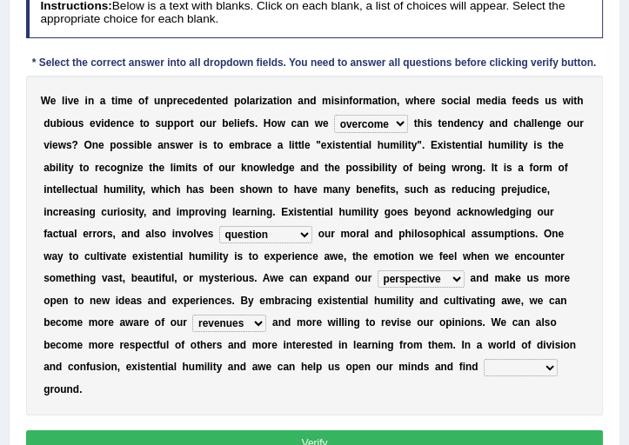
click at [494, 363] on select "common individual public important" at bounding box center [520, 367] width 74 height 17
click at [425, 377] on div "W e l i v e i n a t i m e o f u n p r e c e d e n t e d p o l a r i z a t i o n…" at bounding box center [314, 246] width 577 height 340
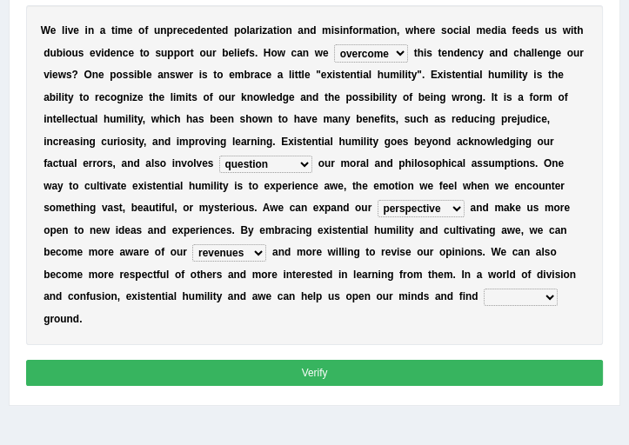
scroll to position [317, 0]
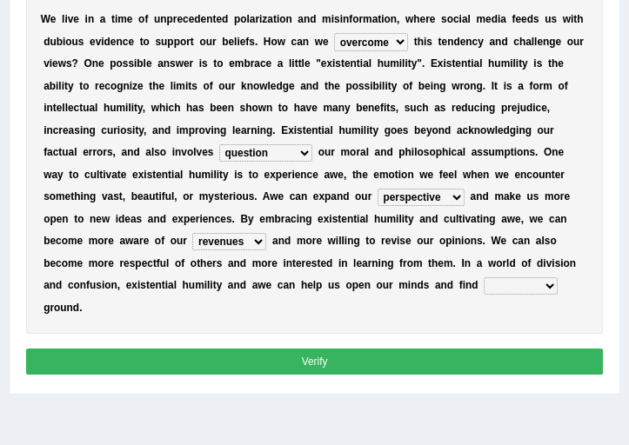
click at [498, 285] on select "common individual public important" at bounding box center [520, 285] width 74 height 17
select select "important"
click at [483, 277] on select "common individual public important" at bounding box center [520, 285] width 74 height 17
click at [407, 345] on div "Instructions: Below is a text with blanks. Click on each blank, a list of choic…" at bounding box center [314, 142] width 584 height 487
click at [416, 351] on button "Verify" at bounding box center [314, 361] width 577 height 25
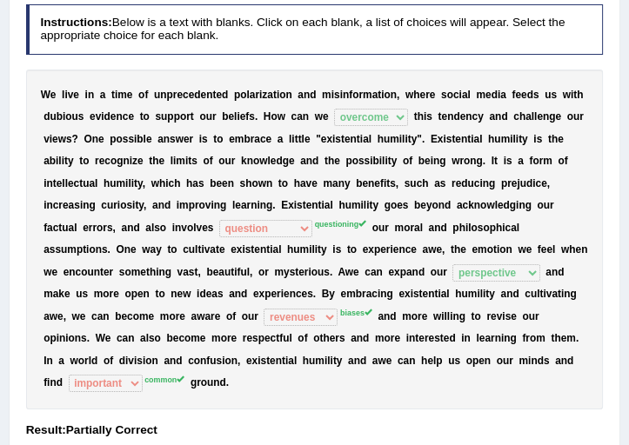
scroll to position [0, 0]
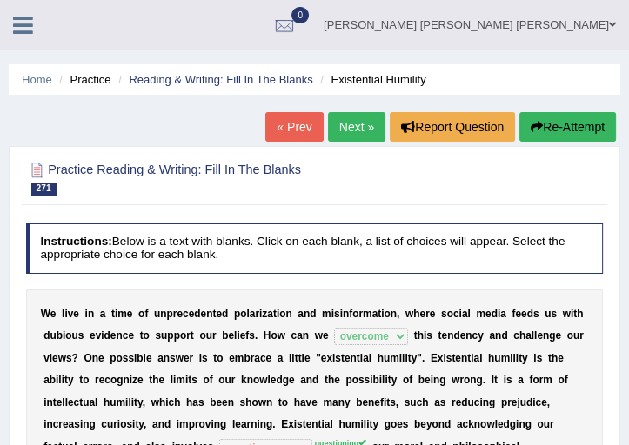
click at [24, 23] on icon at bounding box center [23, 25] width 20 height 23
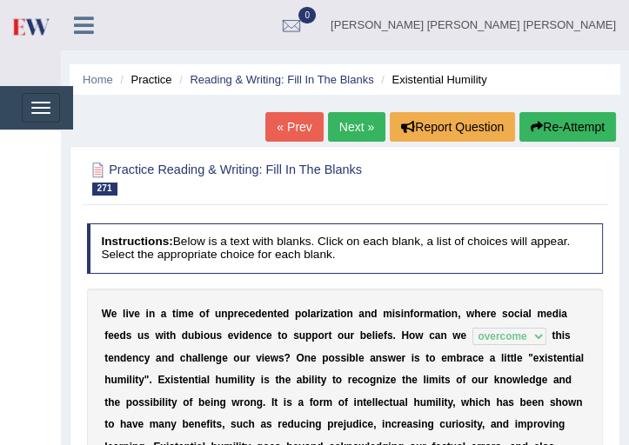
click at [25, 29] on img at bounding box center [29, 27] width 39 height 36
